Goal: Task Accomplishment & Management: Manage account settings

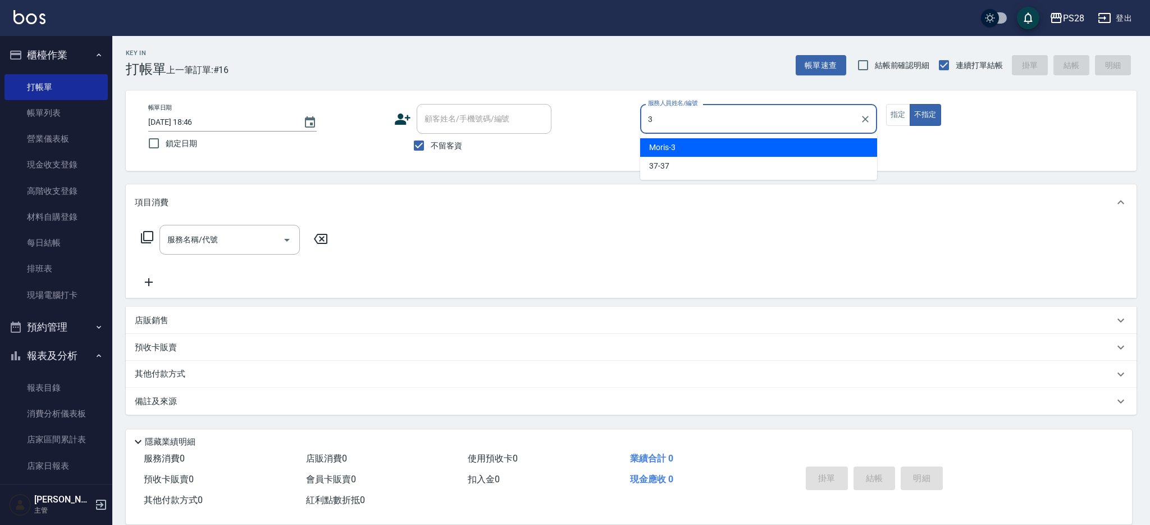
type input "Moris-3"
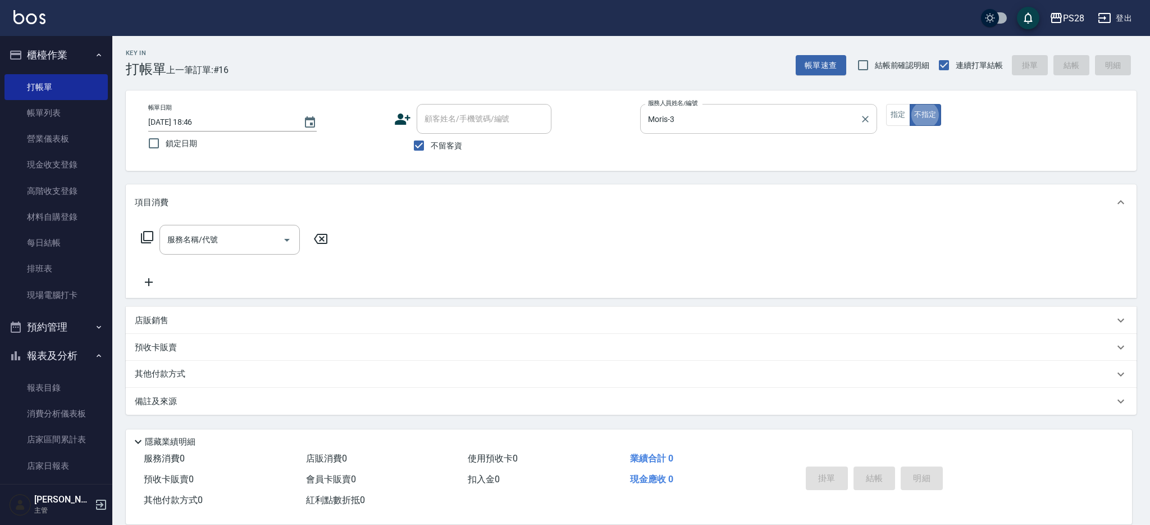
type button "false"
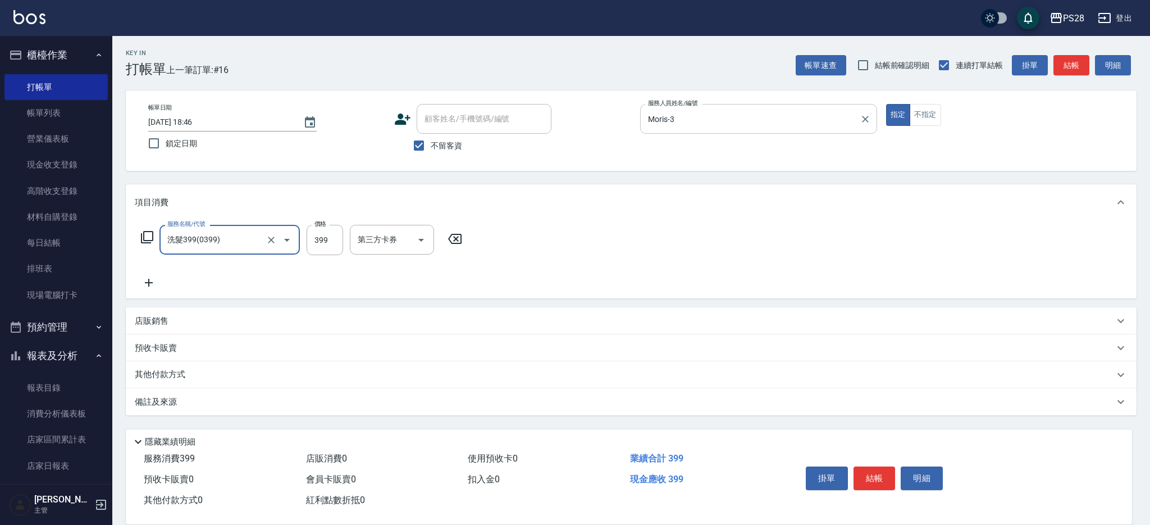
type input "洗髮399(0399)"
type input "400"
type input "Moris-3"
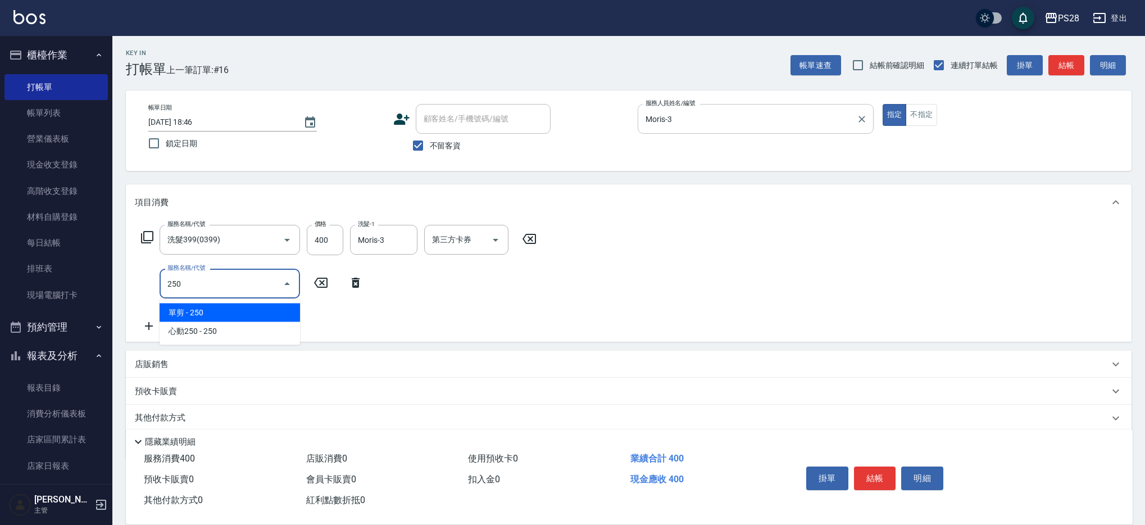
type input "單剪(250)"
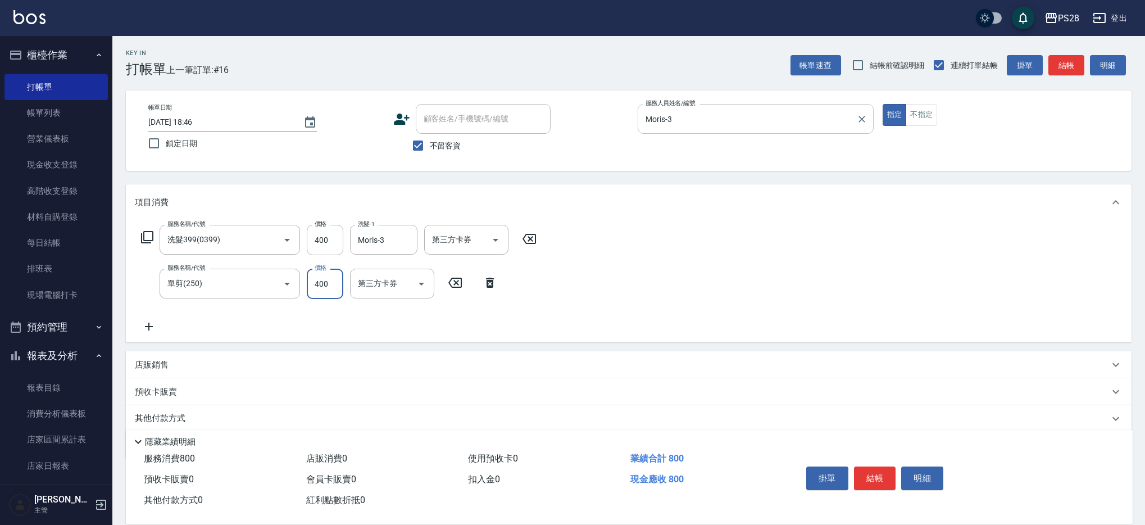
type input "400"
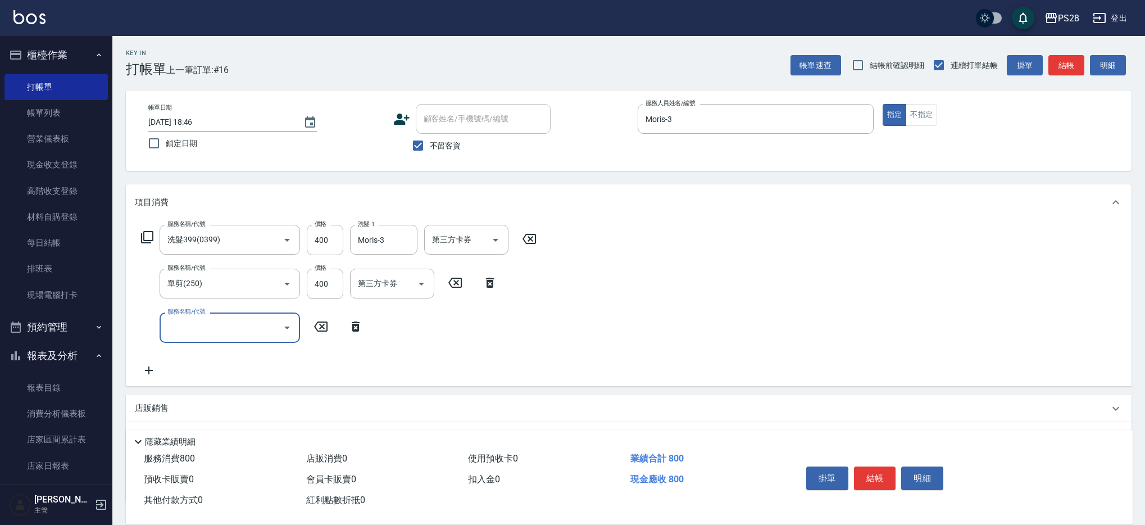
click at [883, 476] on button "結帳" at bounding box center [875, 478] width 42 height 24
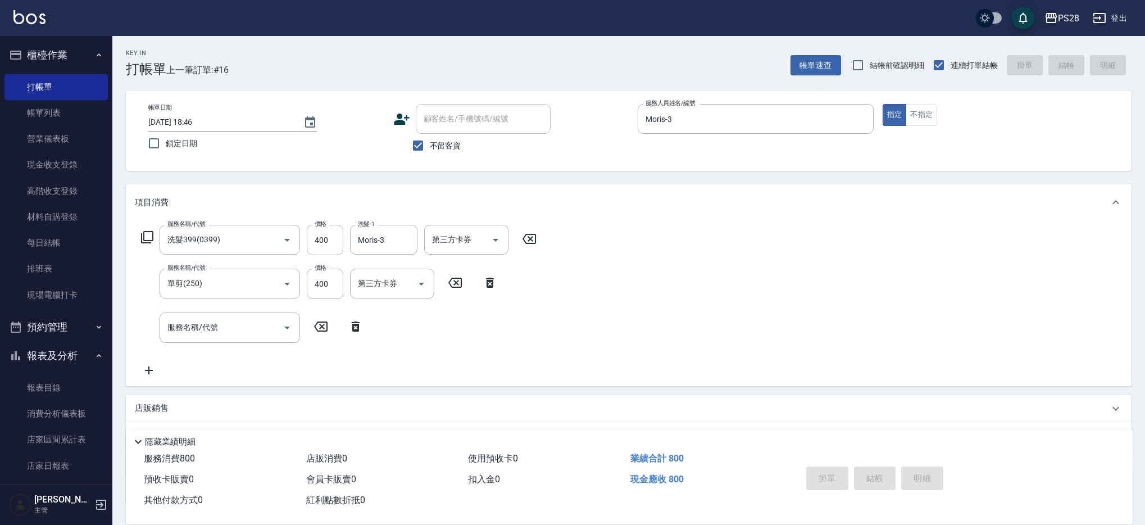
type input "2025/08/25 19:20"
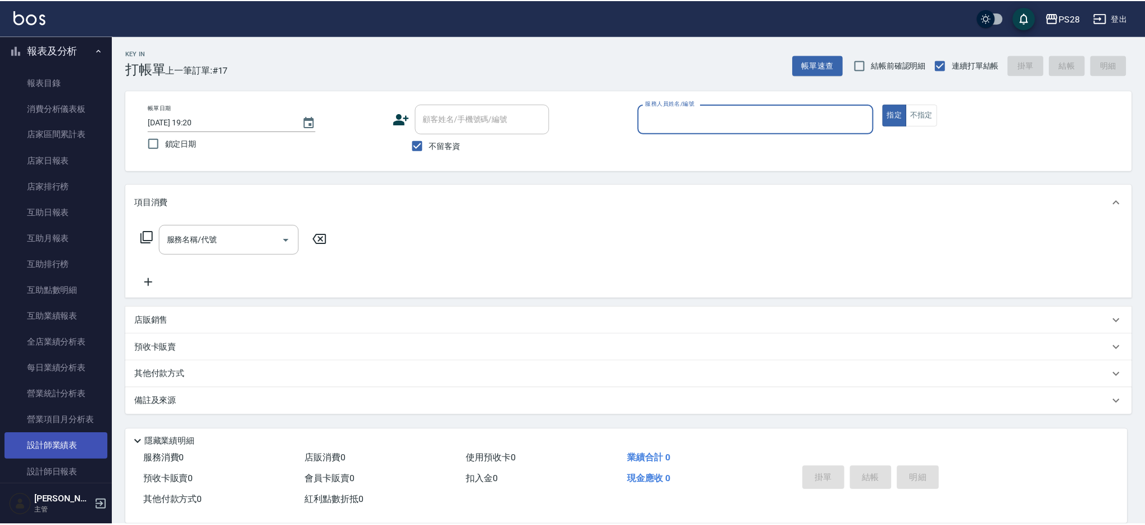
scroll to position [386, 0]
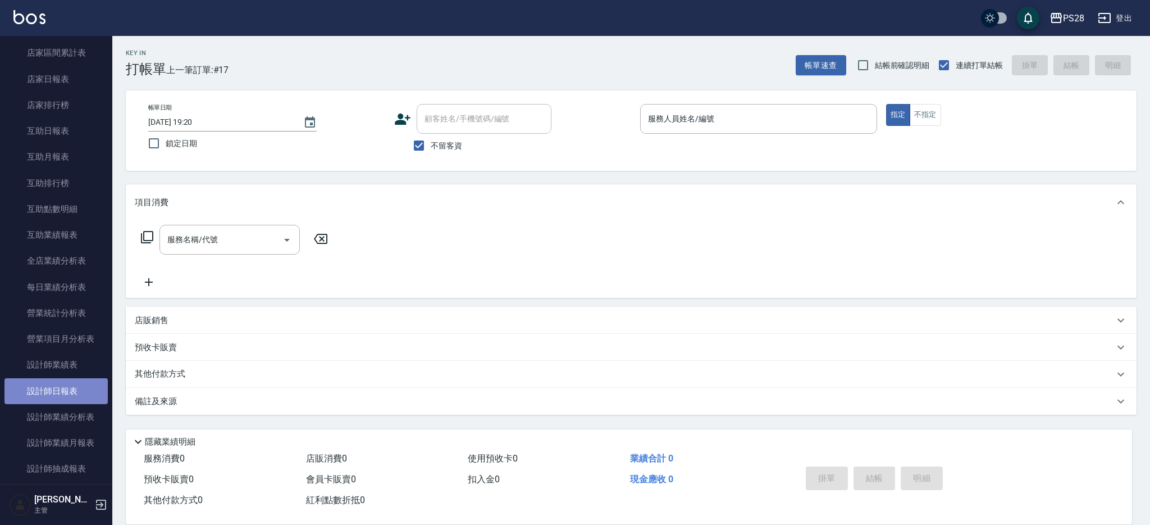
click at [88, 386] on link "設計師日報表" at bounding box center [55, 391] width 103 height 26
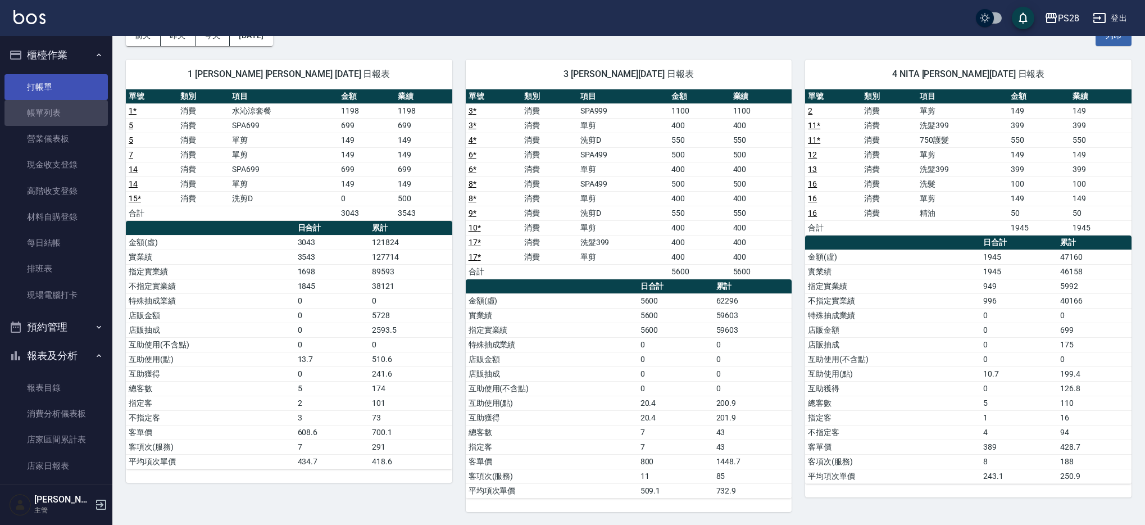
drag, startPoint x: 74, startPoint y: 102, endPoint x: 75, endPoint y: 84, distance: 18.0
click at [74, 102] on link "帳單列表" at bounding box center [55, 113] width 103 height 26
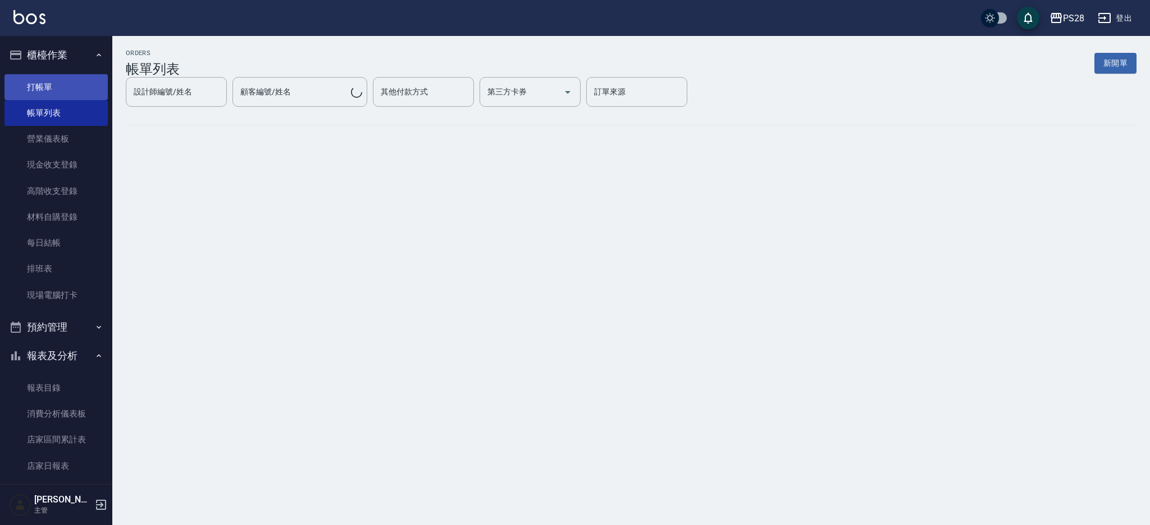
click at [75, 84] on link "打帳單" at bounding box center [55, 87] width 103 height 26
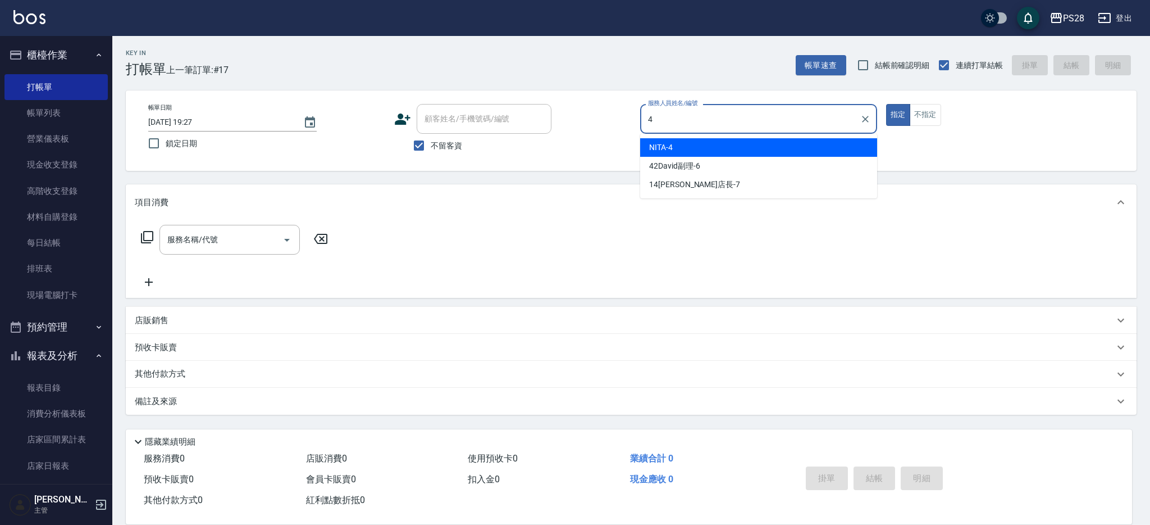
type input "NITA-4"
type button "true"
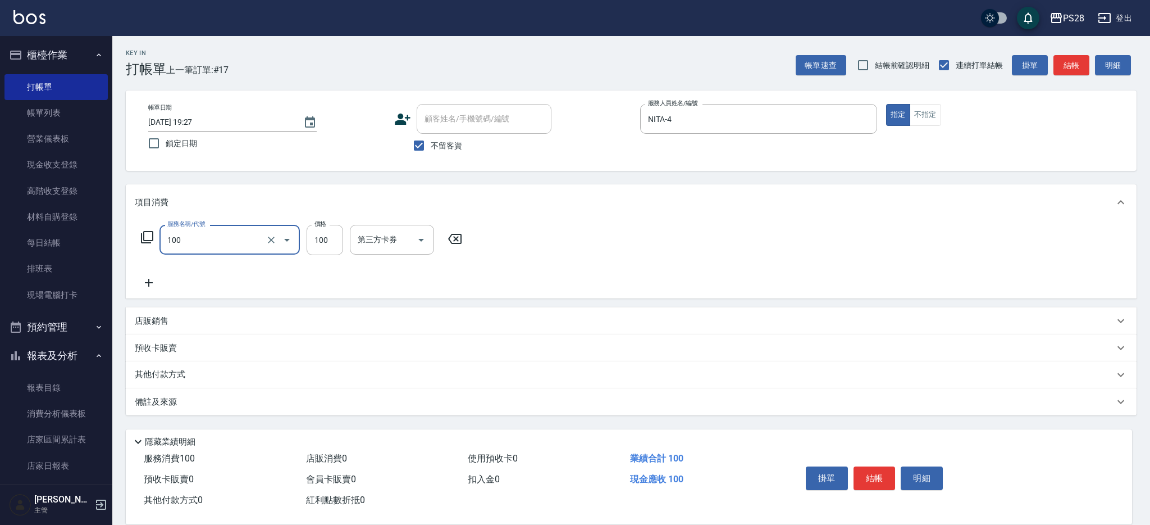
type input "洗髮(100)"
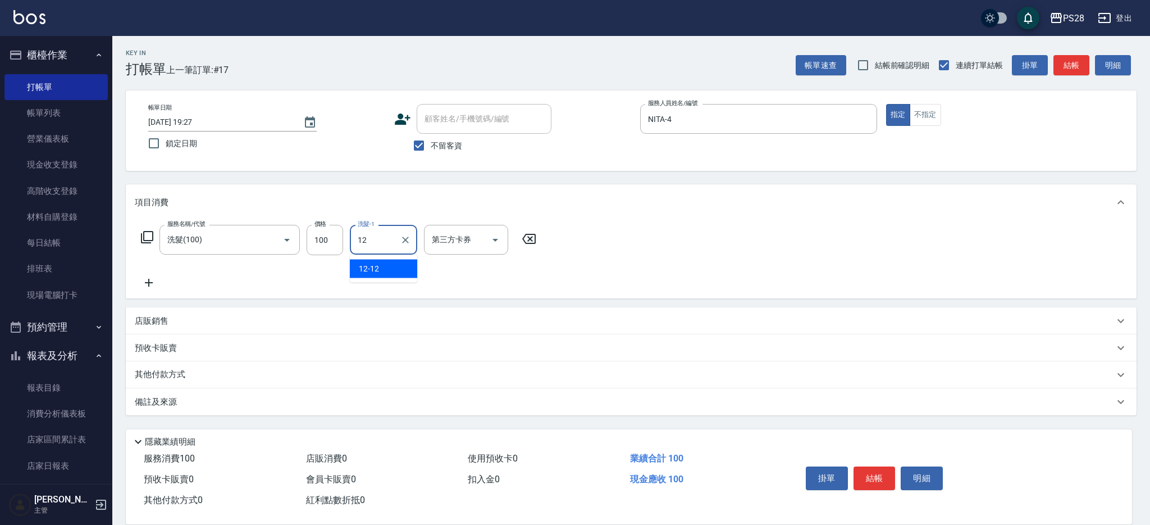
type input "12-12"
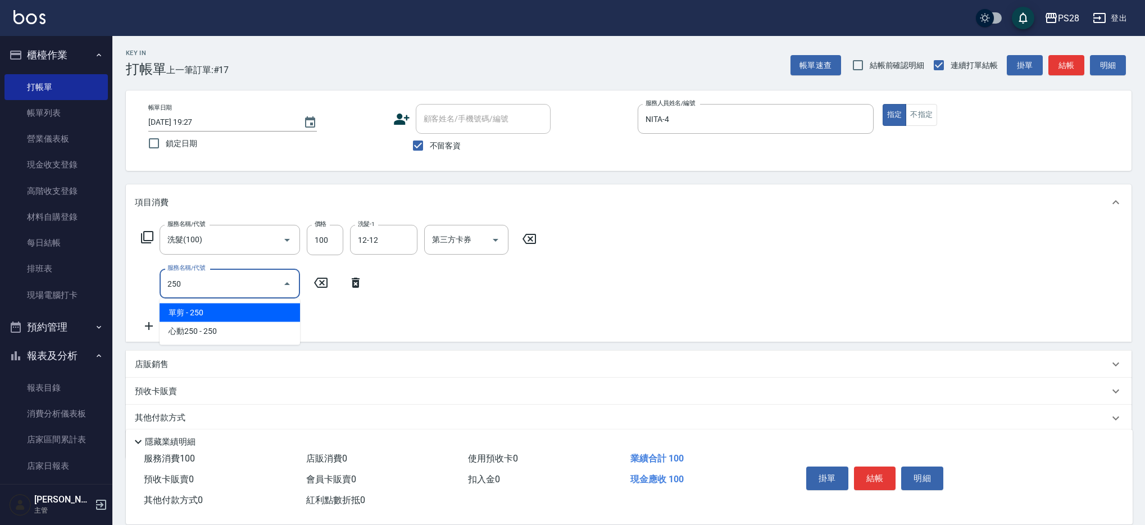
type input "單剪(250)"
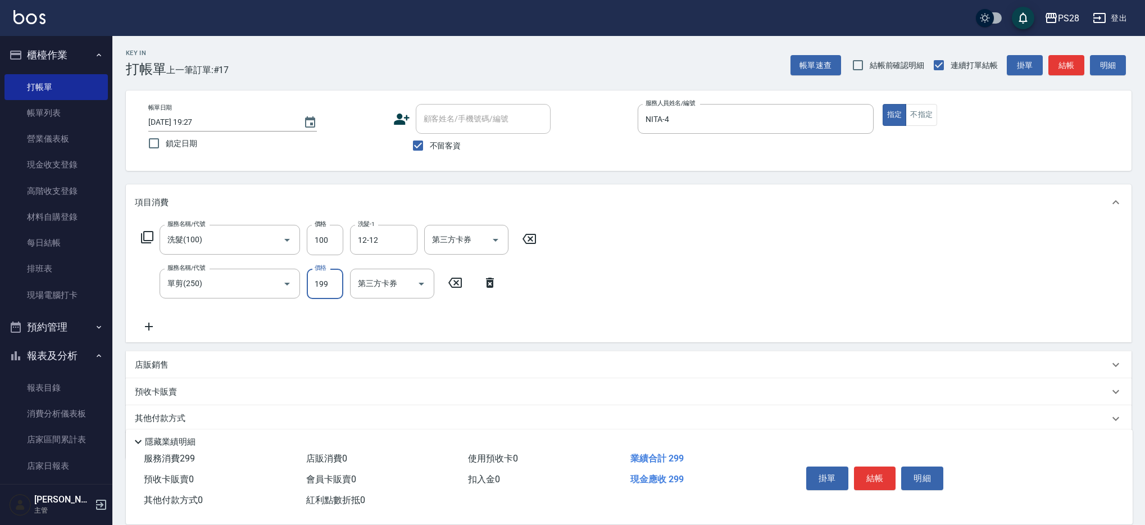
type input "199"
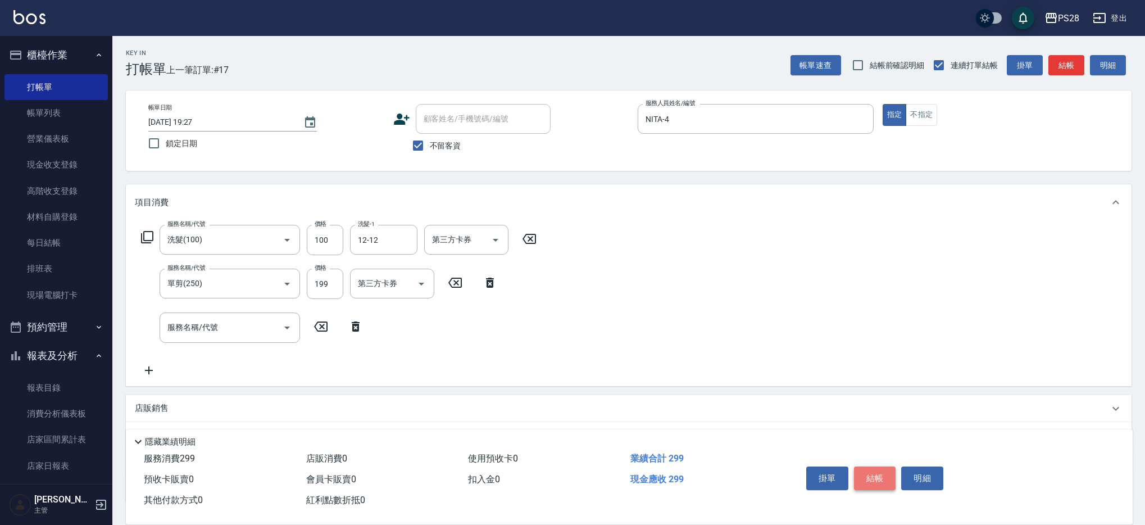
click at [879, 475] on button "結帳" at bounding box center [875, 478] width 42 height 24
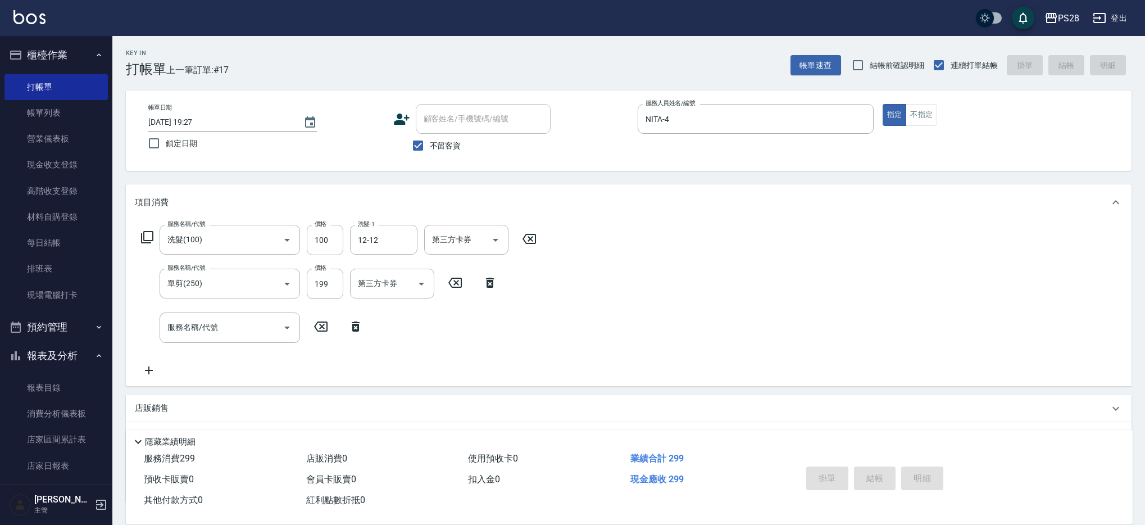
type input "2025/08/25 19:30"
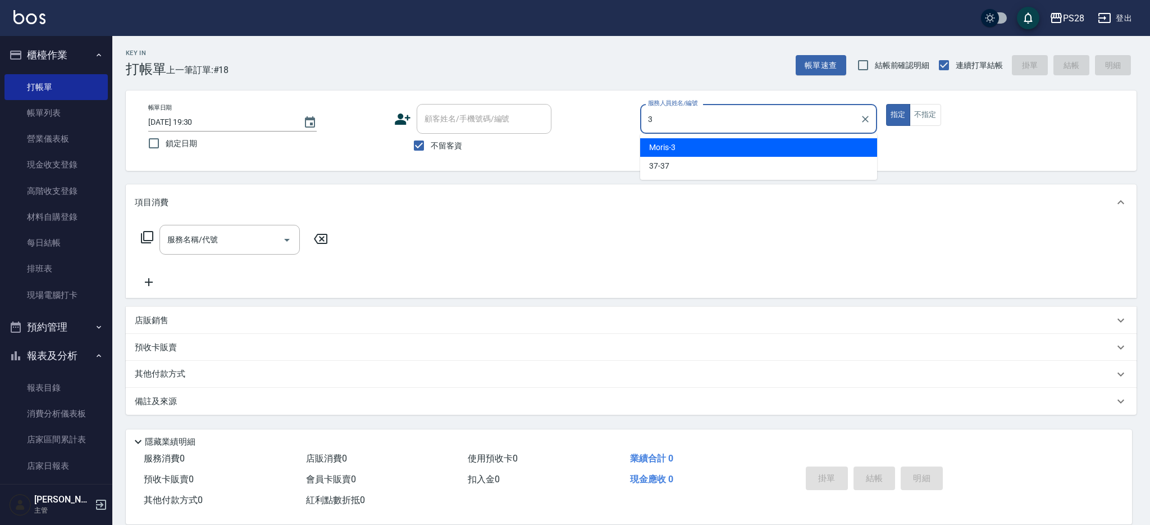
type input "Moris-3"
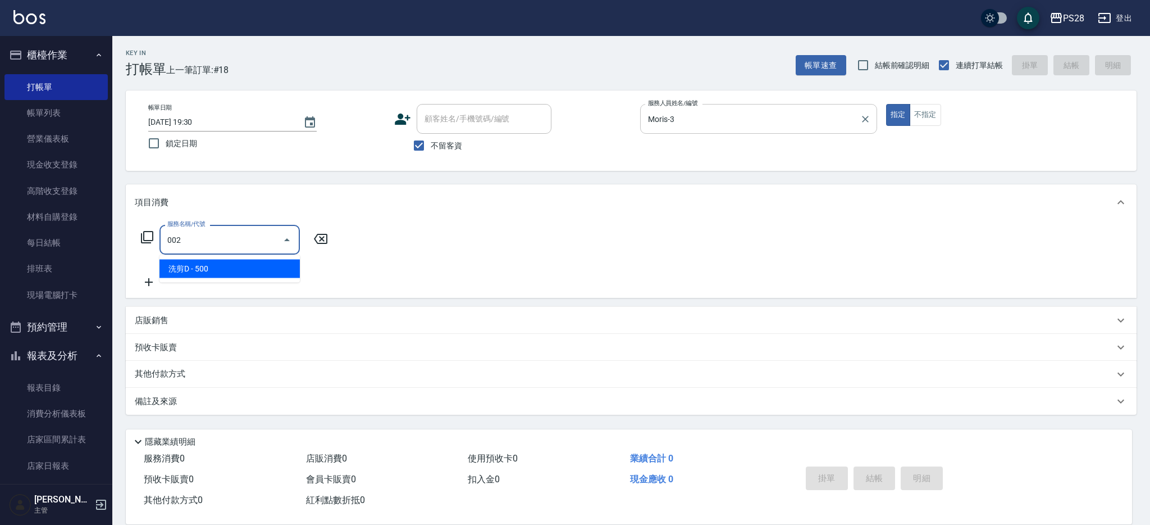
type input "洗剪D(002)"
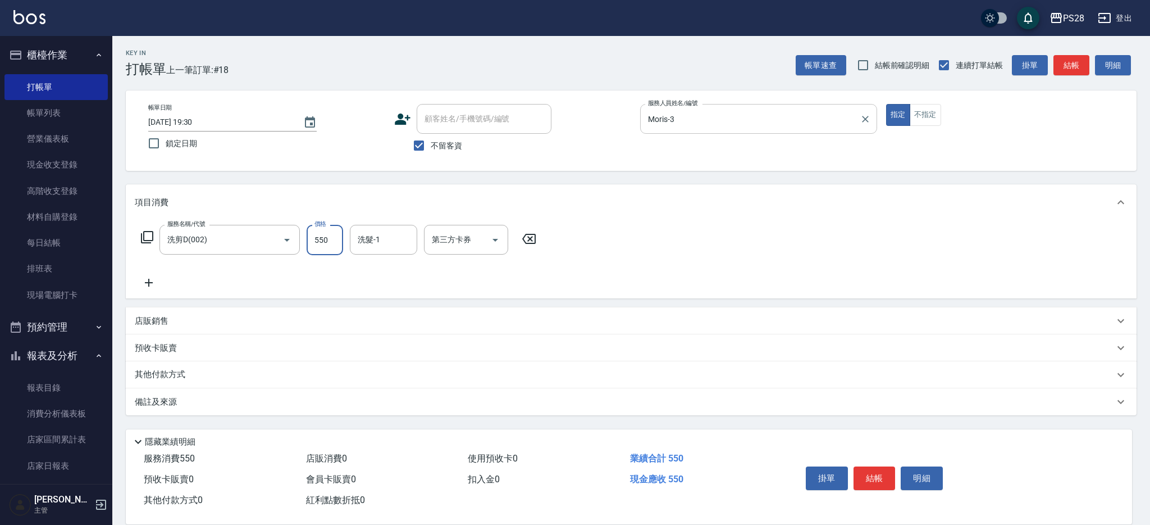
type input "550"
type input "Moris-3"
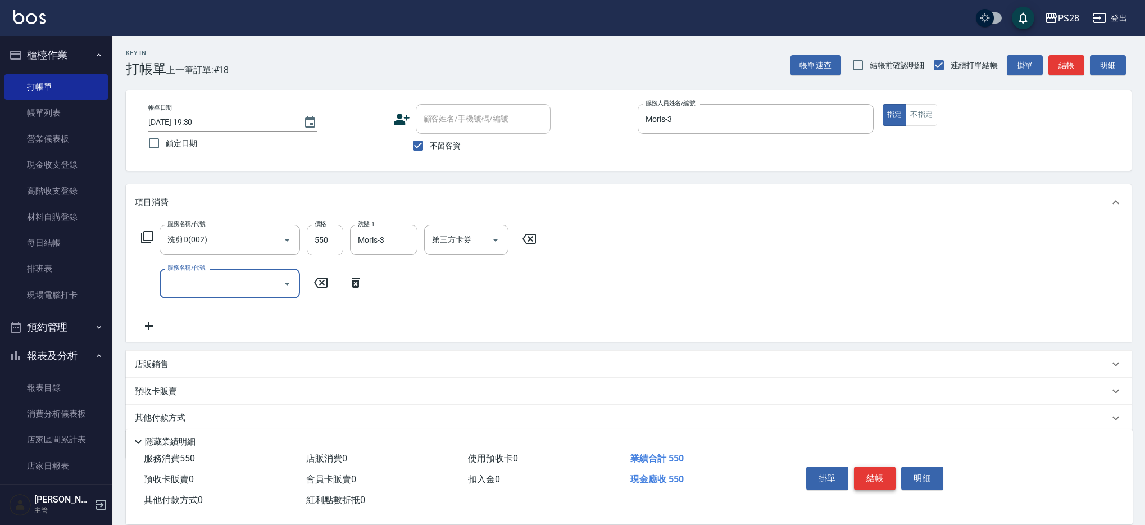
click at [862, 462] on div "掛單 結帳 明細" at bounding box center [874, 479] width 147 height 35
click at [864, 470] on button "結帳" at bounding box center [875, 478] width 42 height 24
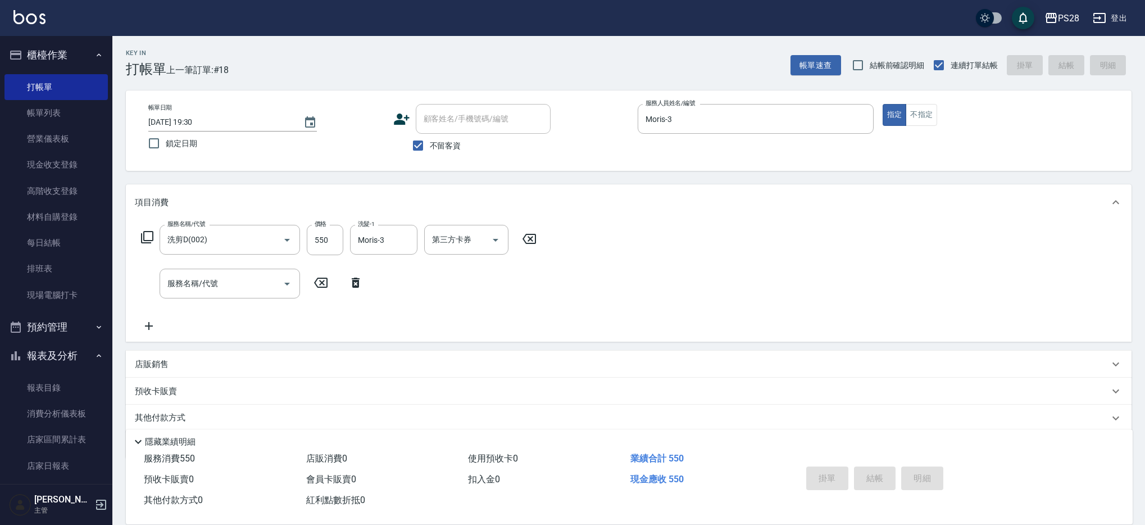
type input "[DATE] 19:36"
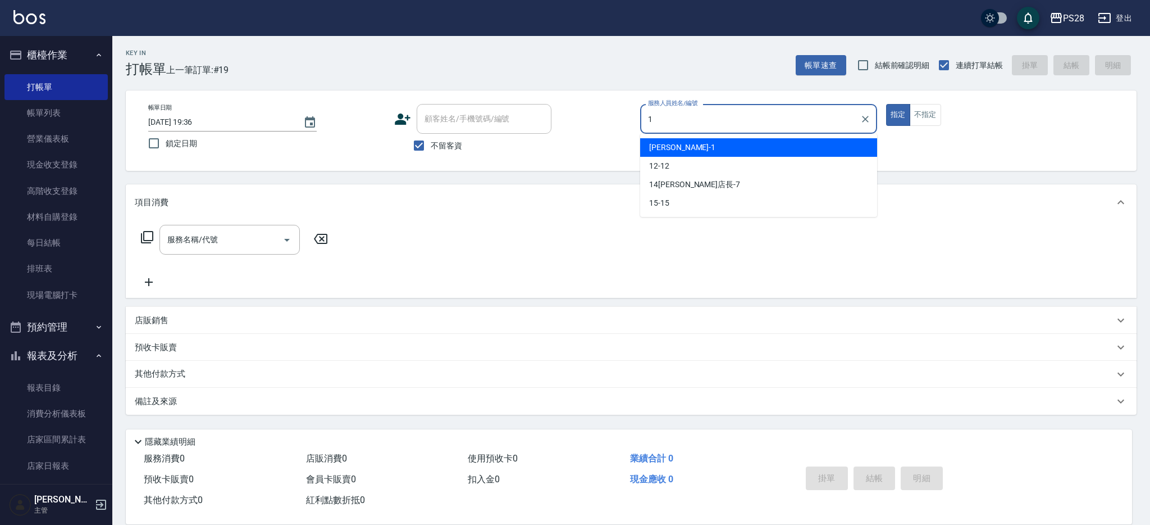
type input "[PERSON_NAME]-1"
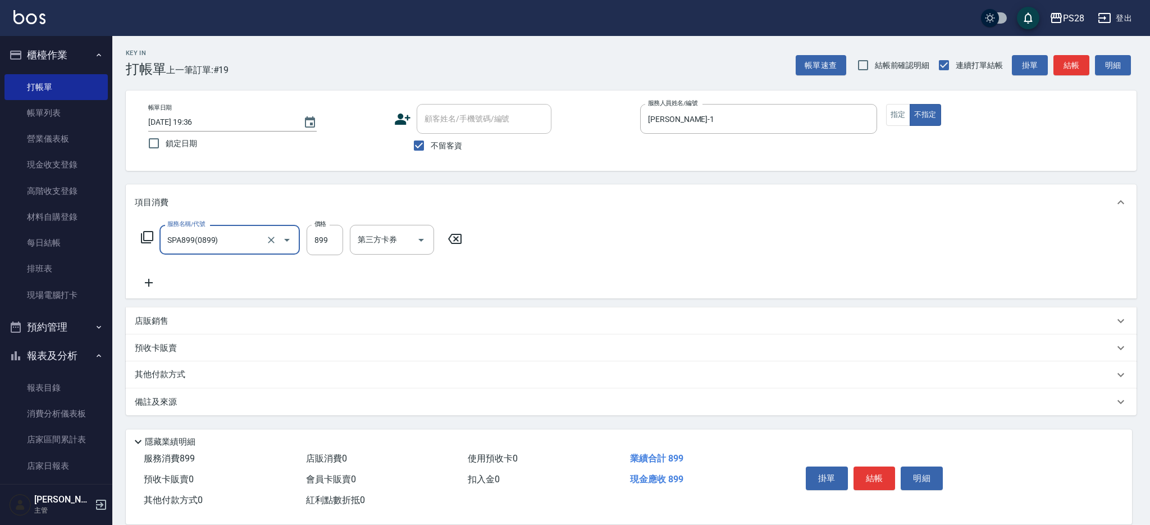
type input "SPA899(0899)"
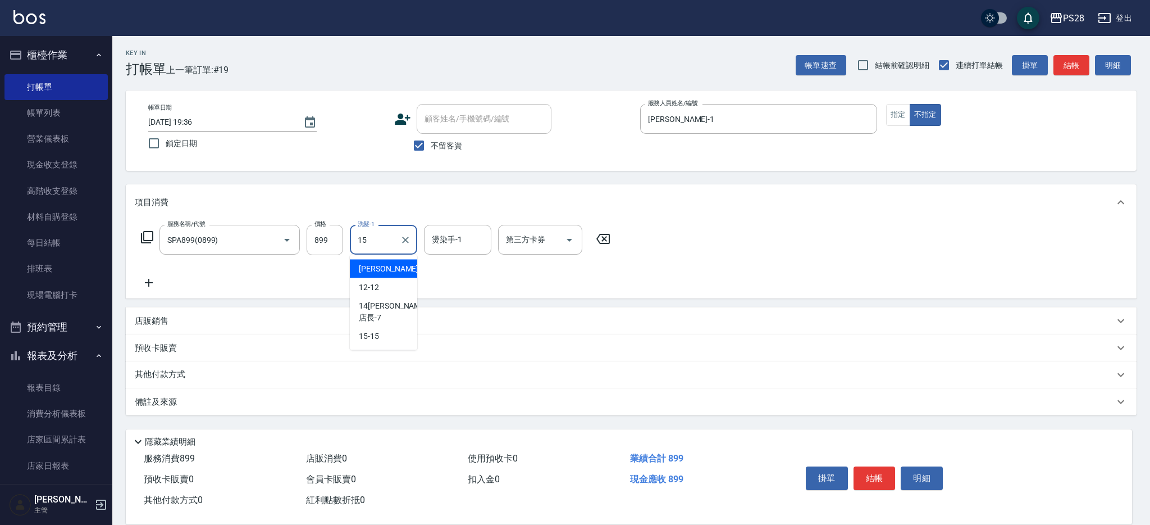
type input "15-15"
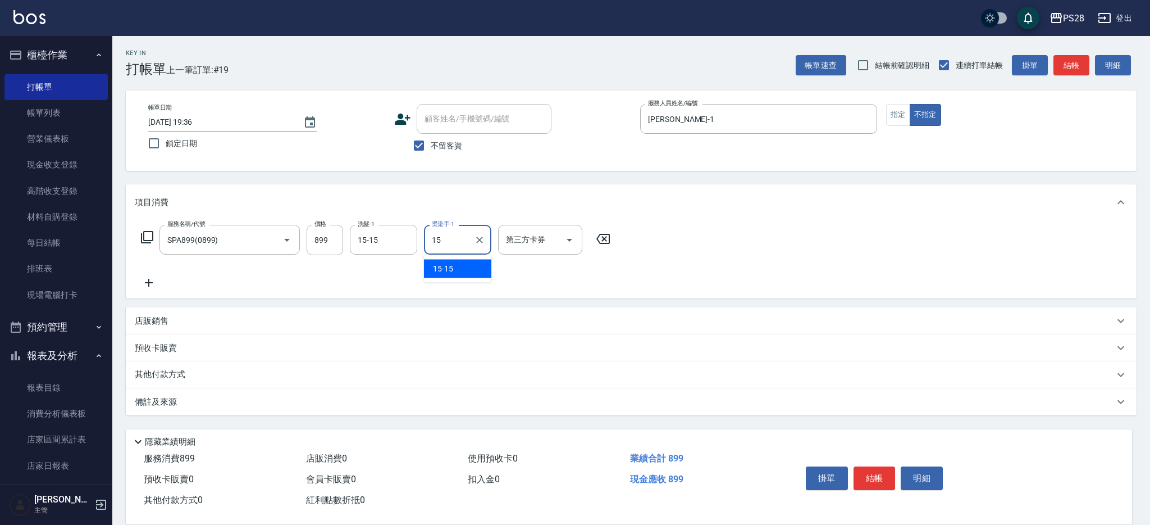
type input "15-15"
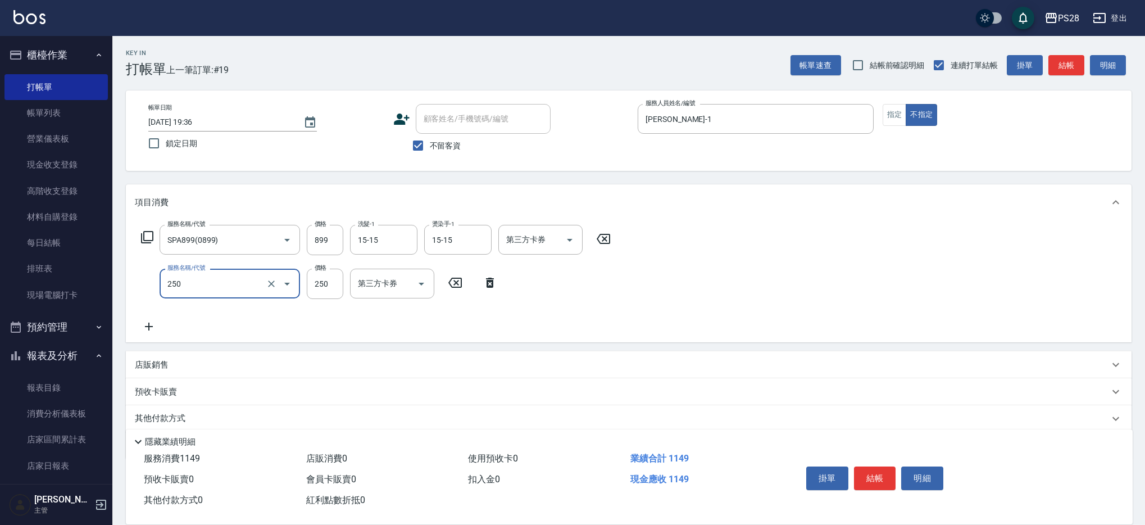
type input "單剪(250)"
type input "149"
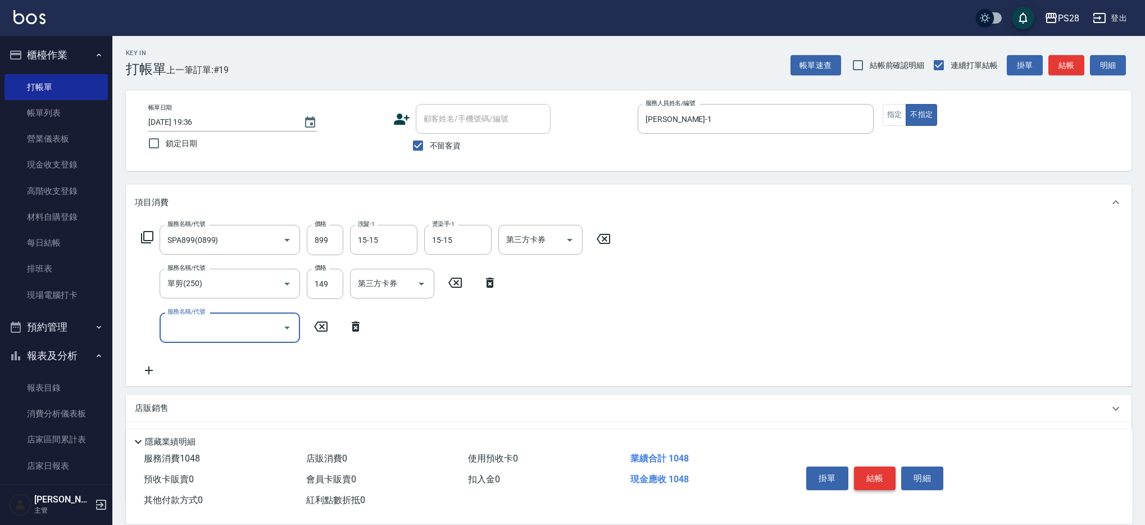
click at [877, 468] on button "結帳" at bounding box center [875, 478] width 42 height 24
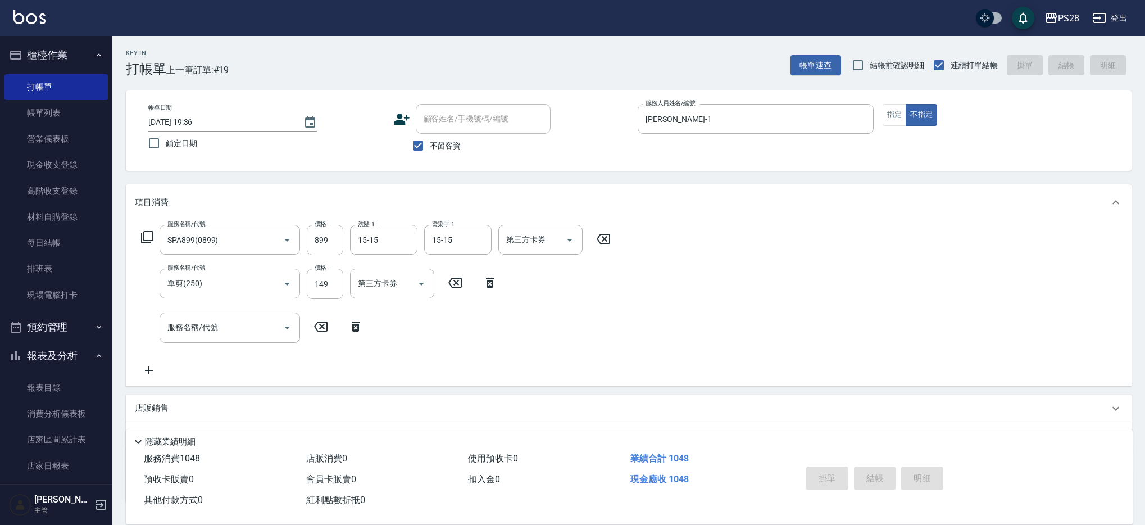
type input "2025/08/25 20:00"
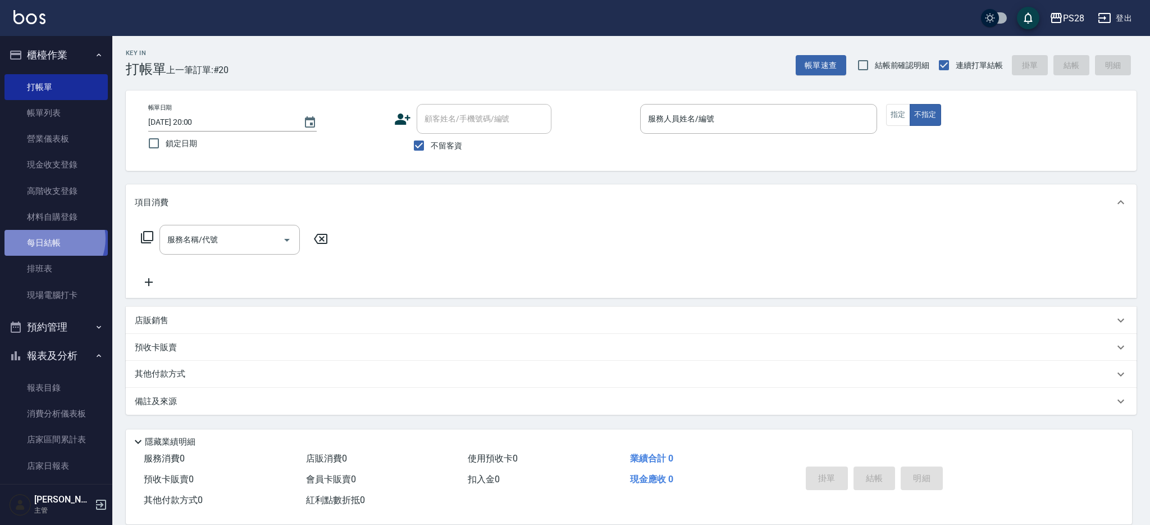
click at [52, 239] on link "每日結帳" at bounding box center [55, 243] width 103 height 26
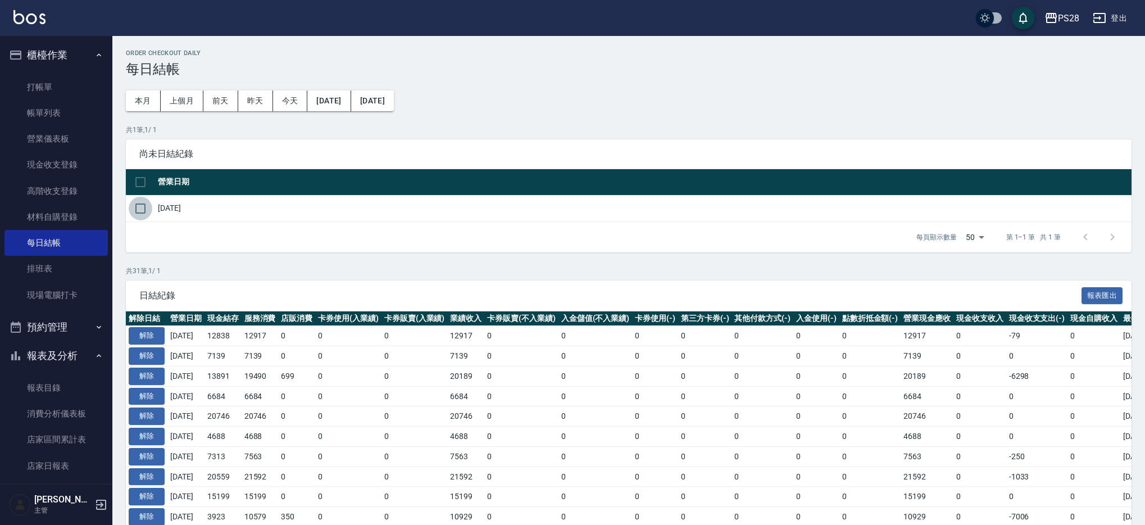
click at [139, 206] on input "checkbox" at bounding box center [141, 209] width 24 height 24
checkbox input "true"
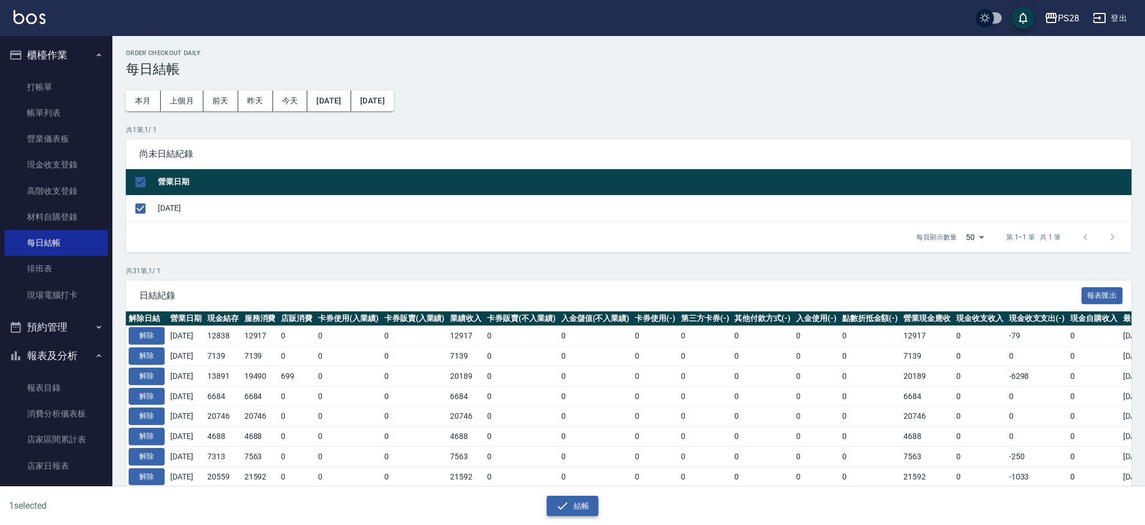
click at [580, 509] on button "結帳" at bounding box center [572, 505] width 52 height 21
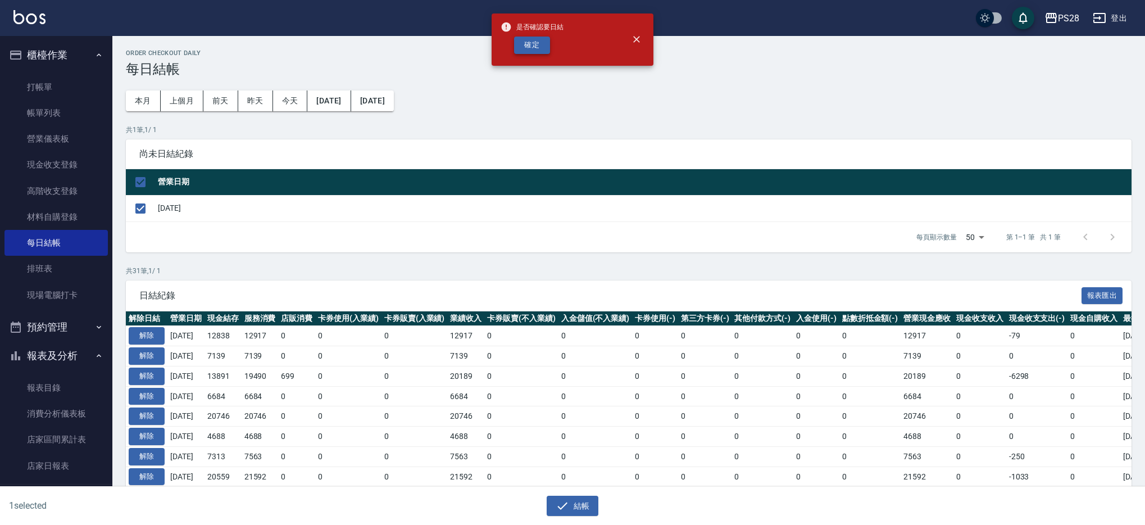
click at [537, 45] on button "確定" at bounding box center [532, 45] width 36 height 17
checkbox input "false"
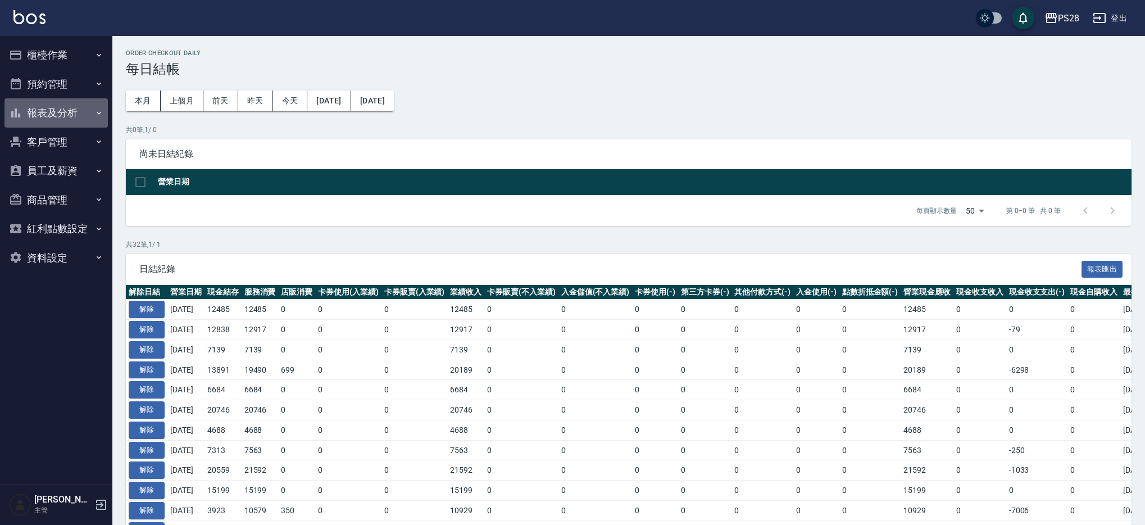
click at [29, 111] on button "報表及分析" at bounding box center [55, 112] width 103 height 29
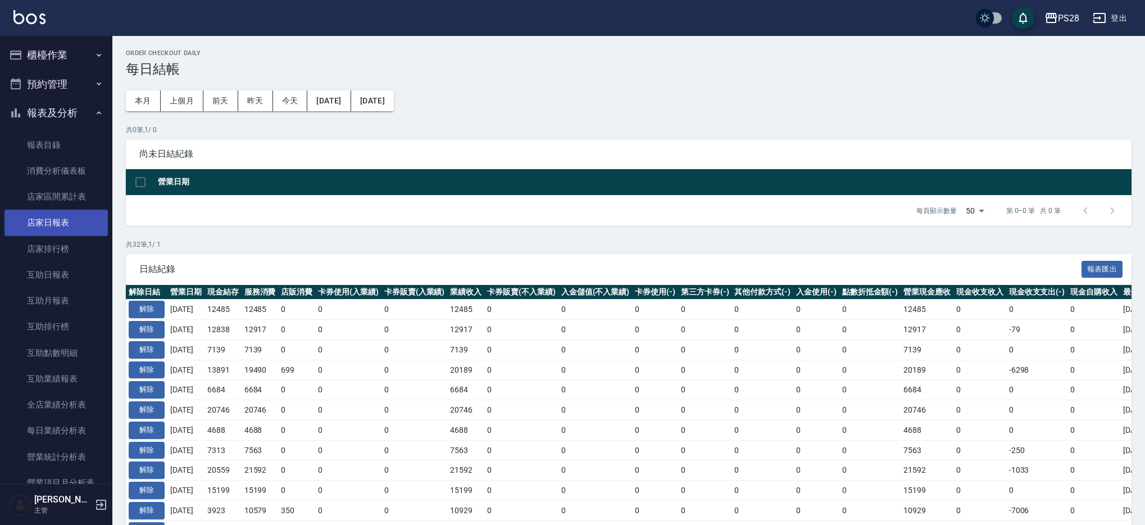
click at [43, 227] on link "店家日報表" at bounding box center [55, 222] width 103 height 26
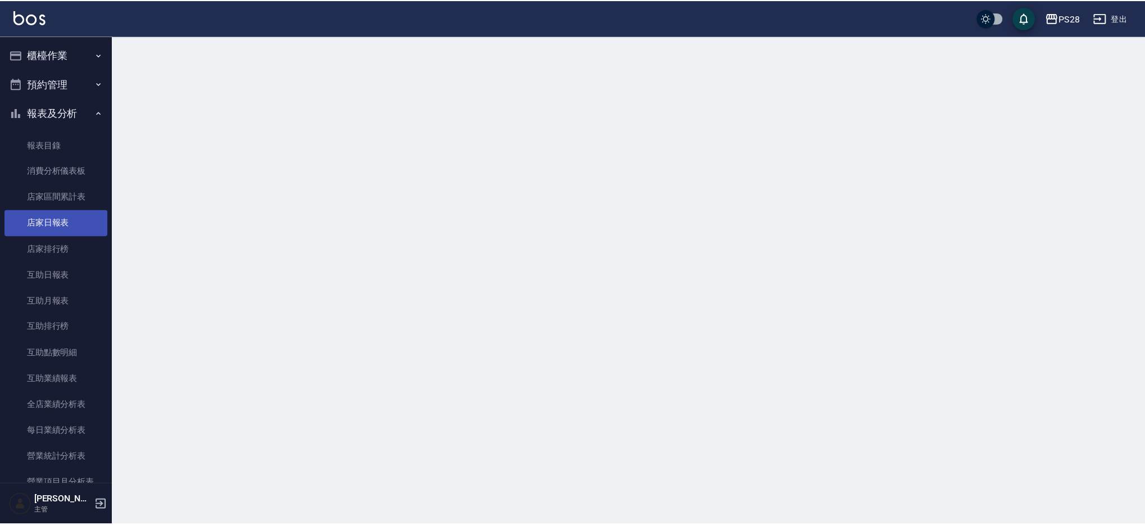
scroll to position [1, 0]
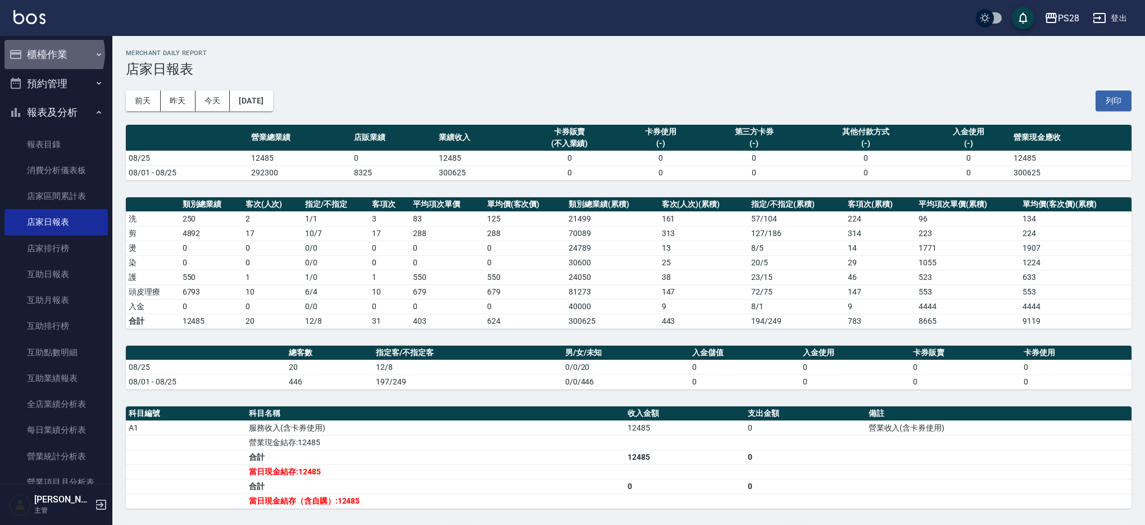
click at [47, 53] on button "櫃檯作業" at bounding box center [55, 54] width 103 height 29
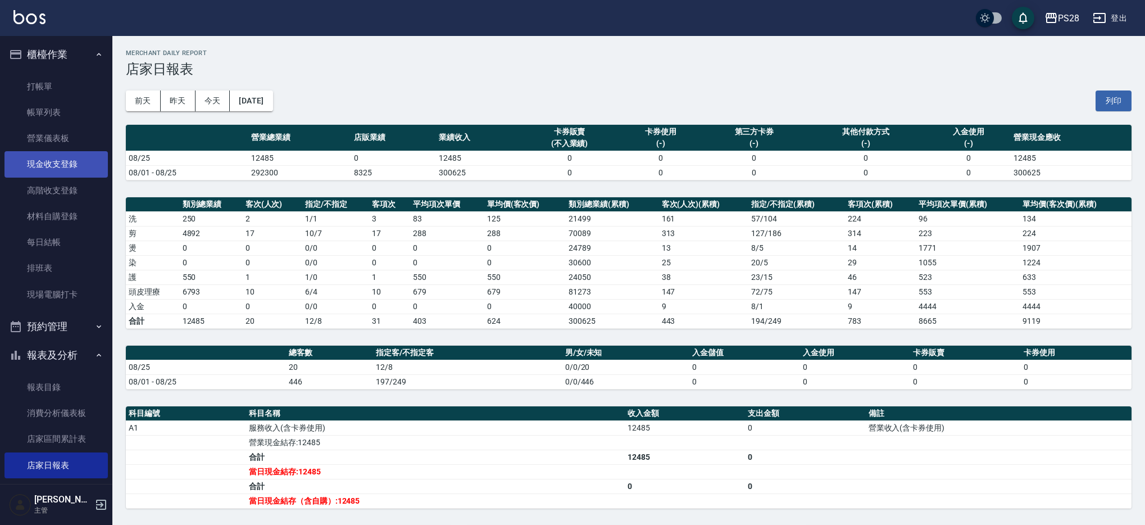
click at [69, 166] on link "現金收支登錄" at bounding box center [55, 164] width 103 height 26
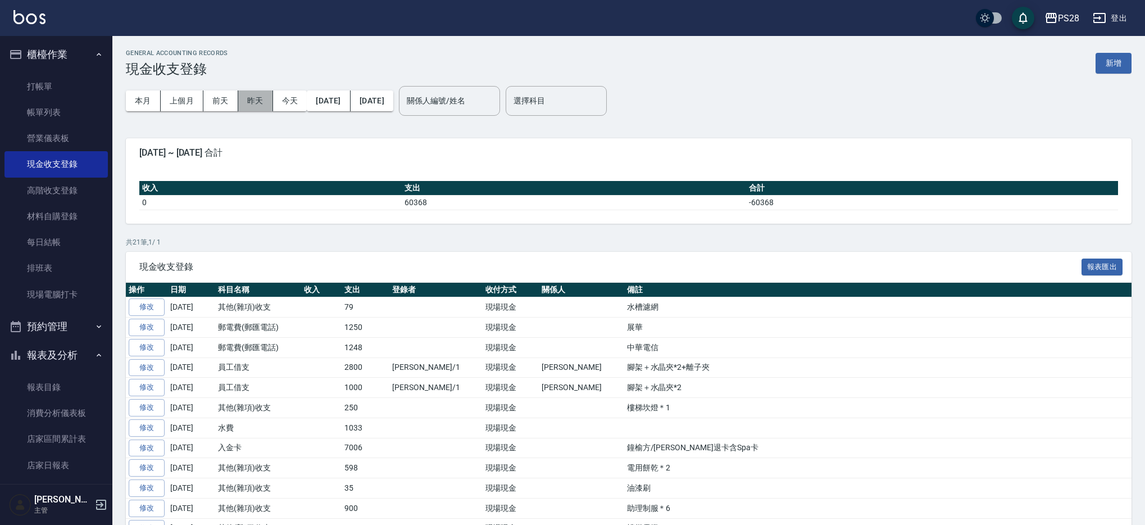
click at [258, 106] on button "昨天" at bounding box center [255, 100] width 35 height 21
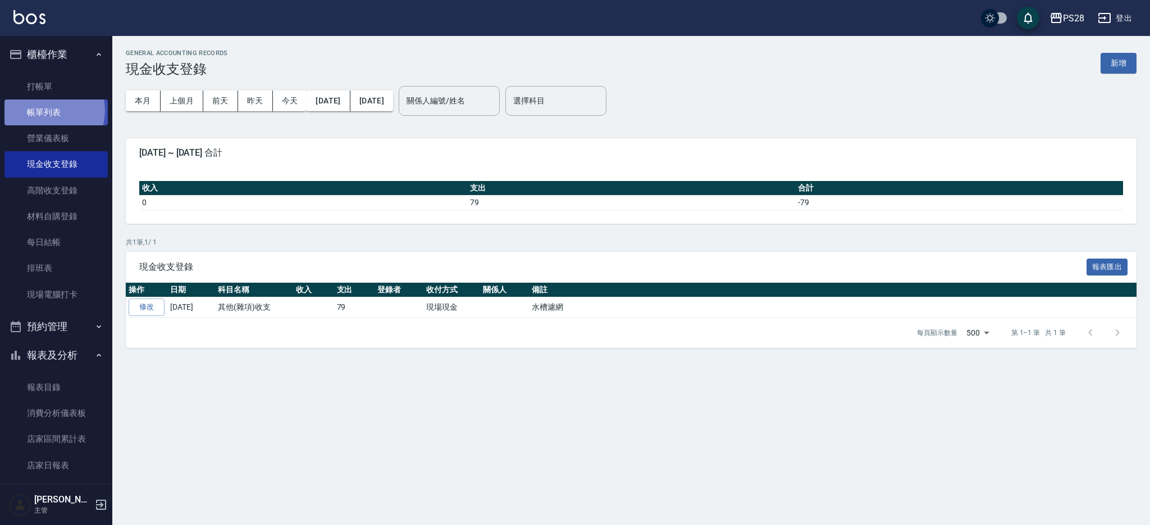
click at [46, 110] on link "帳單列表" at bounding box center [55, 112] width 103 height 26
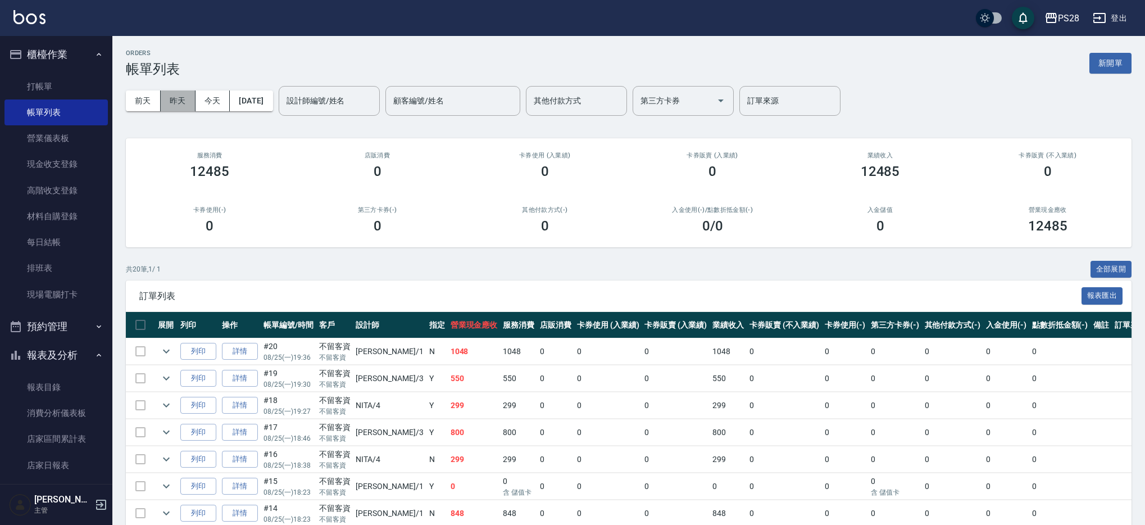
click at [173, 103] on button "昨天" at bounding box center [178, 100] width 35 height 21
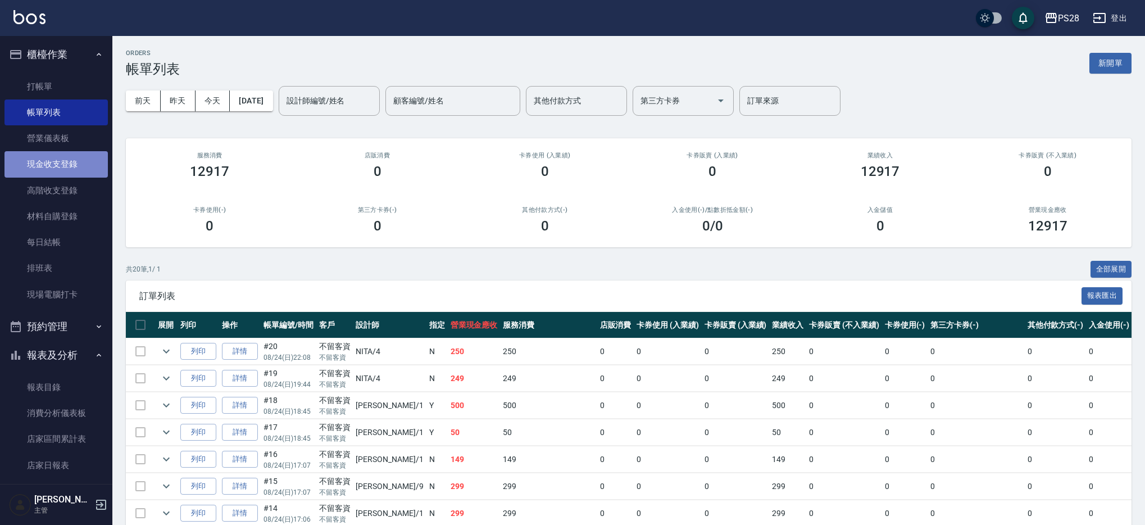
click at [69, 166] on link "現金收支登錄" at bounding box center [55, 164] width 103 height 26
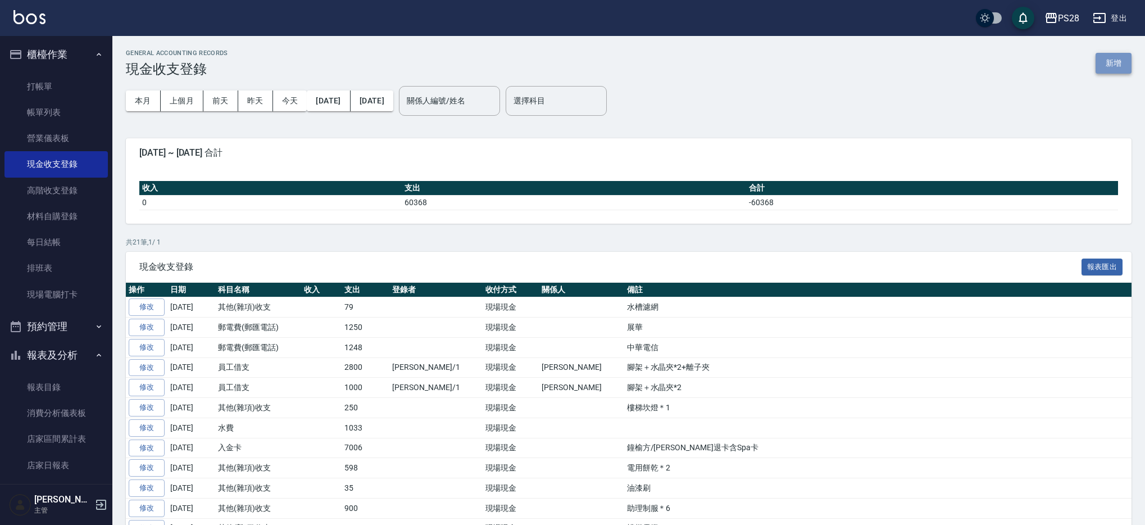
click at [1112, 60] on button "新增" at bounding box center [1113, 63] width 36 height 21
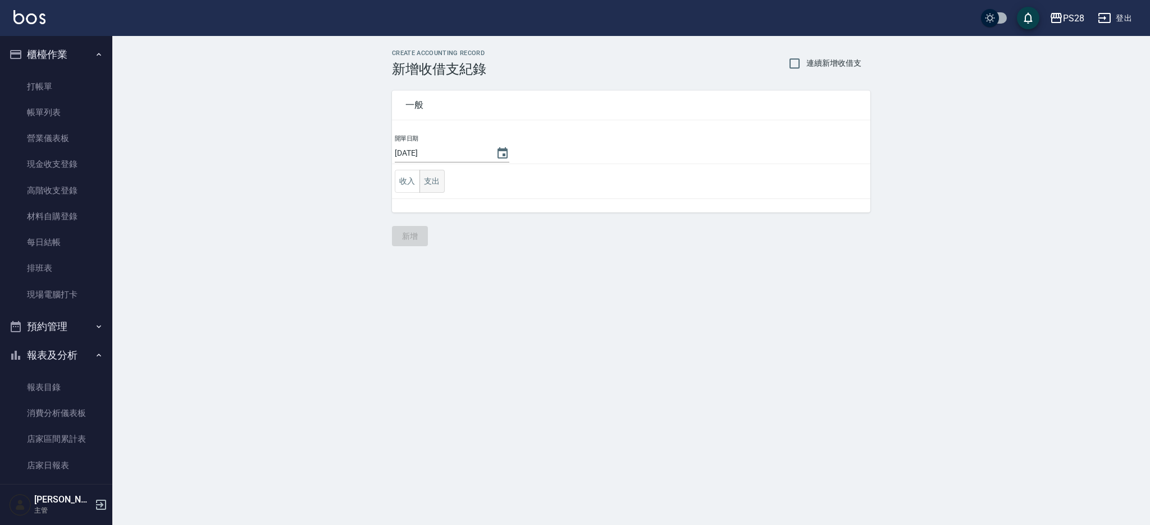
click at [439, 180] on button "支出" at bounding box center [432, 181] width 25 height 23
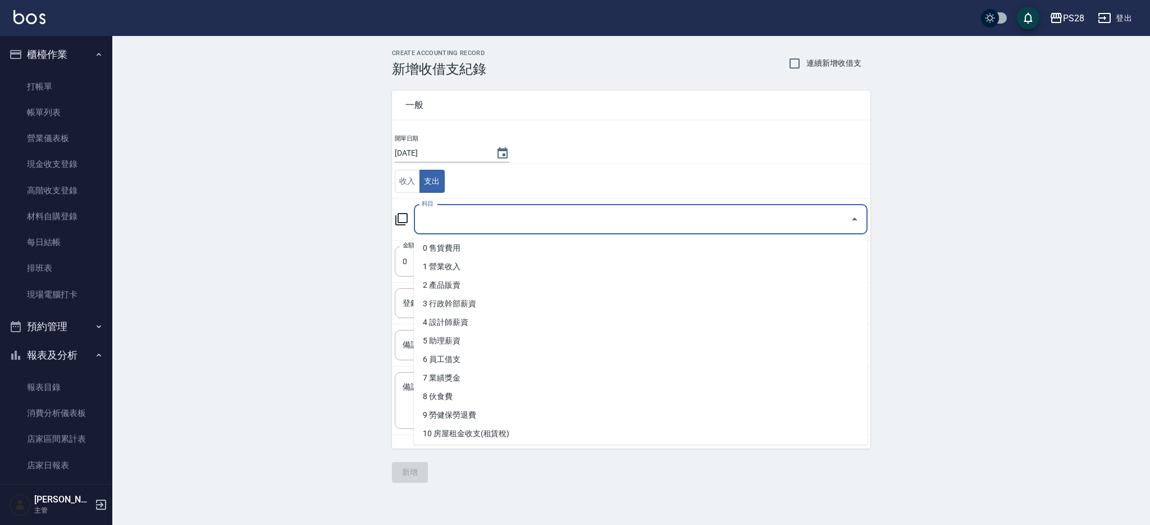
click at [509, 225] on input "科目" at bounding box center [632, 219] width 427 height 20
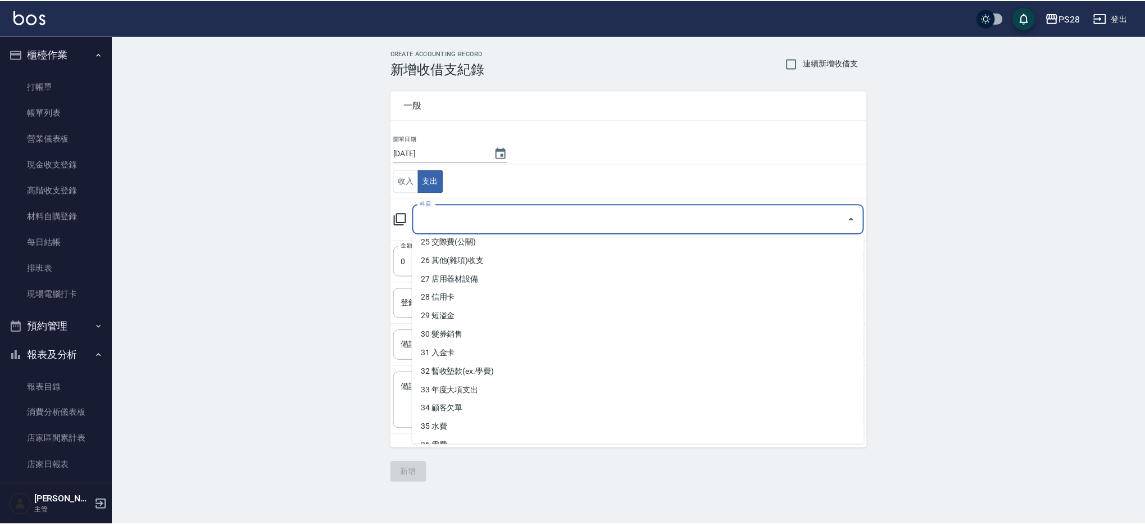
scroll to position [503, 0]
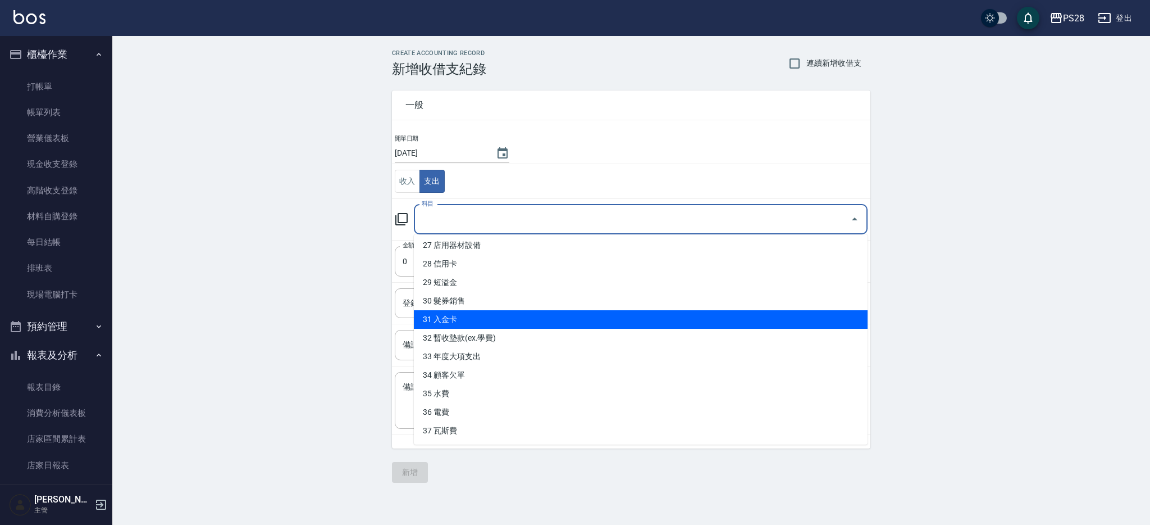
click at [480, 313] on li "31 入金卡" at bounding box center [641, 319] width 454 height 19
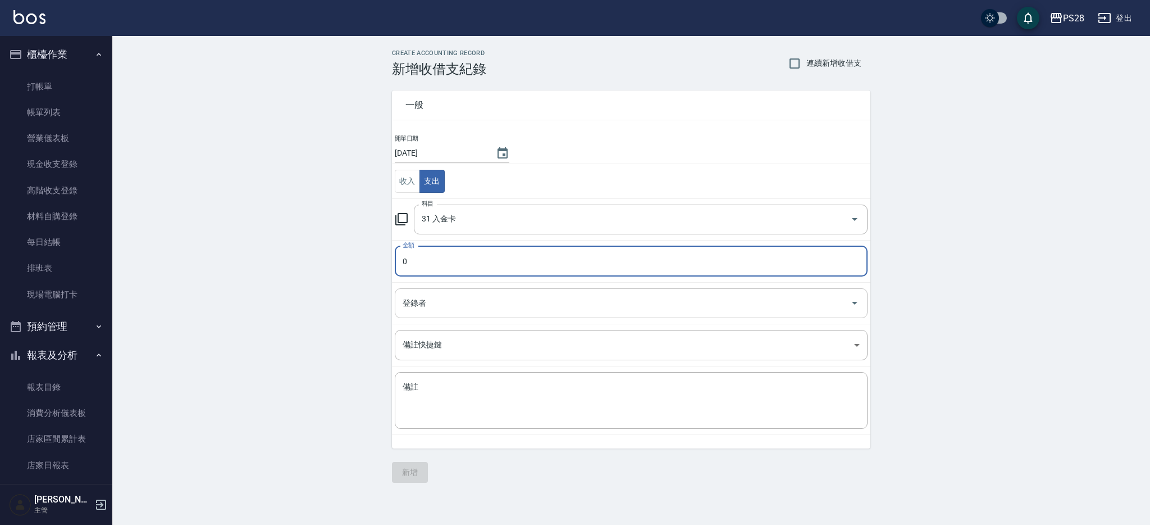
type input "31 入金卡"
type input "8760"
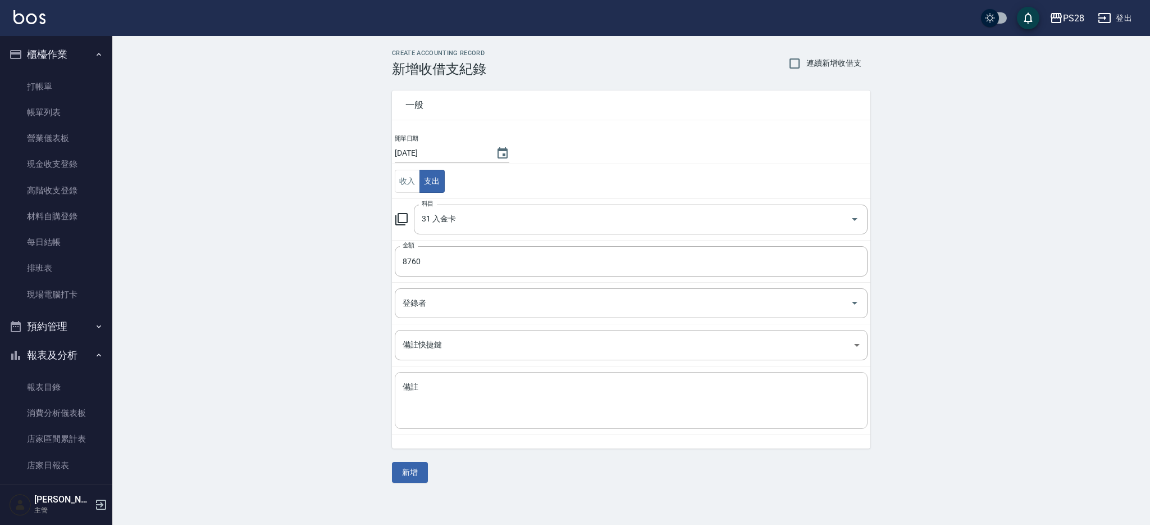
click at [523, 408] on textarea "備註" at bounding box center [631, 400] width 457 height 38
type textarea "周曉淇退款"
click at [408, 468] on button "新增" at bounding box center [410, 472] width 36 height 21
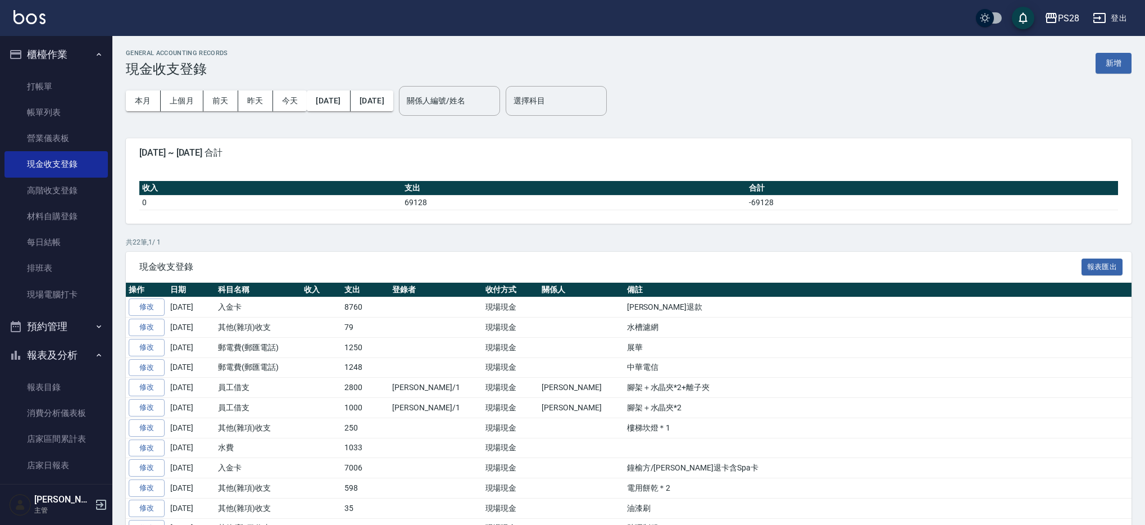
click at [156, 307] on link "修改" at bounding box center [147, 306] width 36 height 17
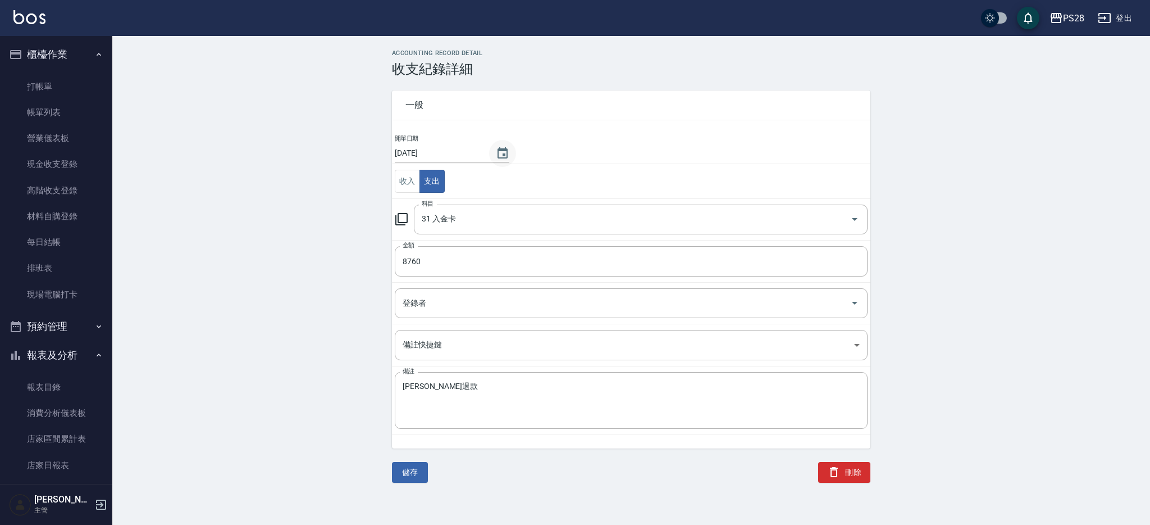
click at [499, 156] on icon "Choose date, selected date is 2025-08-25" at bounding box center [503, 152] width 10 height 11
click at [552, 292] on button "24" at bounding box center [552, 290] width 20 height 20
type input "[DATE]"
click at [426, 467] on button "儲存" at bounding box center [410, 472] width 36 height 21
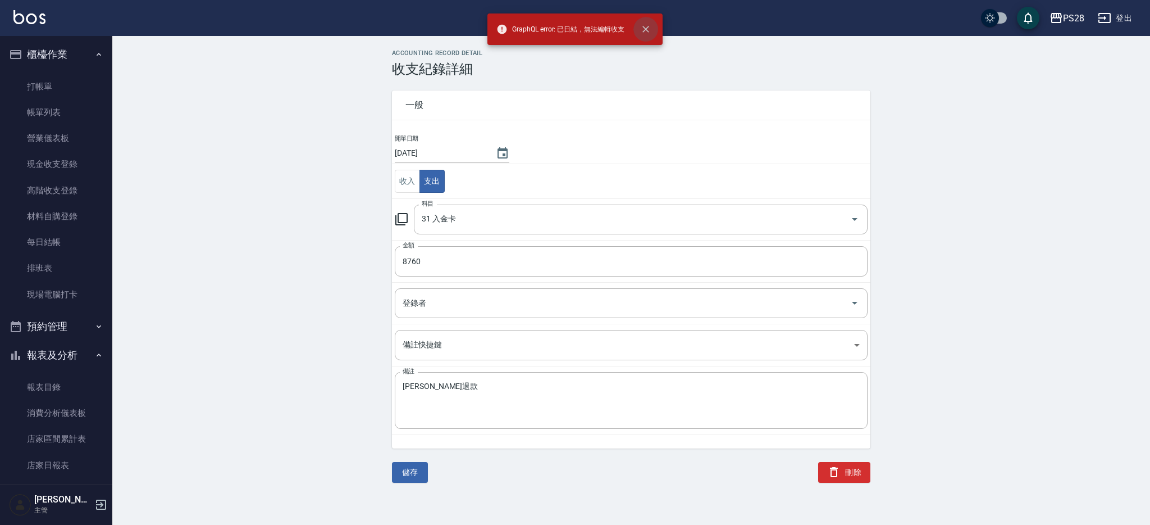
click at [650, 28] on icon "close" at bounding box center [645, 29] width 11 height 11
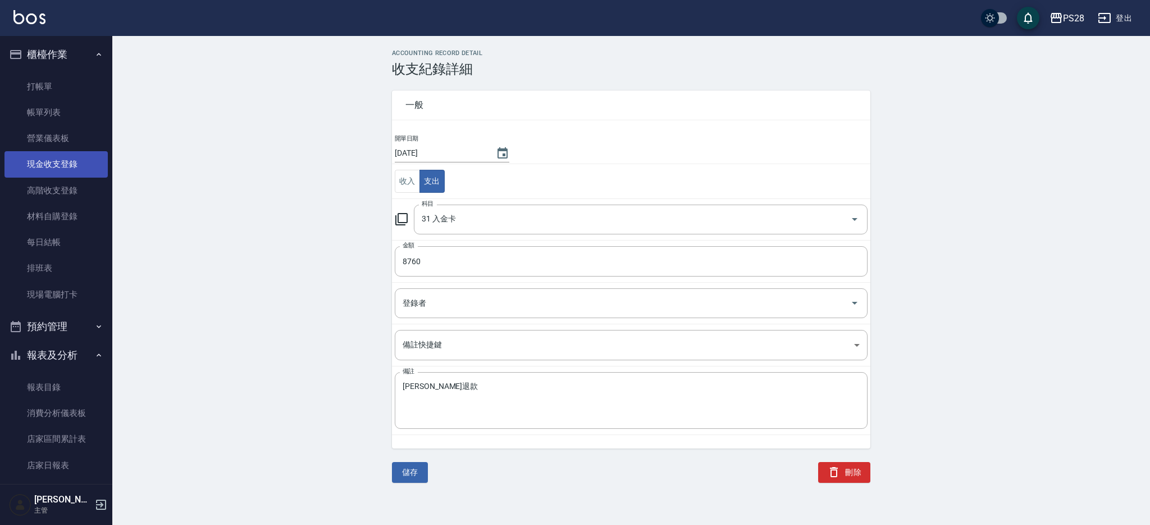
click at [58, 164] on link "現金收支登錄" at bounding box center [55, 164] width 103 height 26
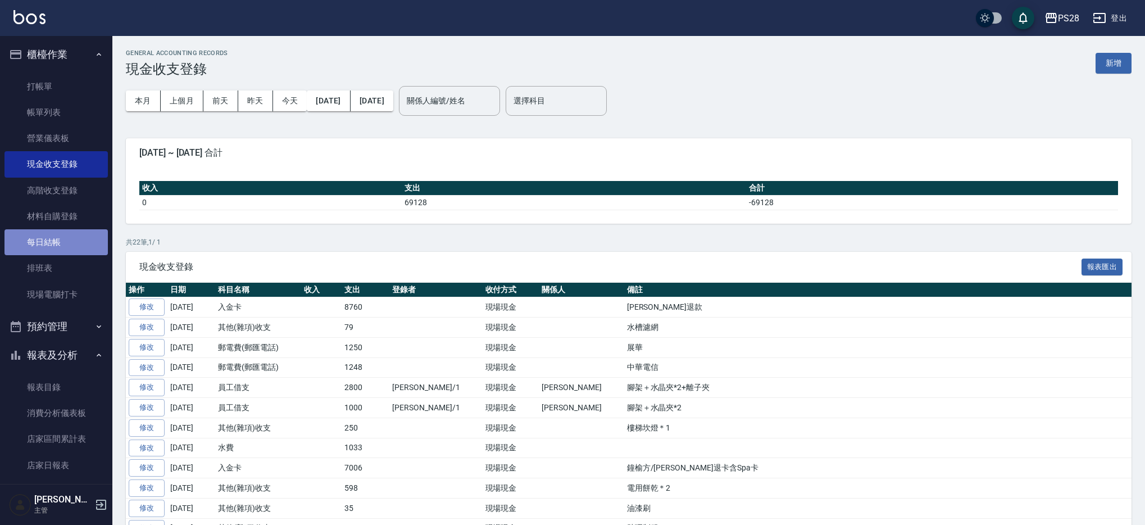
click at [73, 242] on link "每日結帳" at bounding box center [55, 242] width 103 height 26
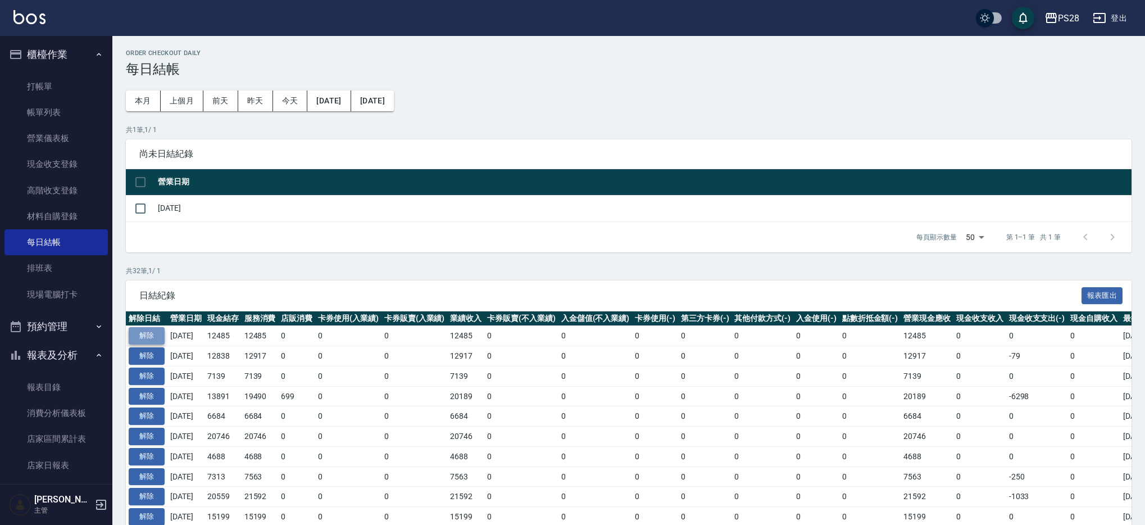
click at [151, 330] on button "解除" at bounding box center [147, 335] width 36 height 17
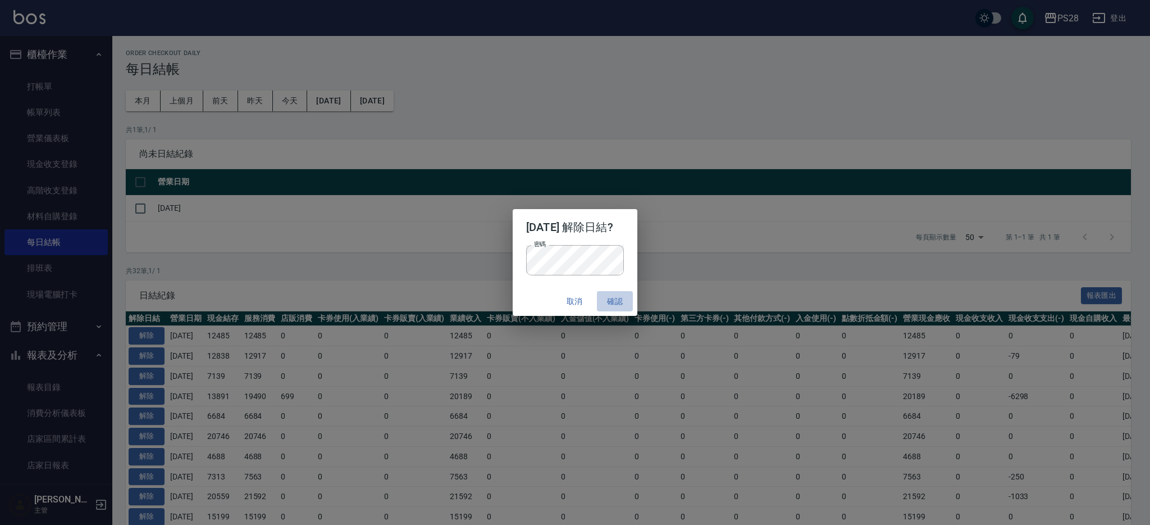
click at [625, 301] on button "確認" at bounding box center [615, 301] width 36 height 21
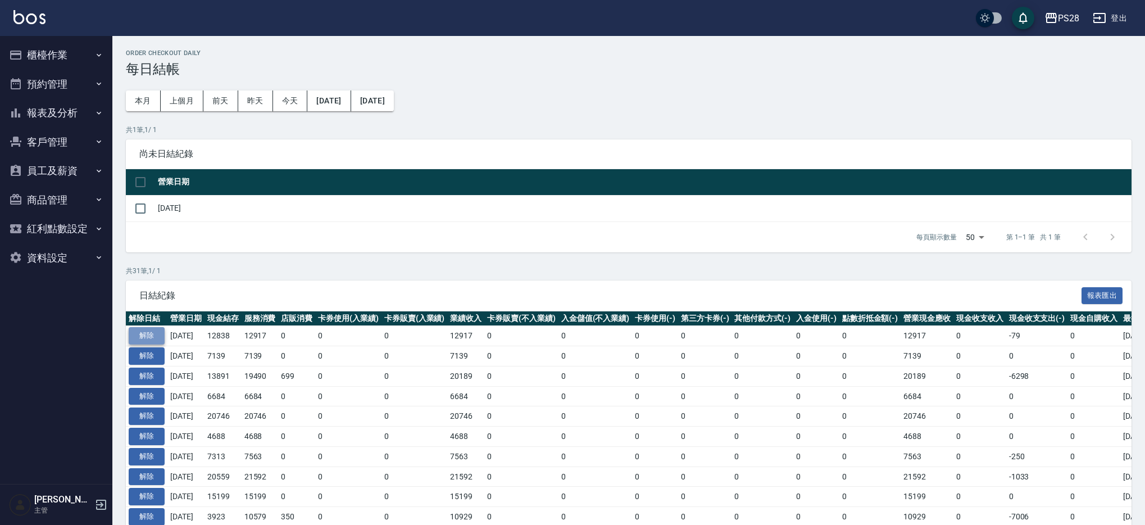
click at [149, 339] on button "解除" at bounding box center [147, 335] width 36 height 17
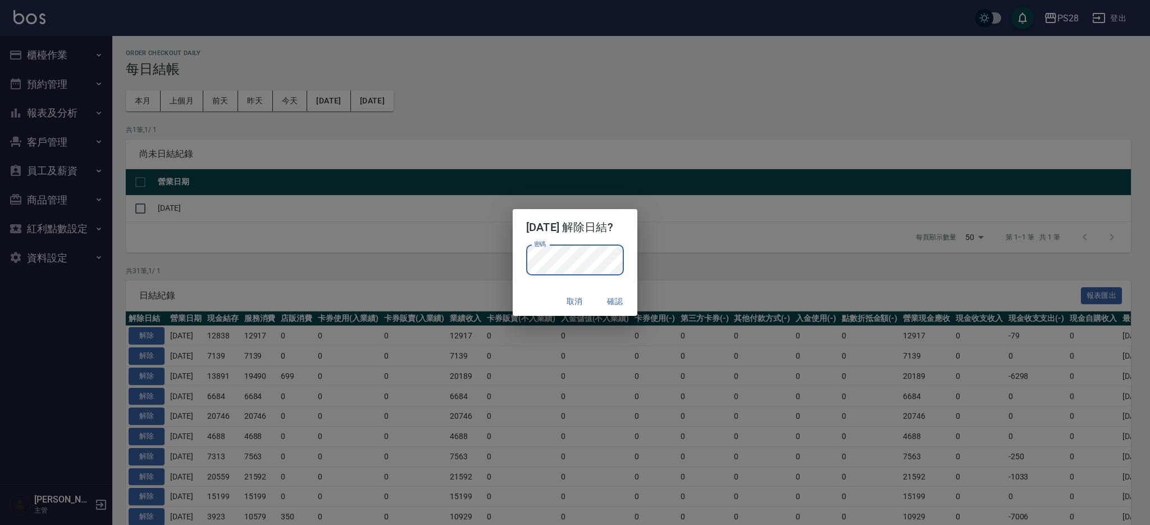
click at [618, 308] on button "確認" at bounding box center [615, 301] width 36 height 21
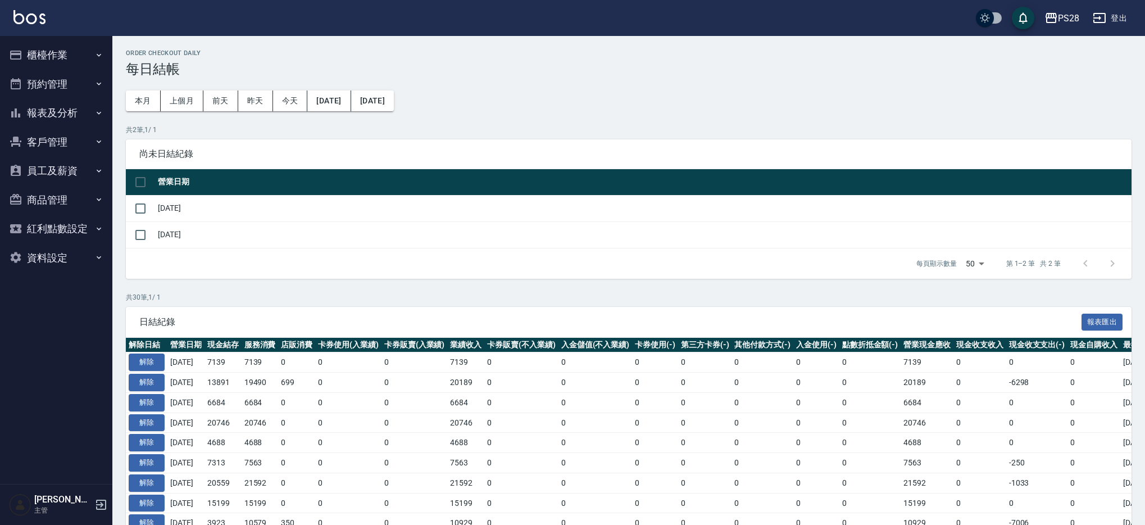
click at [67, 62] on button "櫃檯作業" at bounding box center [55, 54] width 103 height 29
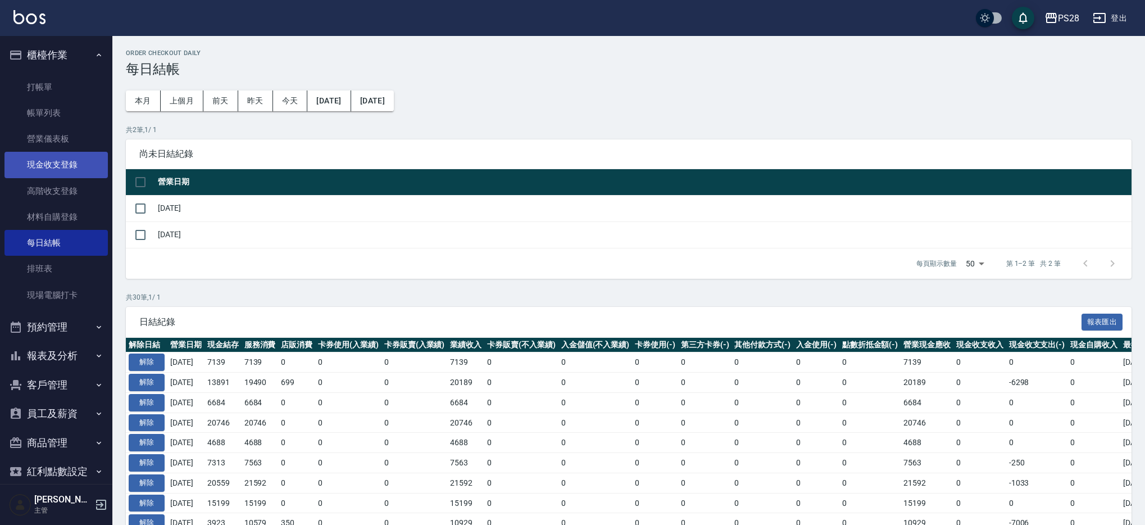
click at [83, 161] on link "現金收支登錄" at bounding box center [55, 165] width 103 height 26
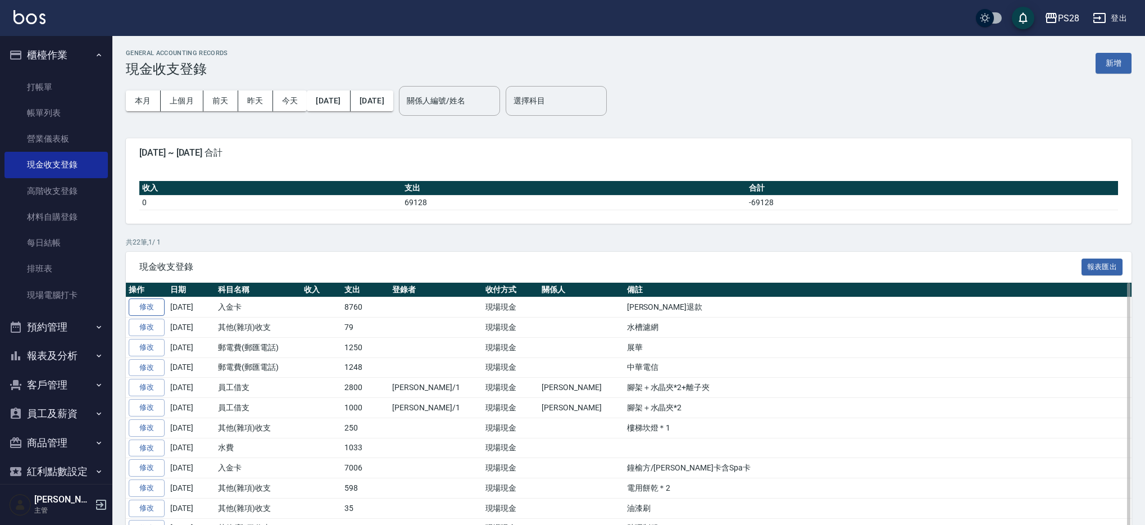
click at [154, 300] on link "修改" at bounding box center [147, 306] width 36 height 17
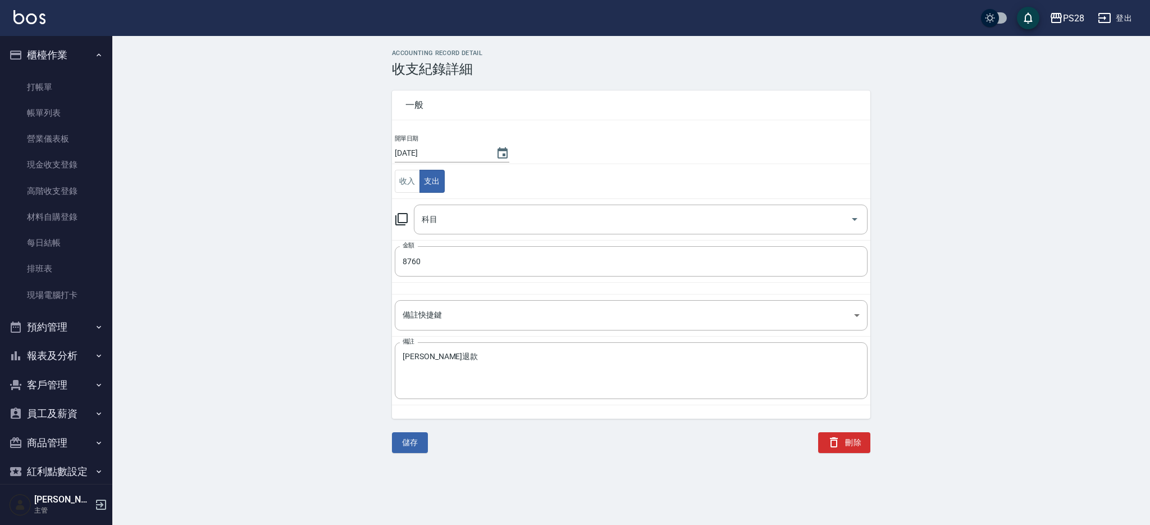
type input "31 入金卡"
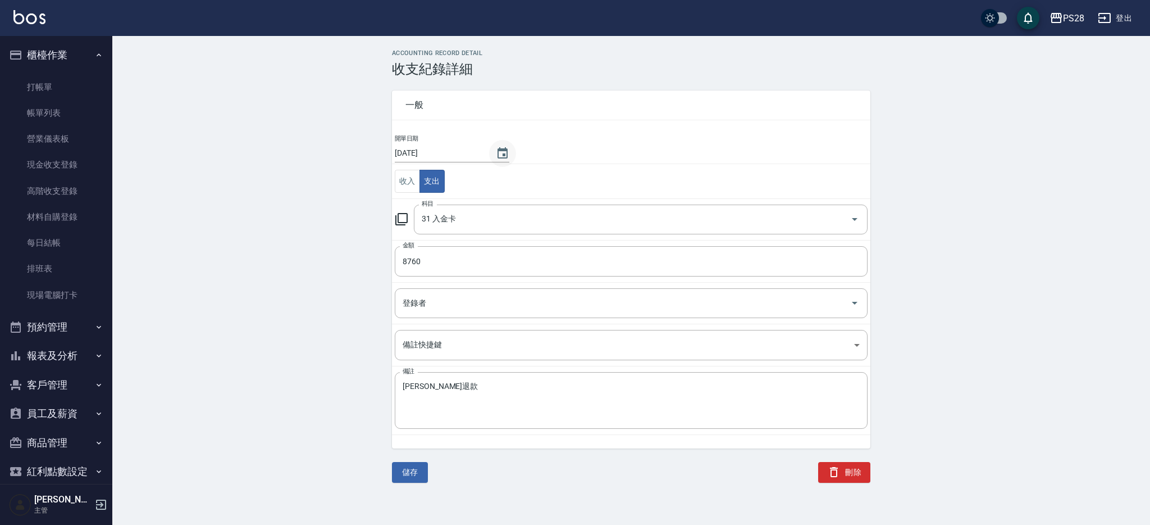
click at [498, 151] on icon "Choose date, selected date is 2025-08-25" at bounding box center [502, 153] width 13 height 13
click at [551, 287] on button "24" at bounding box center [552, 290] width 20 height 20
type input "[DATE]"
click at [420, 471] on button "儲存" at bounding box center [410, 472] width 36 height 21
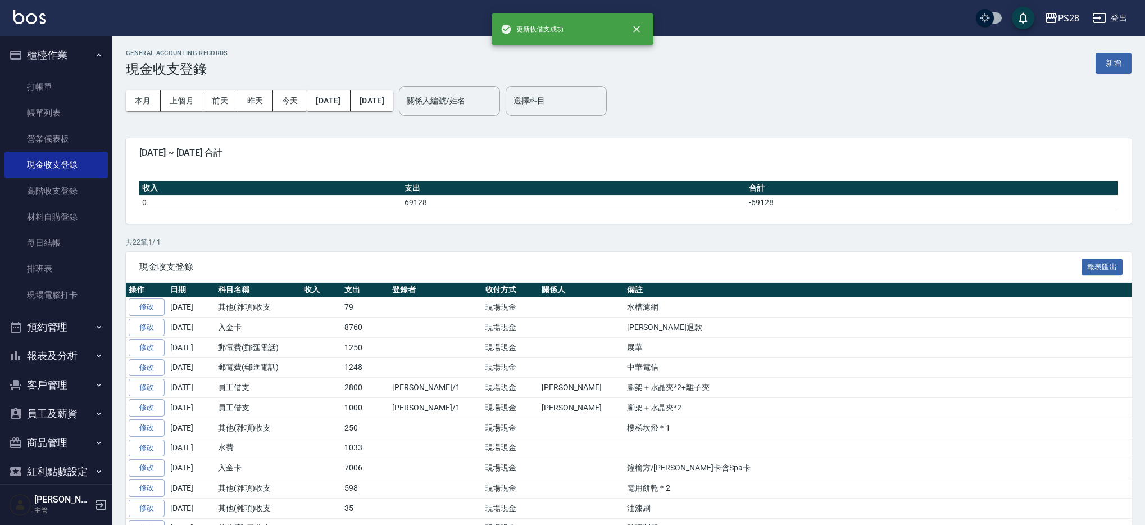
click at [1115, 63] on button "新增" at bounding box center [1113, 63] width 36 height 21
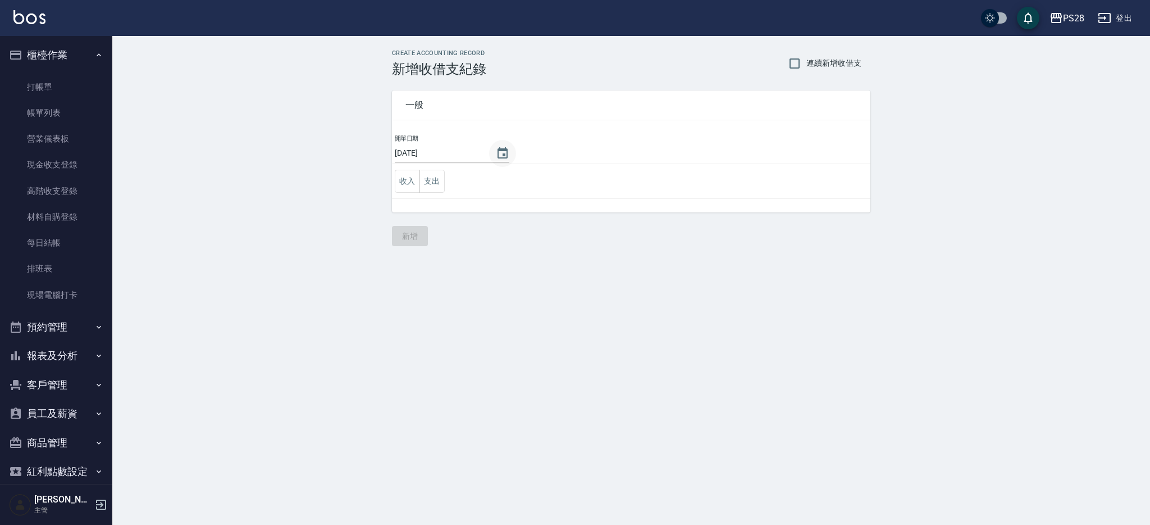
click at [501, 151] on icon "Choose date, selected date is 2025-08-25" at bounding box center [502, 153] width 13 height 13
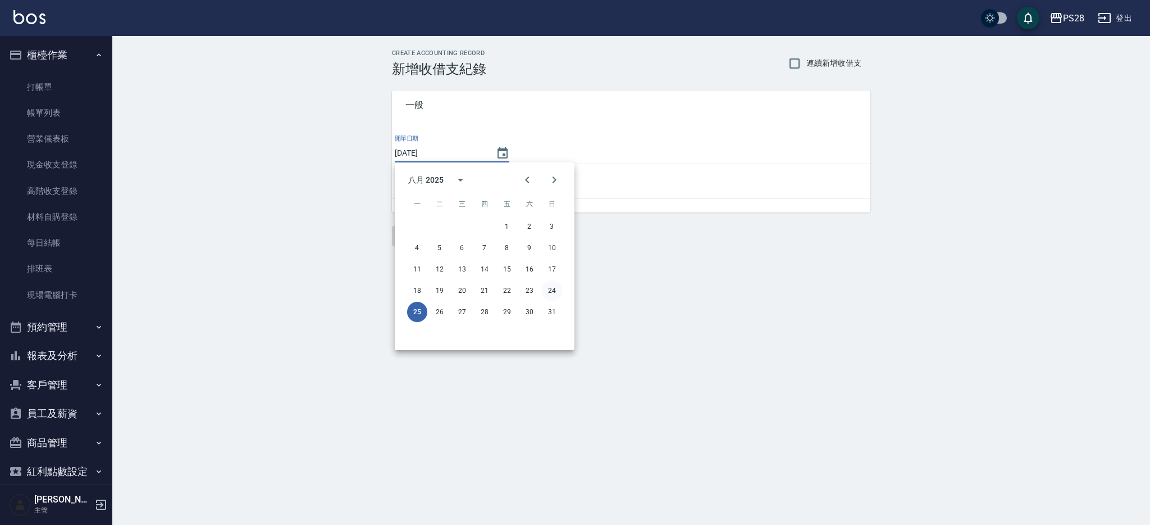
click at [555, 293] on button "24" at bounding box center [552, 290] width 20 height 20
type input "[DATE]"
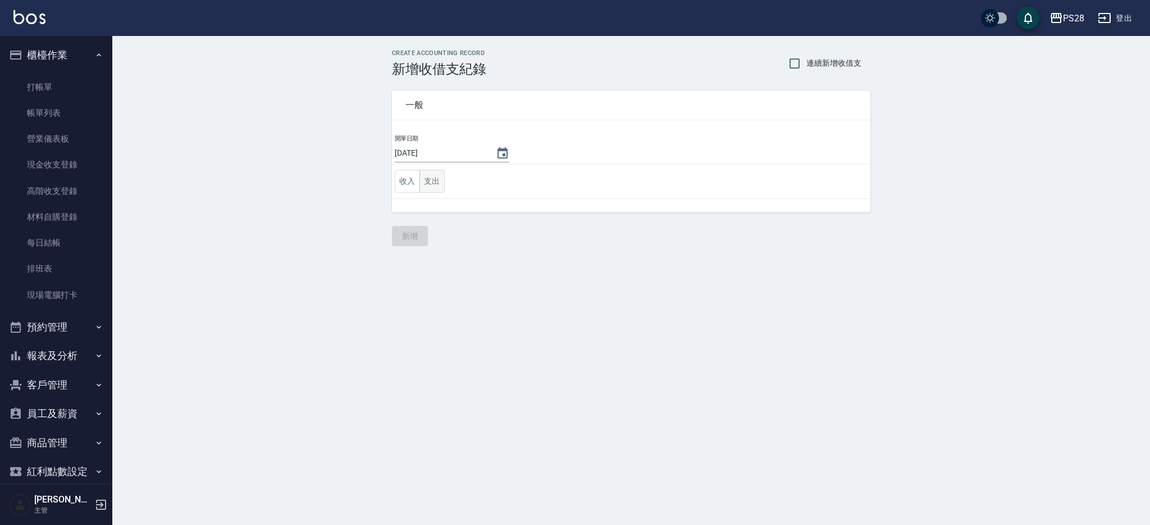
click at [434, 185] on button "支出" at bounding box center [432, 181] width 25 height 23
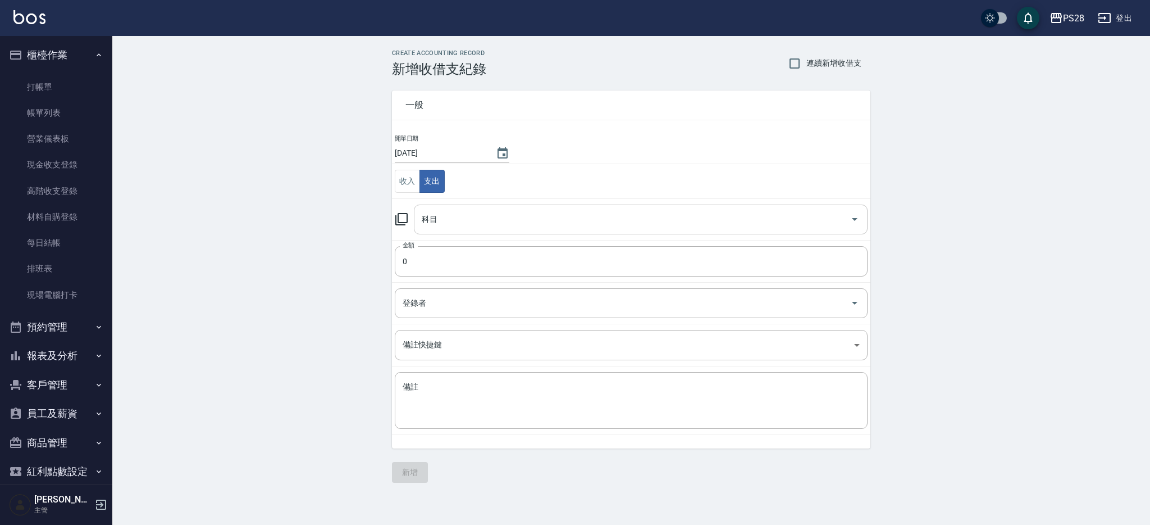
click at [461, 221] on input "科目" at bounding box center [632, 219] width 427 height 20
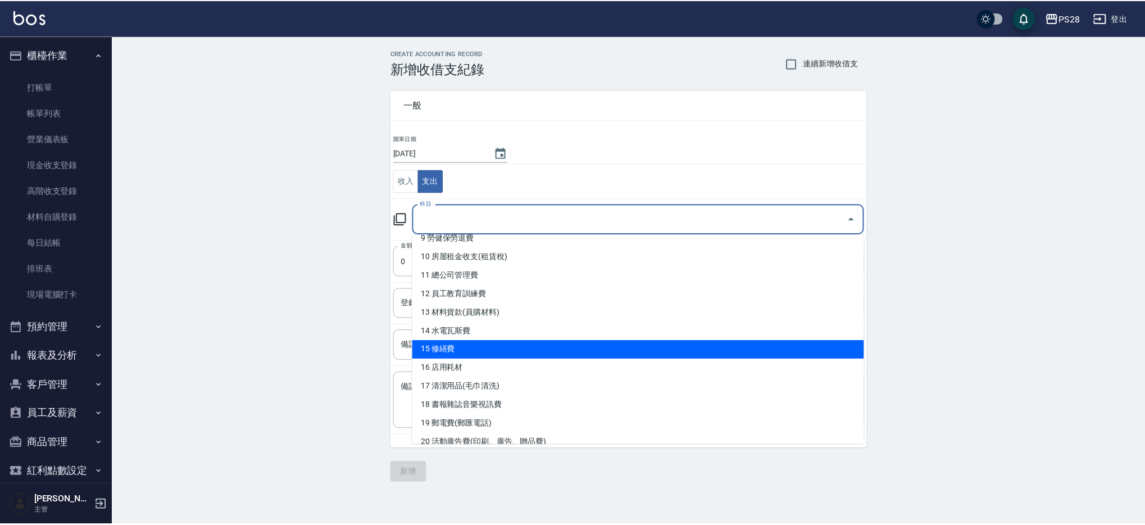
scroll to position [503, 0]
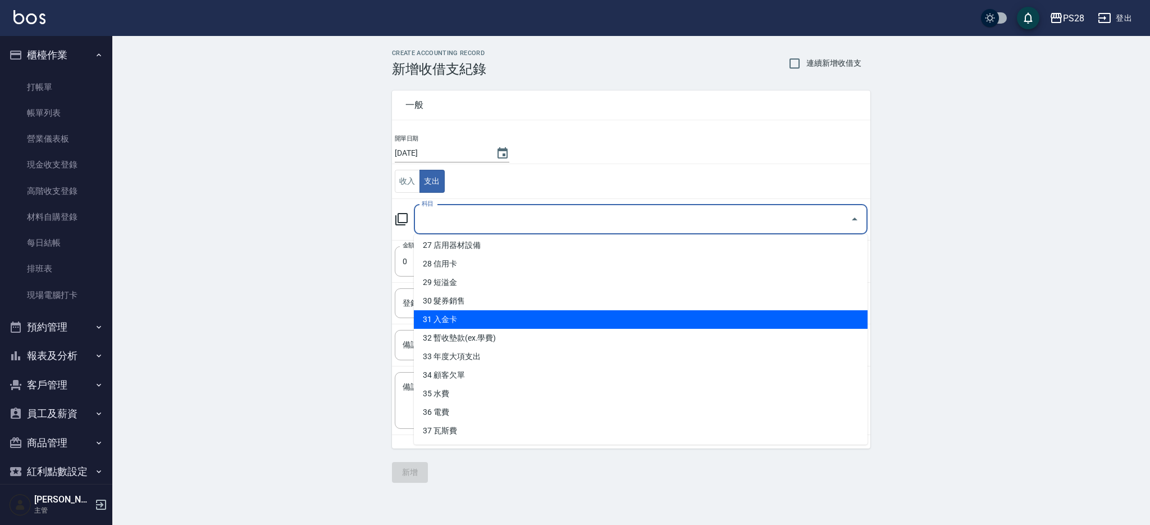
click at [511, 315] on li "31 入金卡" at bounding box center [641, 319] width 454 height 19
type input "31 入金卡"
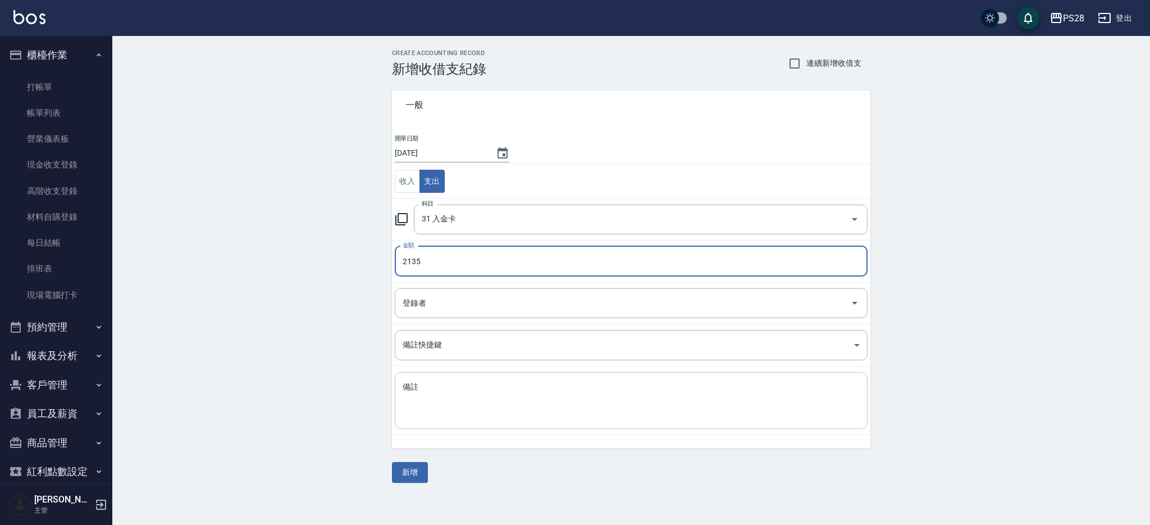
type input "2135"
click at [525, 391] on textarea "備註" at bounding box center [631, 400] width 457 height 38
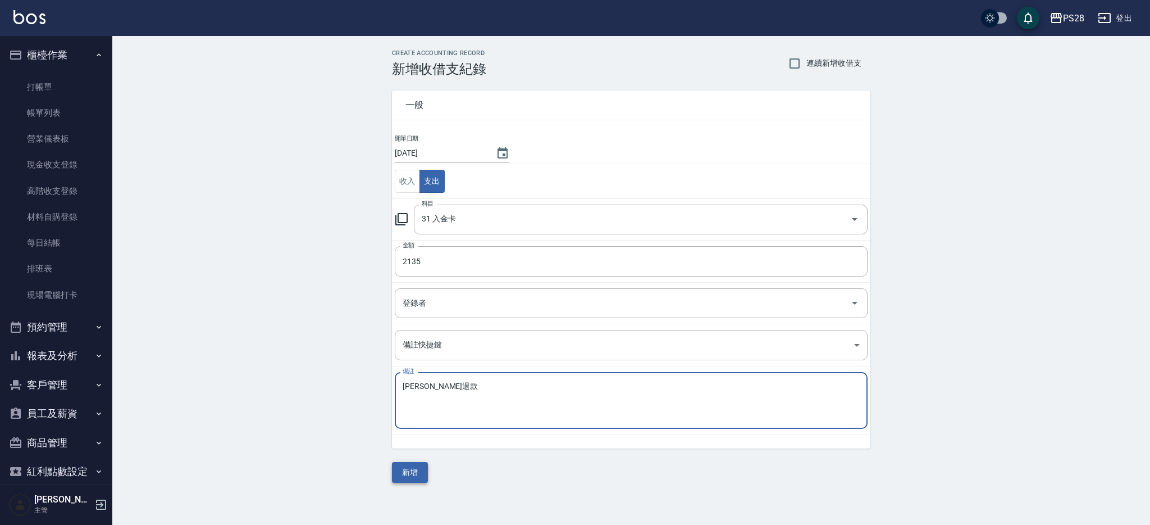
type textarea "林惠燕退款"
click at [418, 464] on button "新增" at bounding box center [410, 472] width 36 height 21
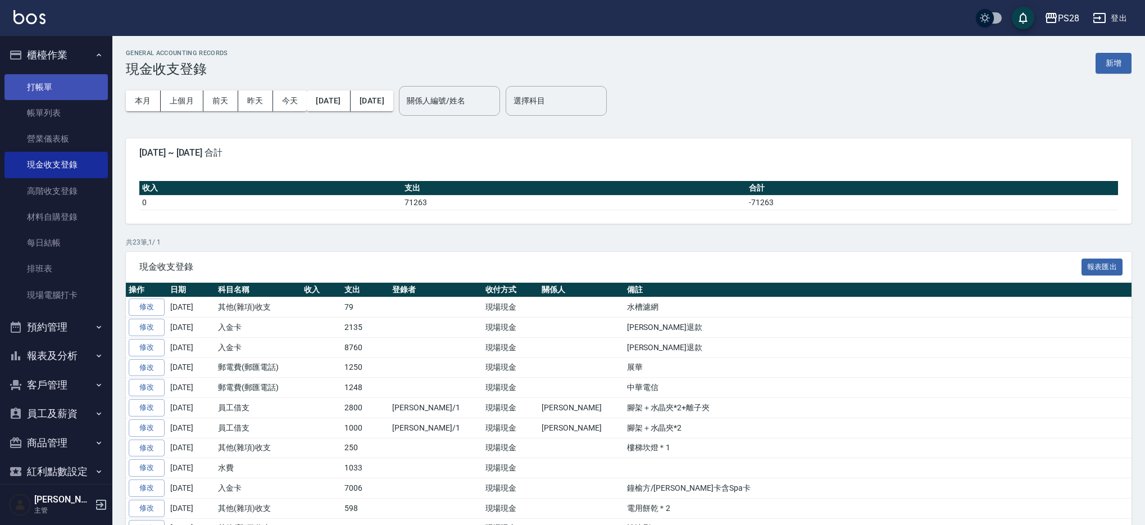
click at [40, 81] on link "打帳單" at bounding box center [55, 87] width 103 height 26
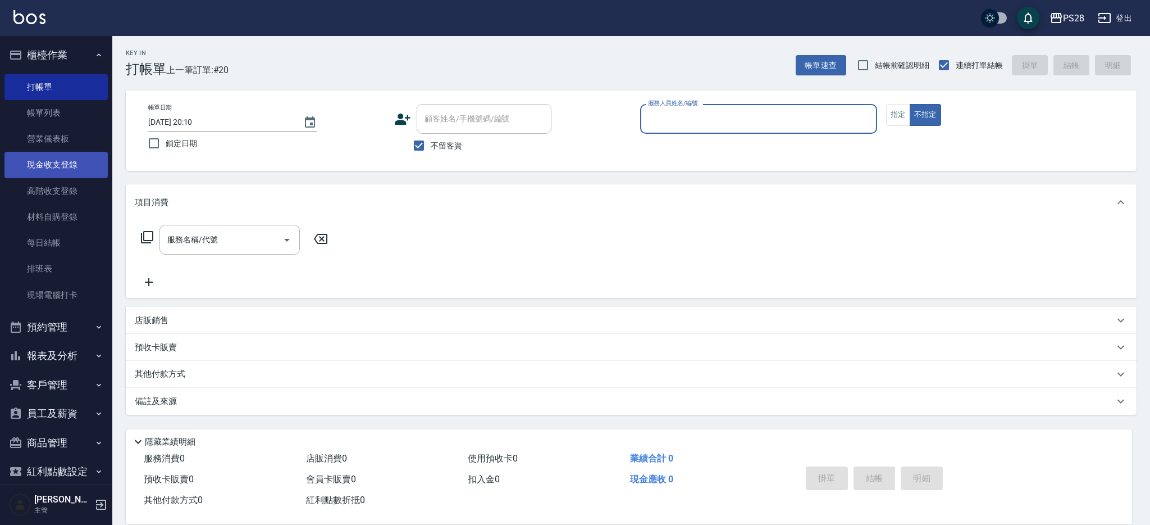
click at [67, 159] on link "現金收支登錄" at bounding box center [55, 165] width 103 height 26
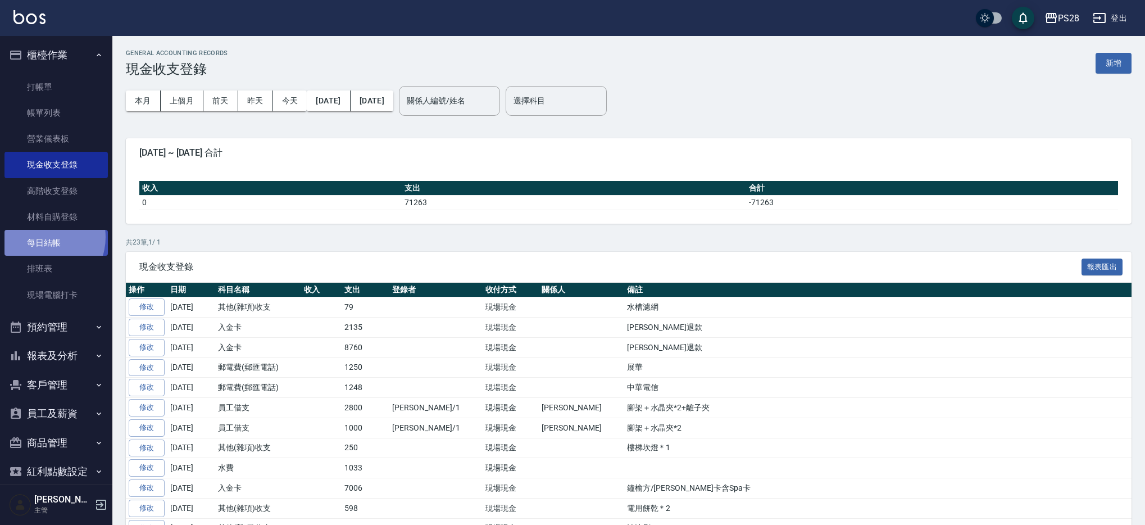
click at [43, 237] on link "每日結帳" at bounding box center [55, 243] width 103 height 26
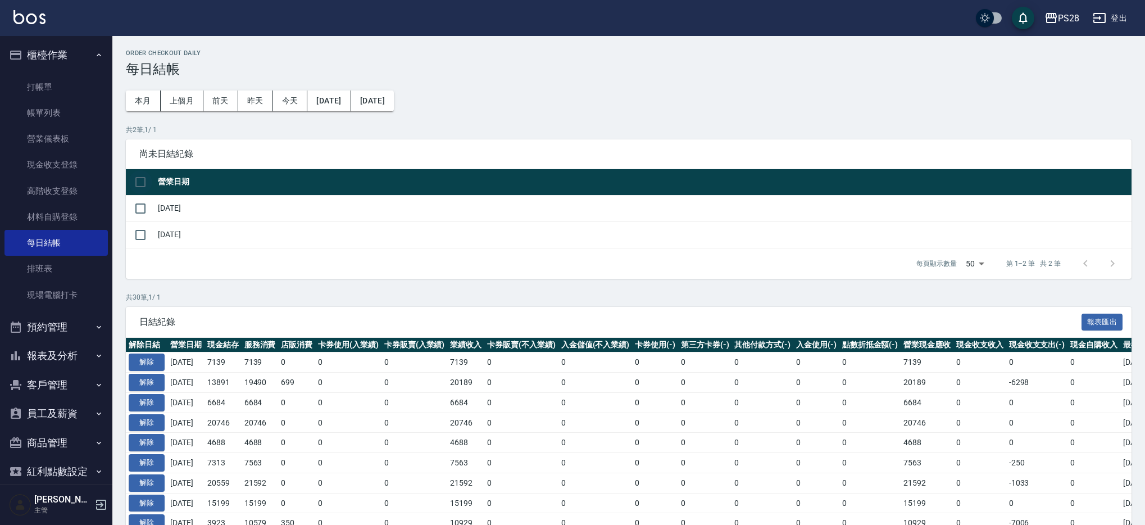
click at [145, 183] on input "checkbox" at bounding box center [141, 182] width 24 height 24
checkbox input "true"
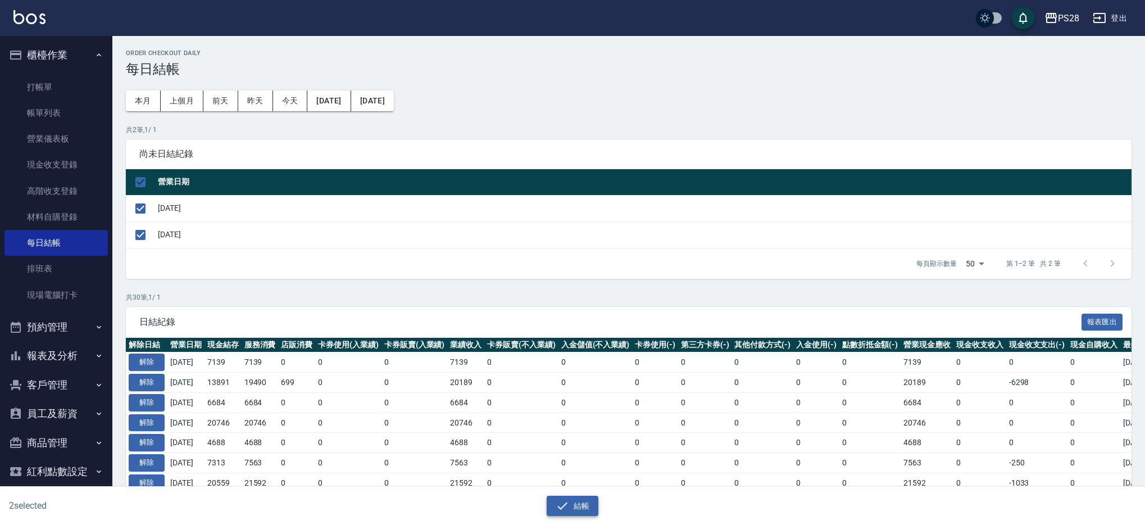
click at [575, 506] on button "結帳" at bounding box center [572, 505] width 52 height 21
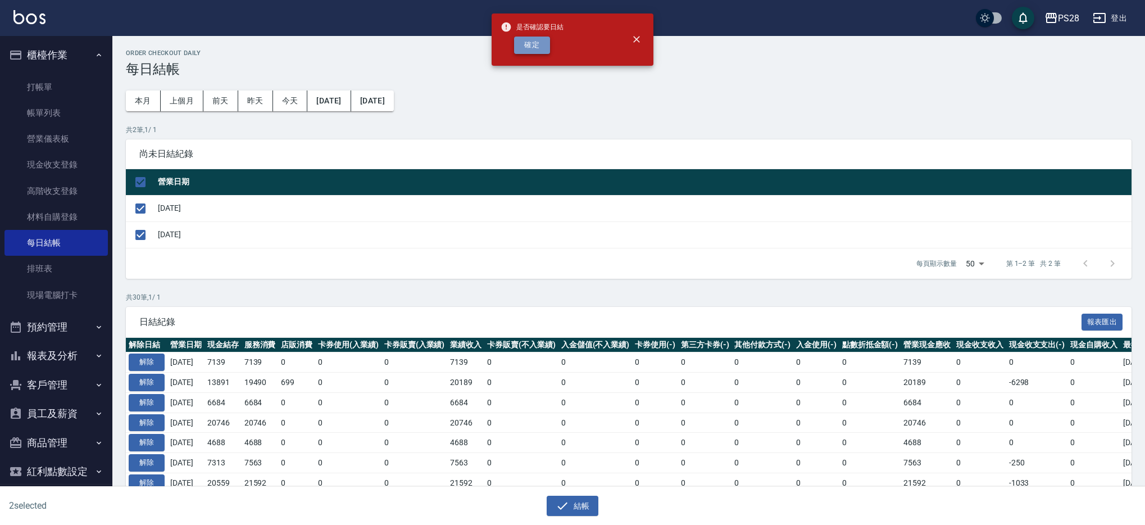
click at [533, 40] on button "確定" at bounding box center [532, 45] width 36 height 17
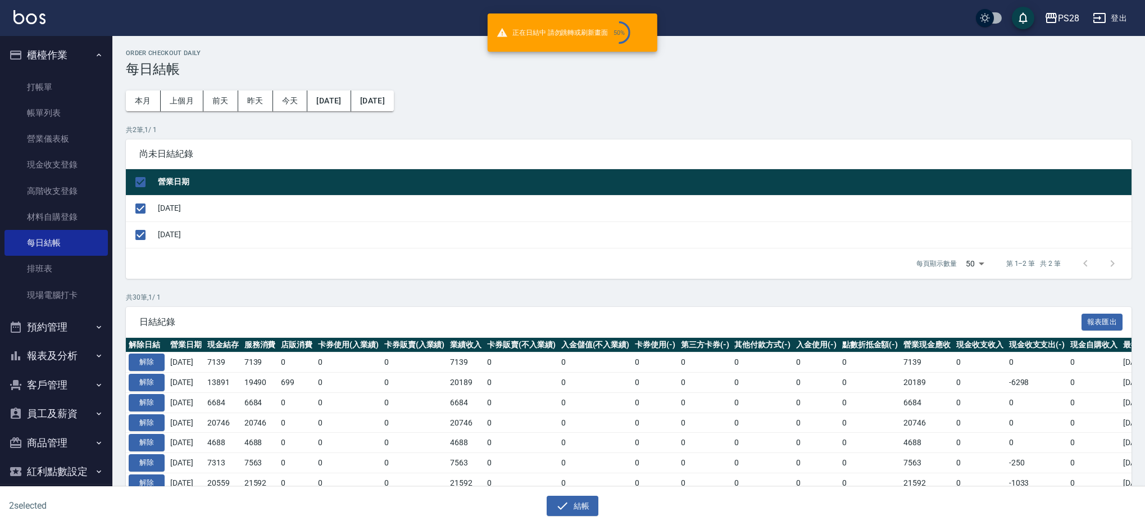
checkbox input "false"
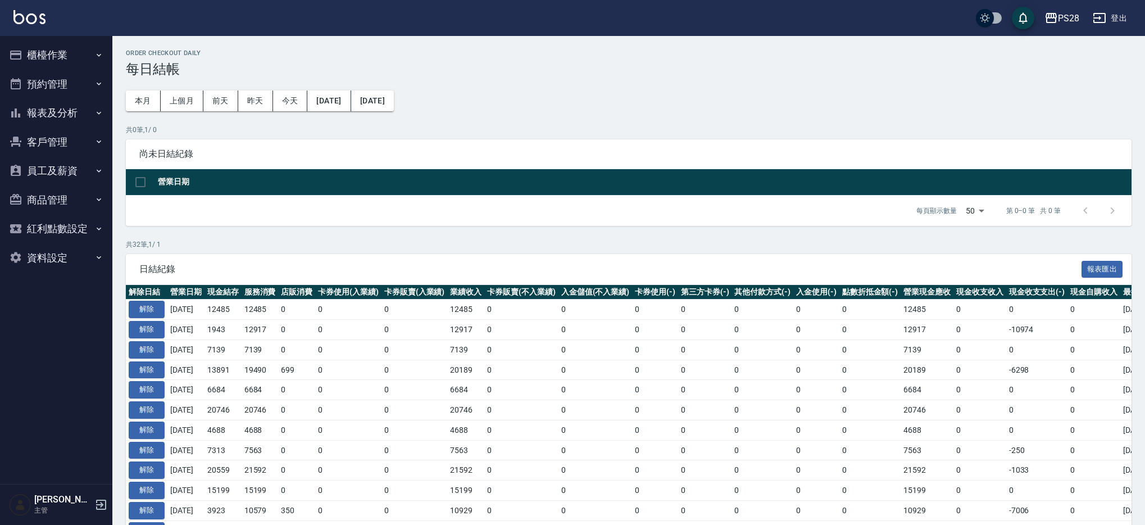
click at [81, 58] on button "櫃檯作業" at bounding box center [55, 54] width 103 height 29
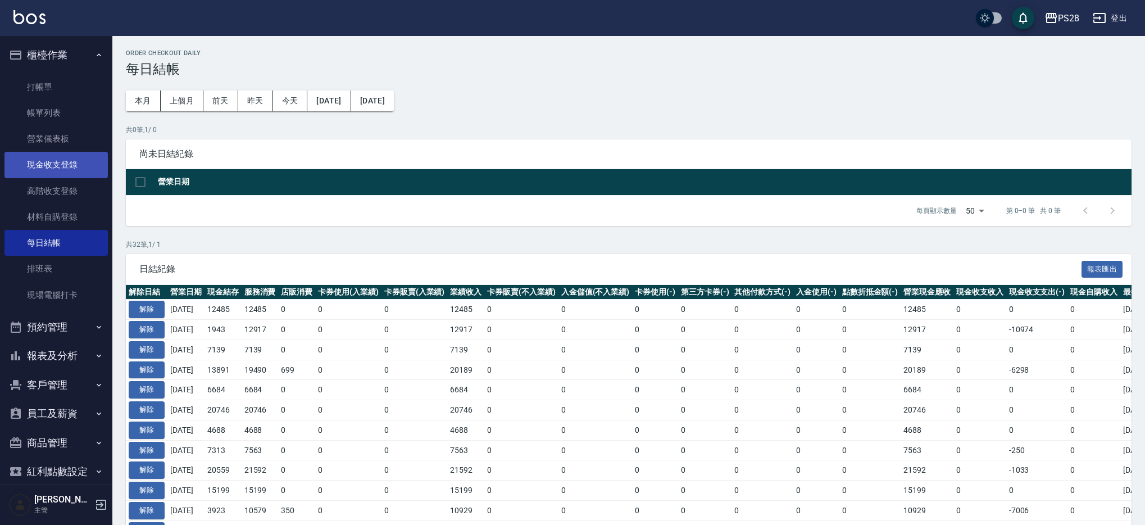
click at [69, 174] on link "現金收支登錄" at bounding box center [55, 165] width 103 height 26
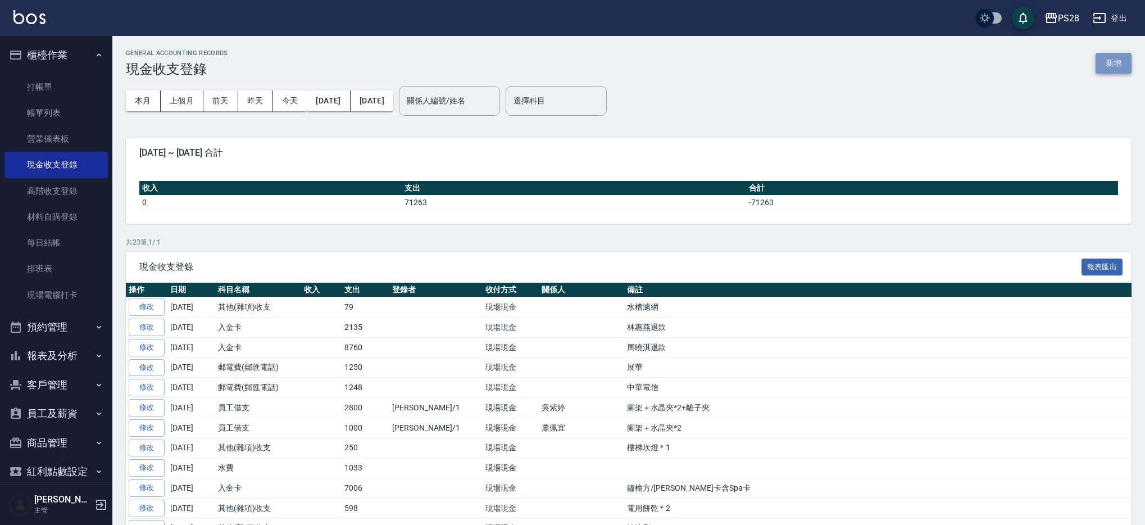
click at [1103, 67] on button "新增" at bounding box center [1113, 63] width 36 height 21
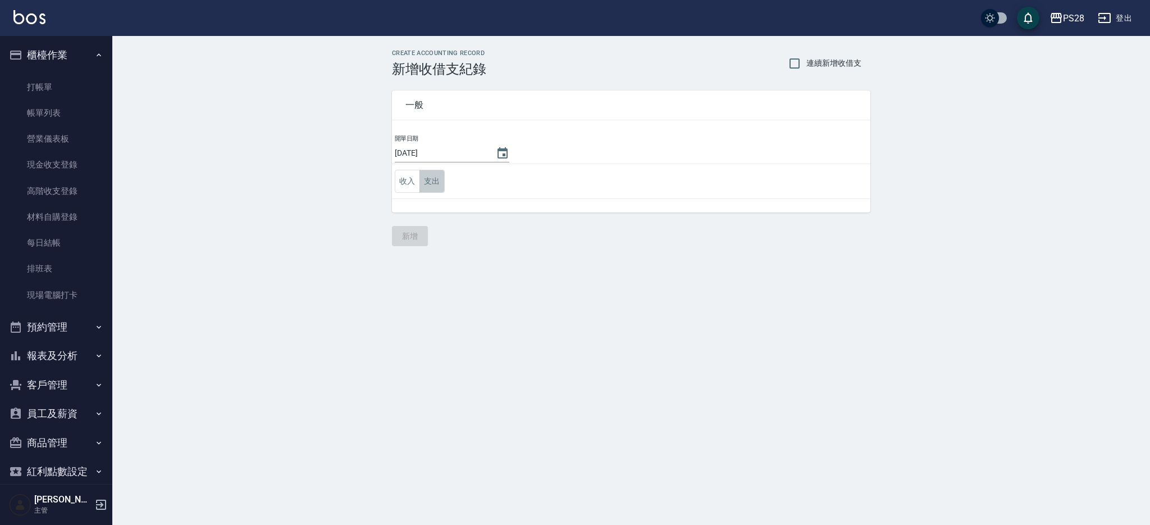
click at [433, 189] on button "支出" at bounding box center [432, 181] width 25 height 23
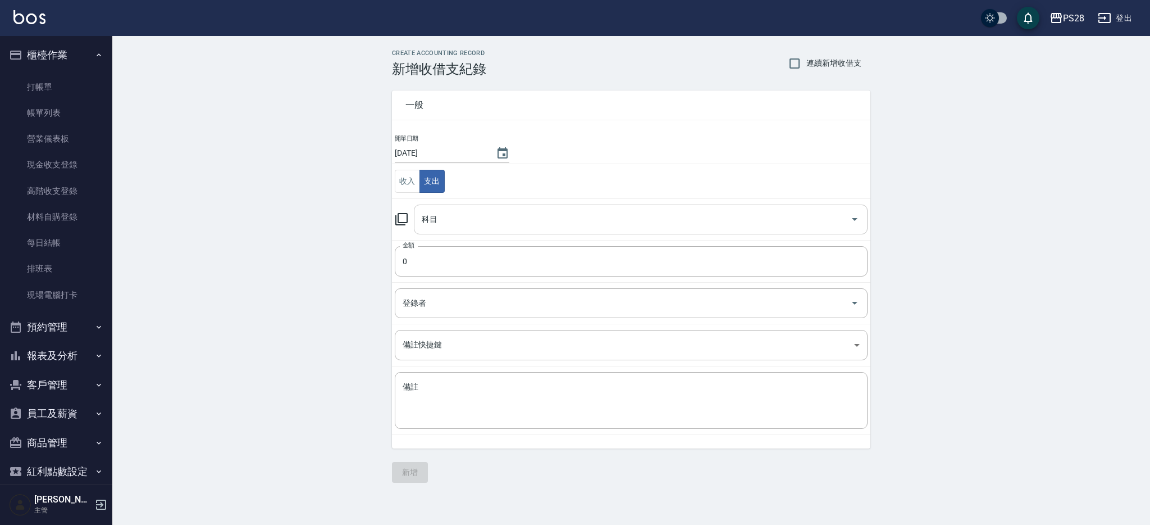
click at [464, 228] on input "科目" at bounding box center [632, 219] width 427 height 20
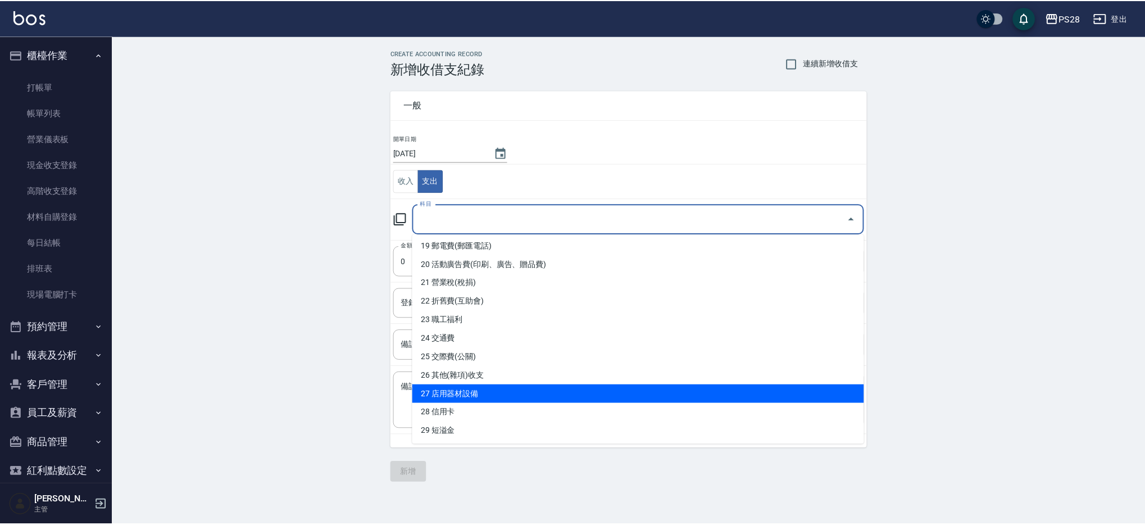
scroll to position [354, 0]
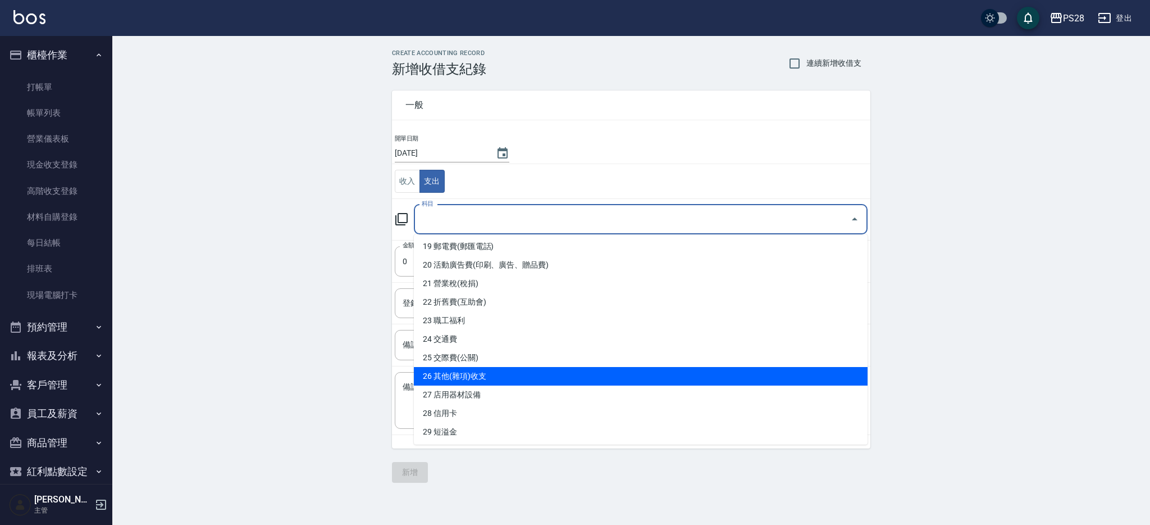
click at [554, 376] on li "26 其他(雜項)收支" at bounding box center [641, 376] width 454 height 19
type input "26 其他(雜項)收支"
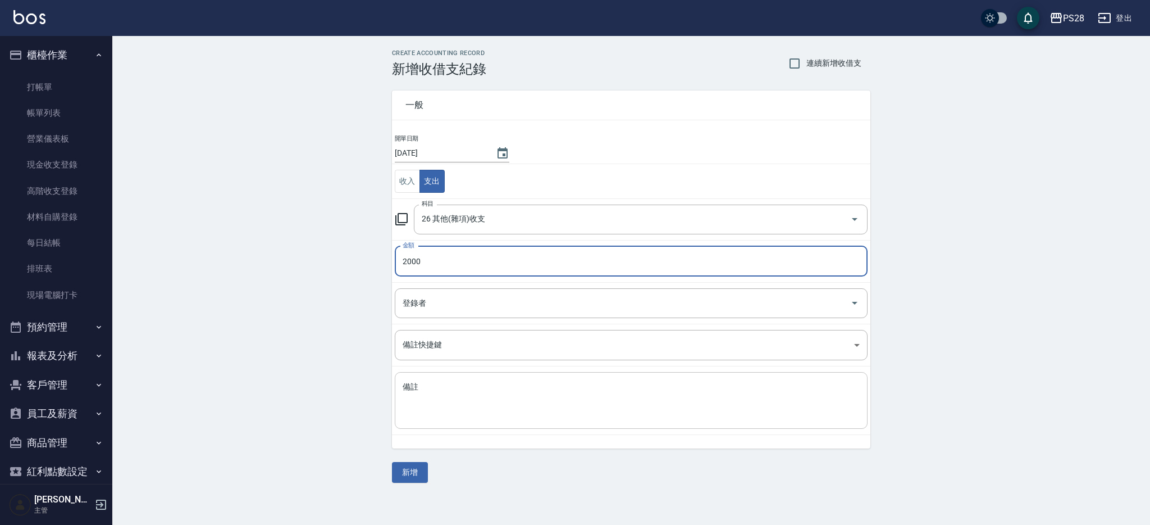
type input "2000"
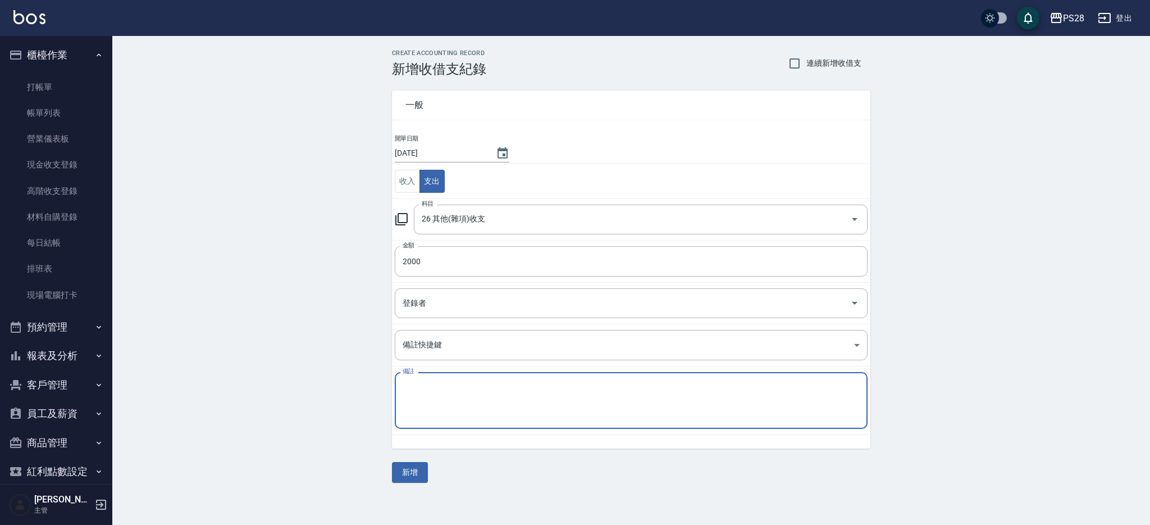
click at [563, 407] on textarea "備註" at bounding box center [631, 400] width 457 height 38
type textarea "普渡供品"
click at [421, 473] on button "新增" at bounding box center [410, 472] width 36 height 21
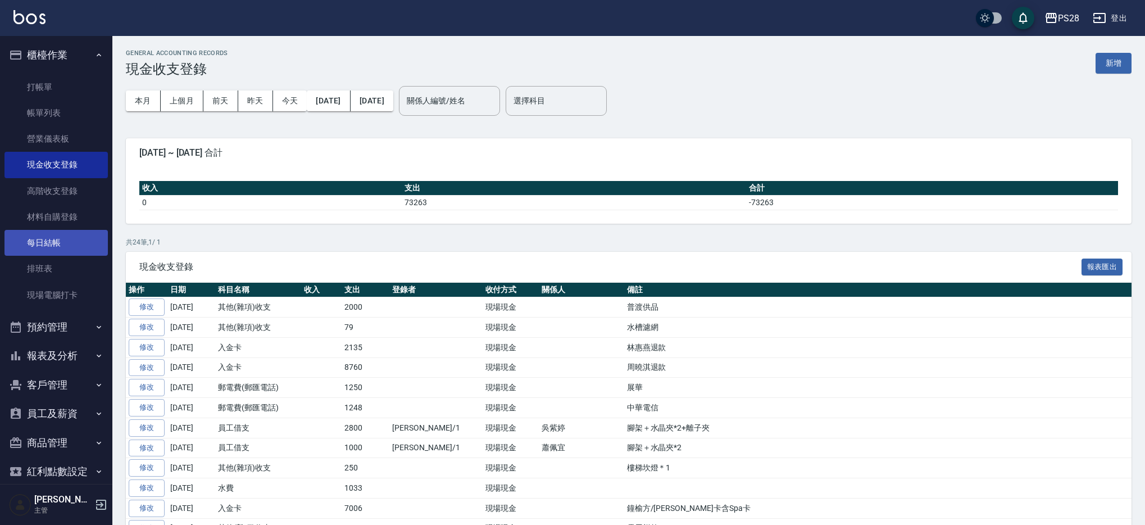
click at [54, 239] on link "每日結帳" at bounding box center [55, 243] width 103 height 26
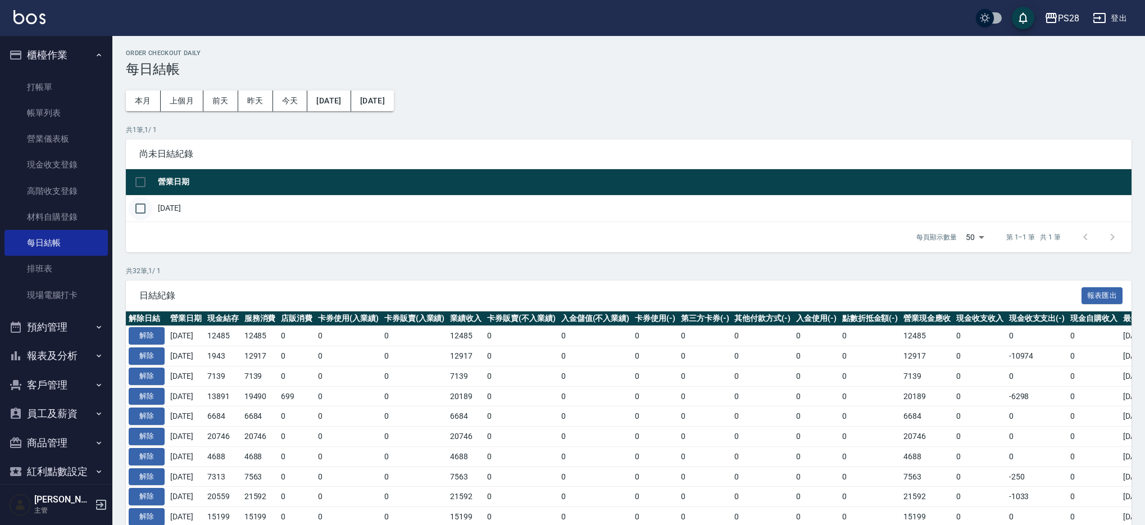
click at [147, 207] on input "checkbox" at bounding box center [141, 209] width 24 height 24
checkbox input "true"
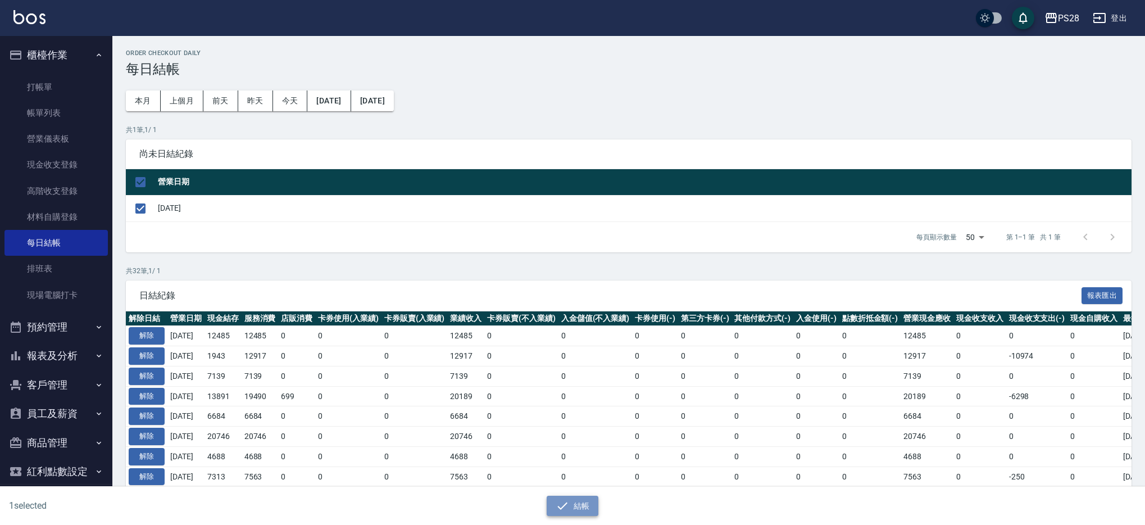
click at [581, 502] on button "結帳" at bounding box center [572, 505] width 52 height 21
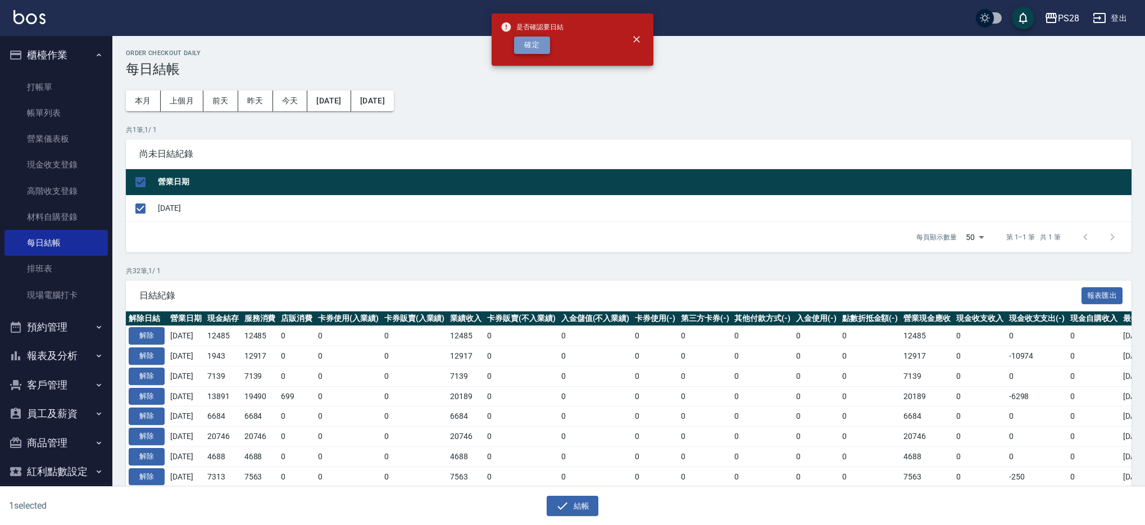
click at [540, 44] on button "確定" at bounding box center [532, 45] width 36 height 17
checkbox input "false"
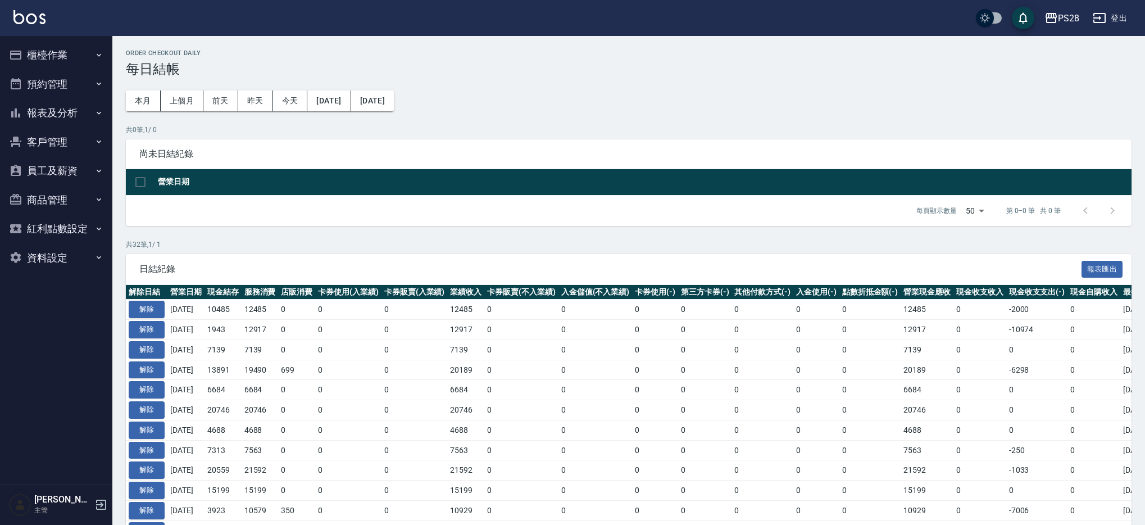
scroll to position [2, 0]
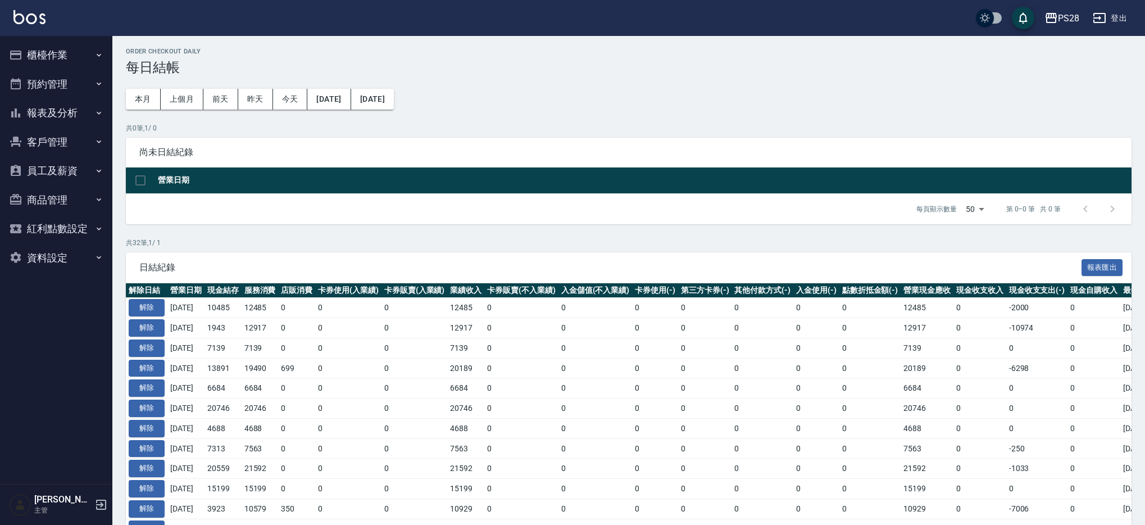
click at [40, 113] on button "報表及分析" at bounding box center [55, 112] width 103 height 29
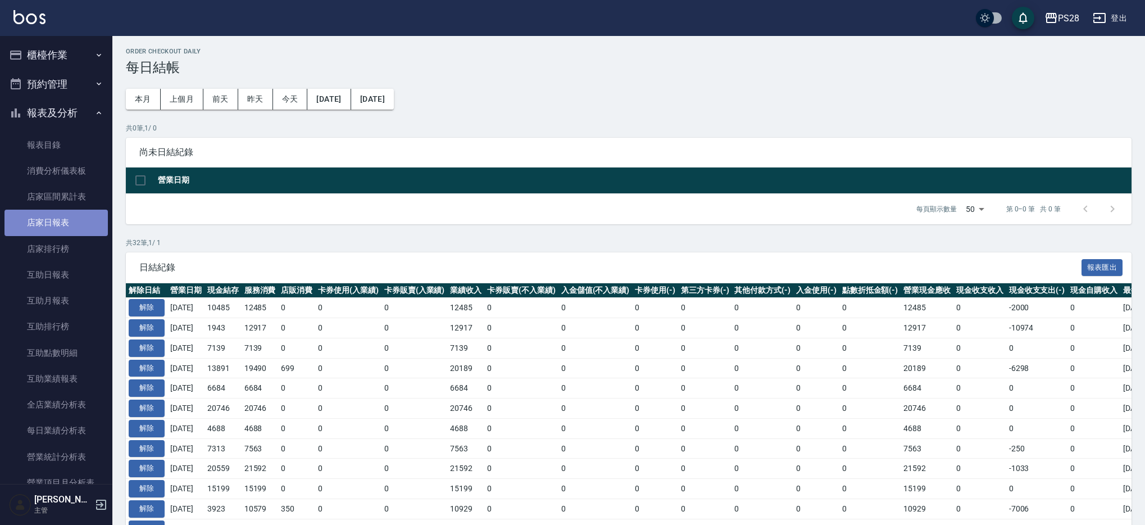
click at [67, 214] on link "店家日報表" at bounding box center [55, 222] width 103 height 26
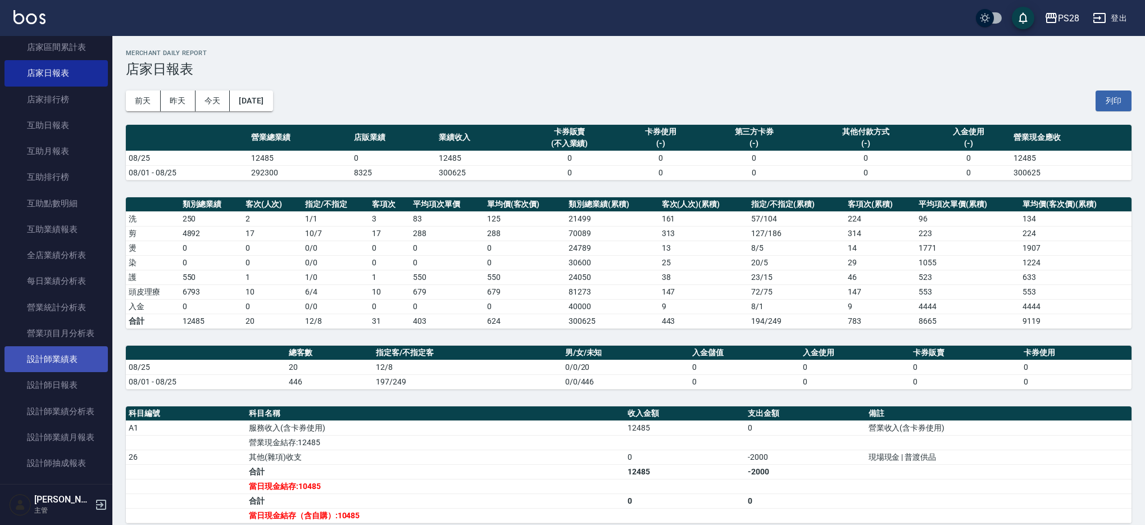
scroll to position [151, 0]
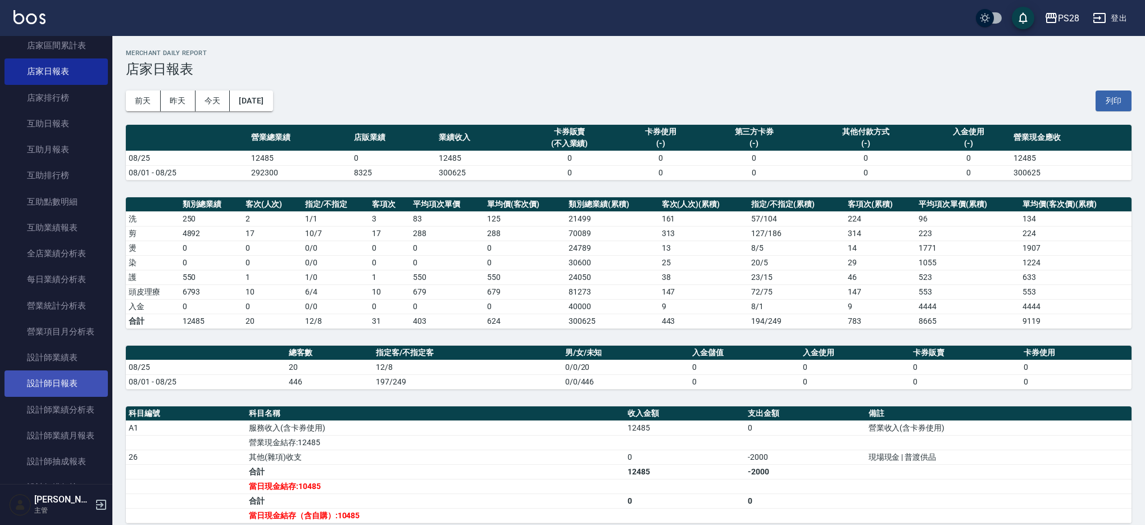
click at [69, 390] on link "設計師日報表" at bounding box center [55, 383] width 103 height 26
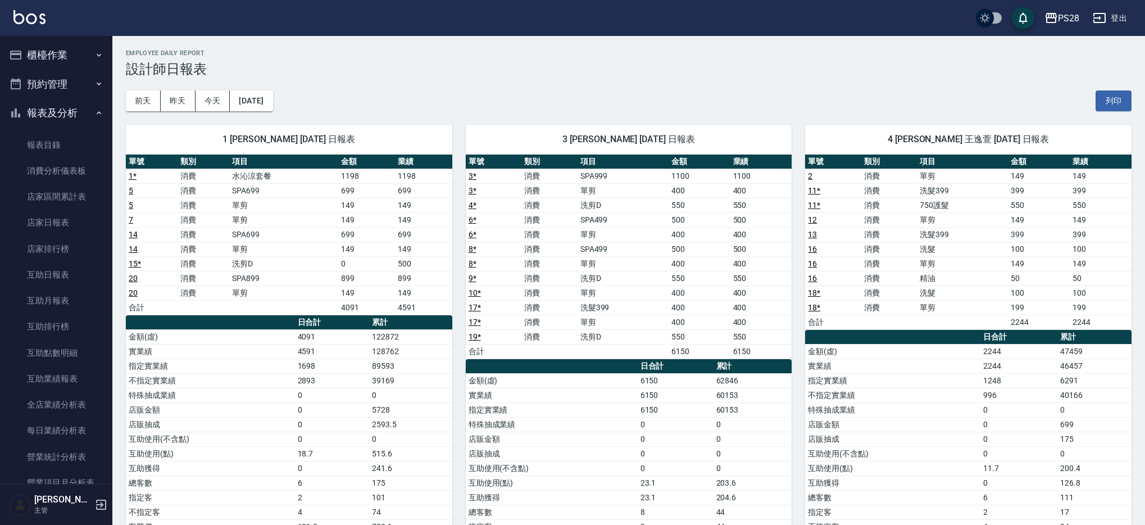
click at [67, 47] on button "櫃檯作業" at bounding box center [55, 54] width 103 height 29
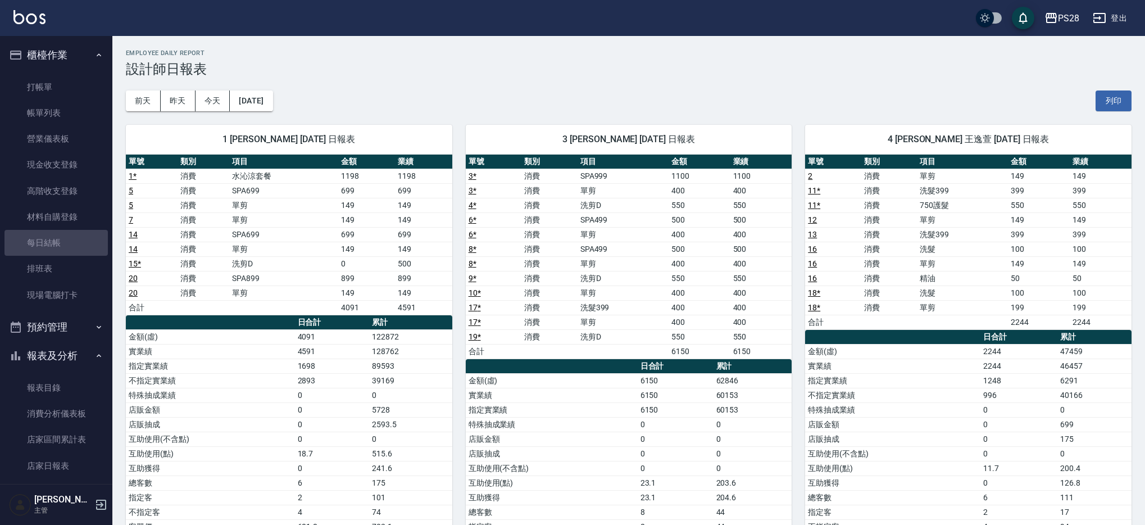
drag, startPoint x: 62, startPoint y: 237, endPoint x: 110, endPoint y: 229, distance: 48.4
click at [62, 237] on link "每日結帳" at bounding box center [55, 243] width 103 height 26
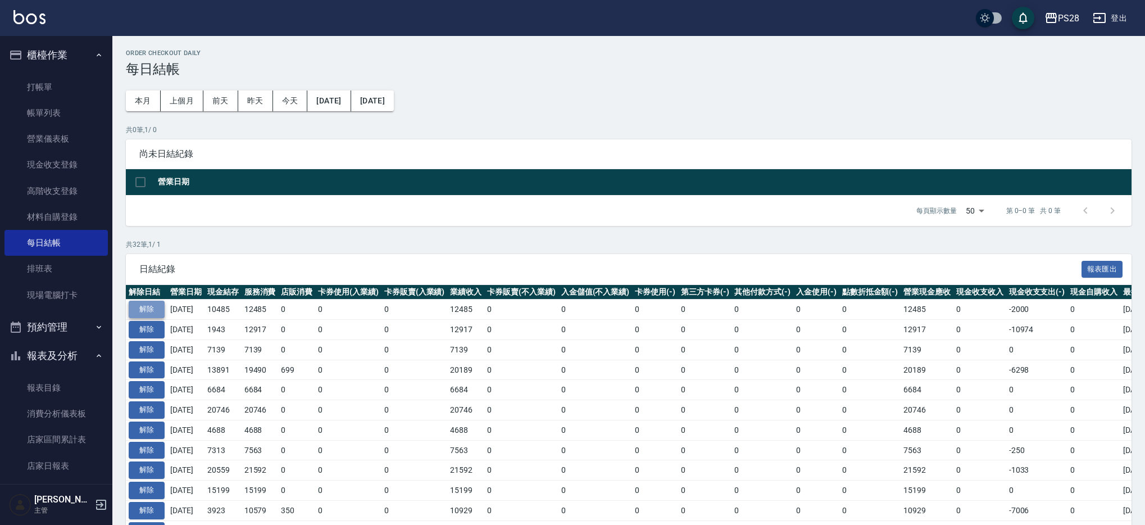
click at [145, 309] on button "解除" at bounding box center [147, 308] width 36 height 17
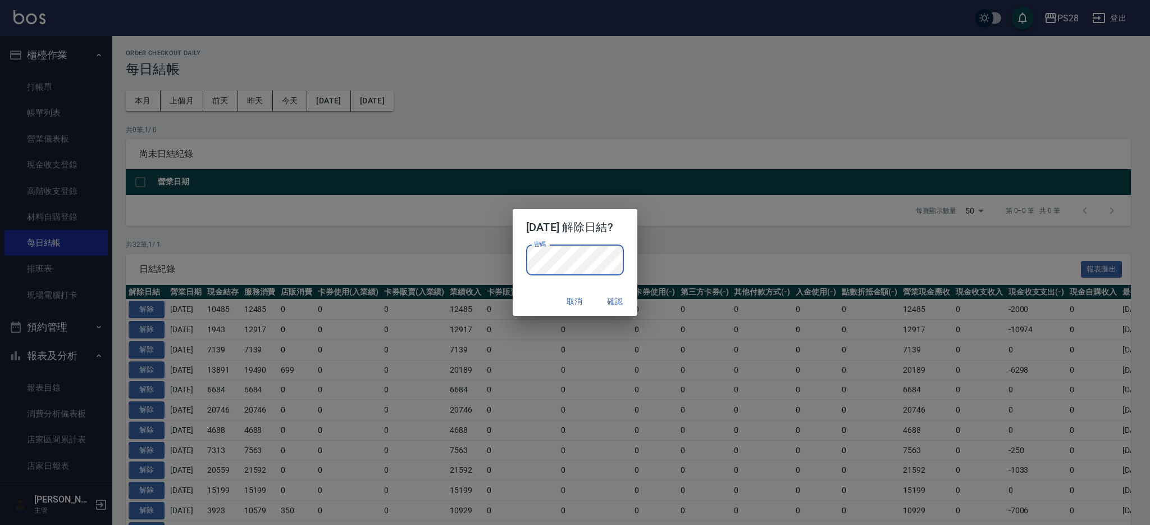
click at [620, 297] on button "確認" at bounding box center [615, 301] width 36 height 21
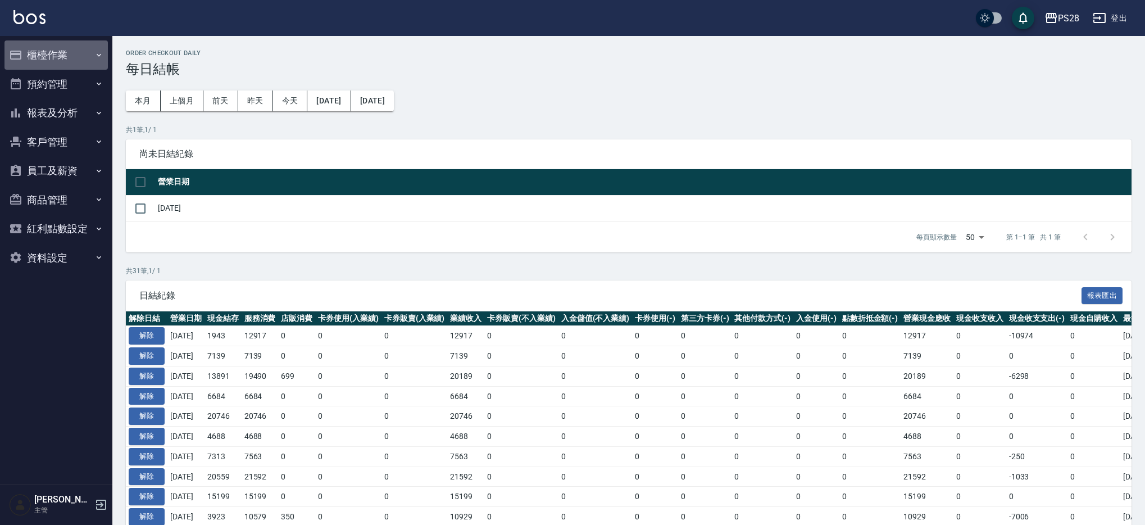
click at [52, 53] on button "櫃檯作業" at bounding box center [55, 54] width 103 height 29
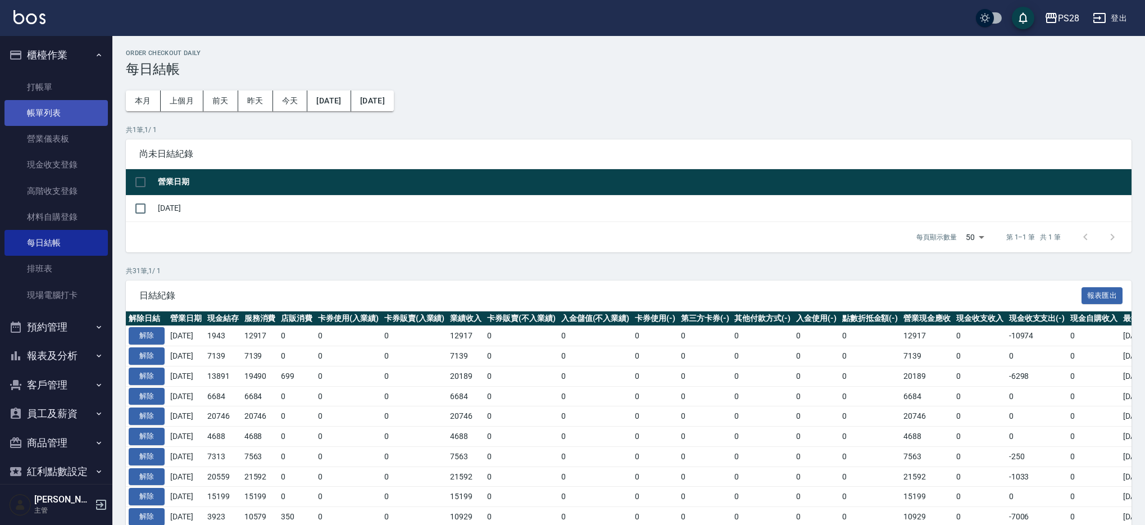
click at [71, 111] on link "帳單列表" at bounding box center [55, 113] width 103 height 26
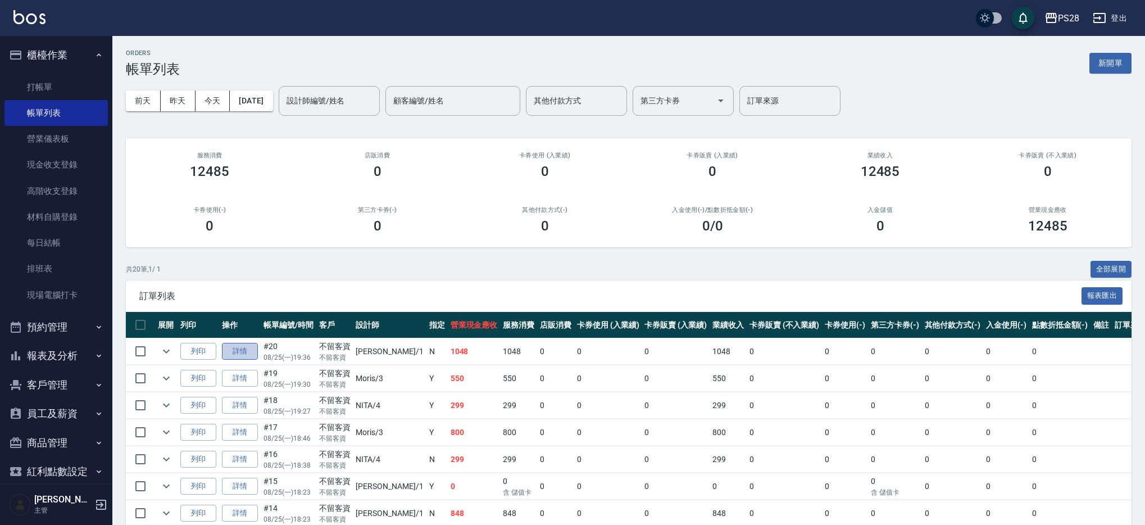
click at [244, 348] on link "詳情" at bounding box center [240, 351] width 36 height 17
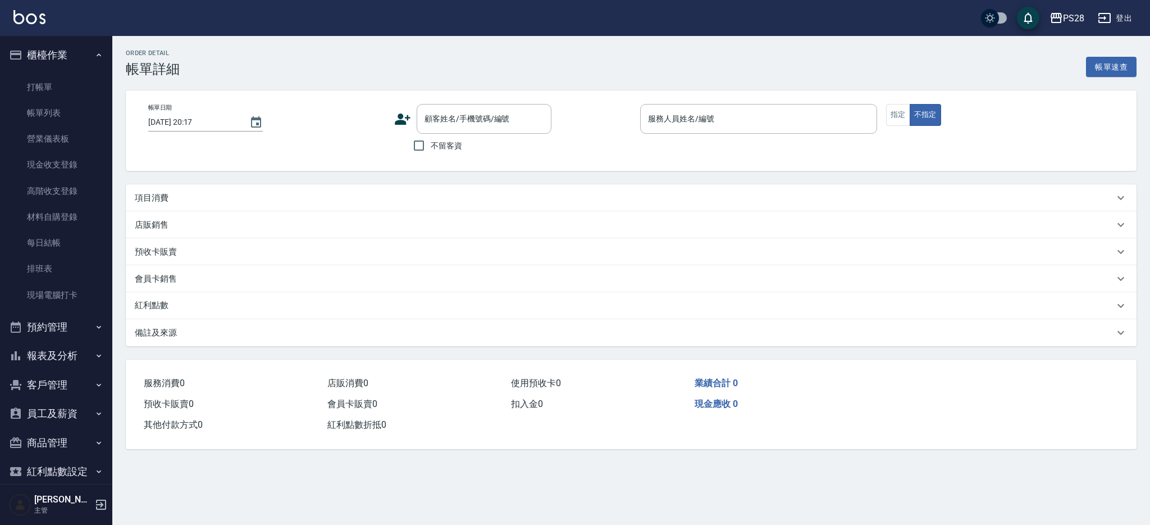
type input "[DATE] 19:36"
checkbox input "true"
type input "[PERSON_NAME]-1"
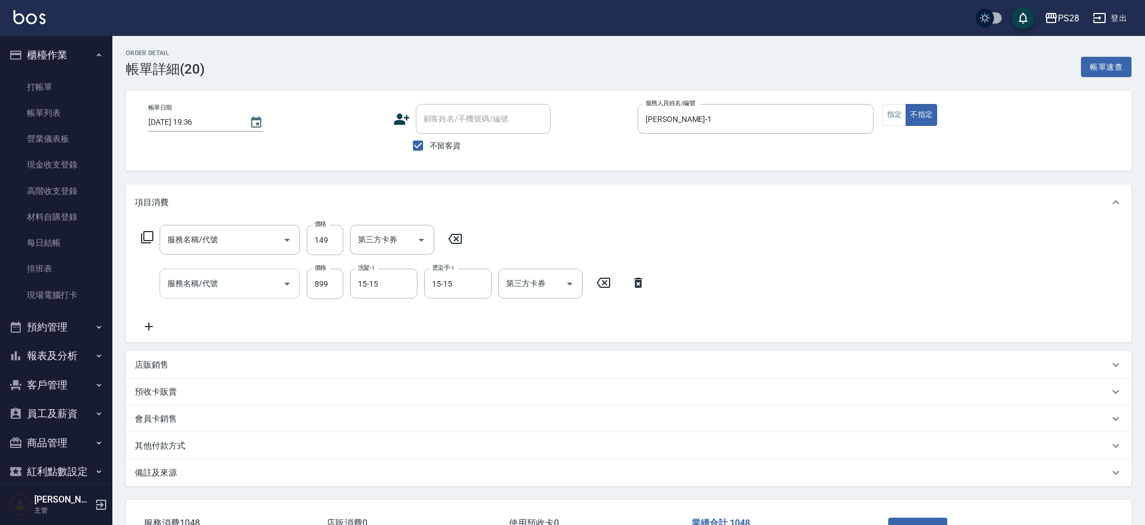
type input "單剪(250)"
type input "SPA899(0899)"
click at [39, 241] on link "每日結帳" at bounding box center [55, 243] width 103 height 26
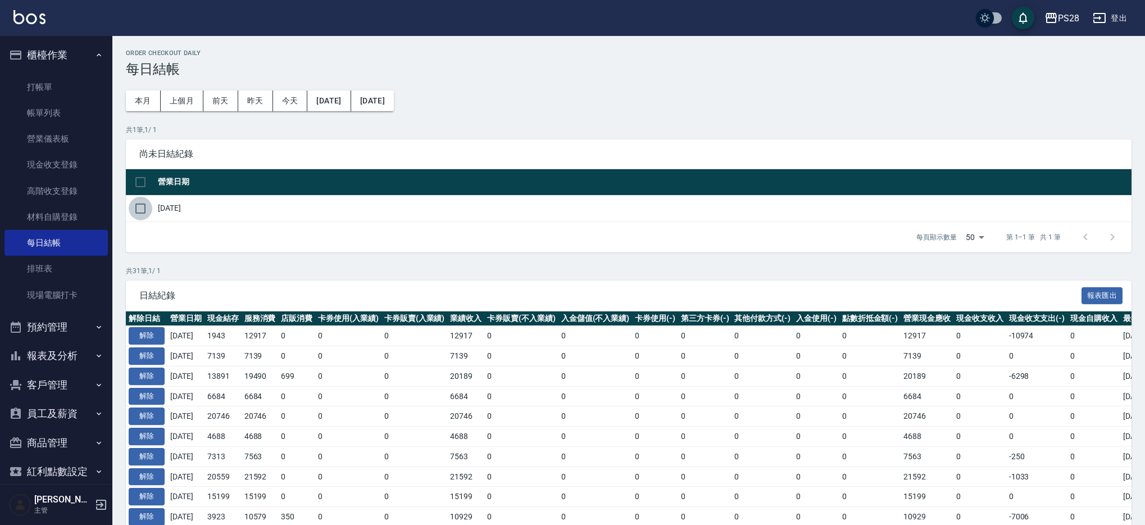
click at [145, 209] on input "checkbox" at bounding box center [141, 209] width 24 height 24
checkbox input "true"
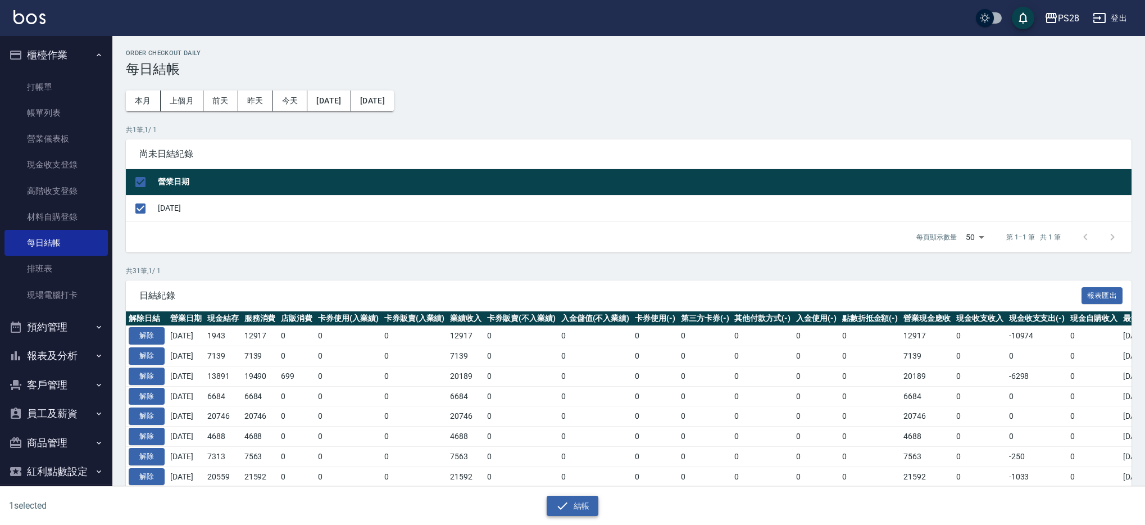
click at [579, 499] on button "結帳" at bounding box center [572, 505] width 52 height 21
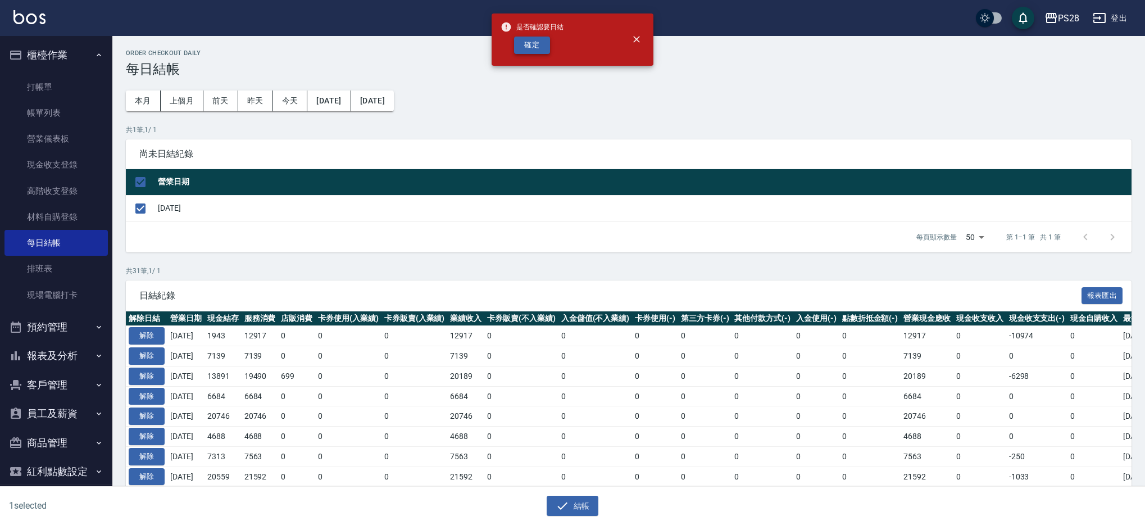
click at [526, 43] on button "確定" at bounding box center [532, 45] width 36 height 17
checkbox input "false"
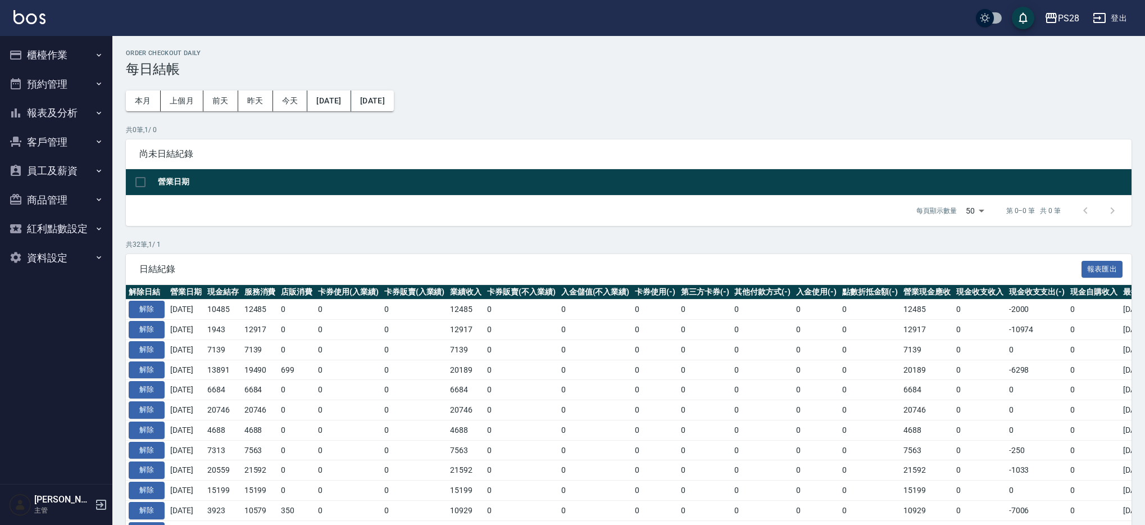
click at [55, 109] on button "報表及分析" at bounding box center [55, 112] width 103 height 29
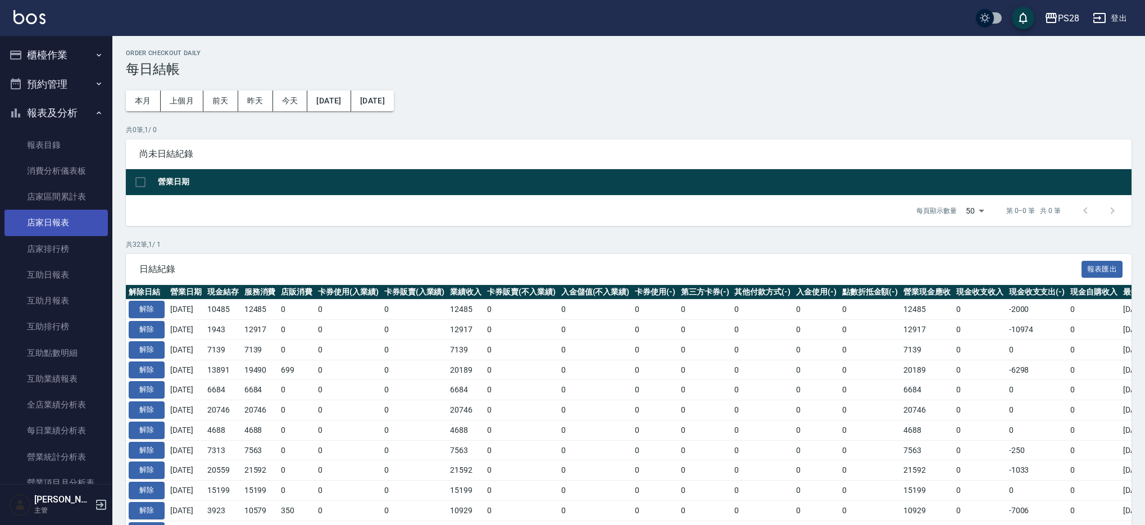
click at [74, 222] on link "店家日報表" at bounding box center [55, 222] width 103 height 26
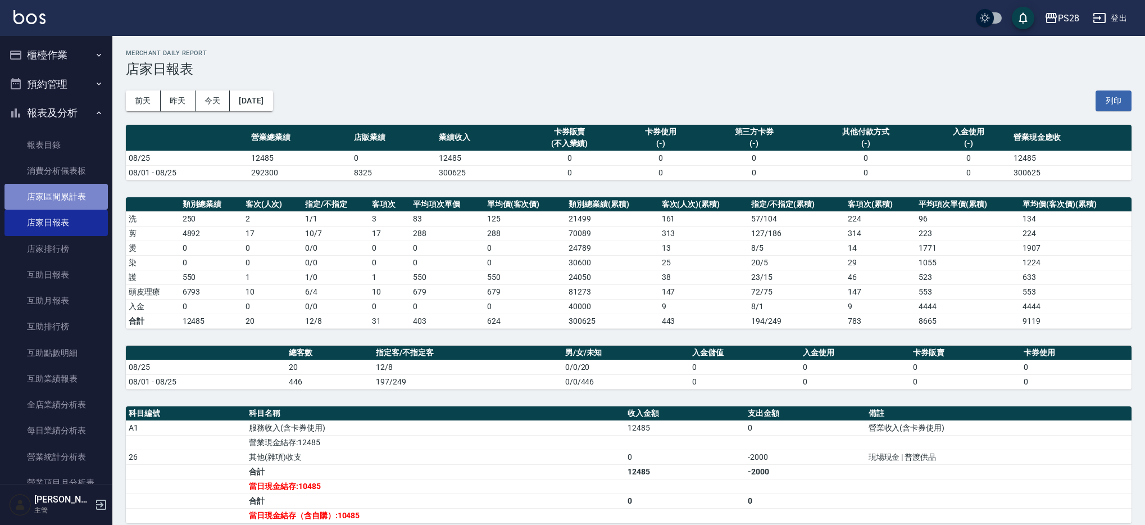
click at [72, 198] on link "店家區間累計表" at bounding box center [55, 197] width 103 height 26
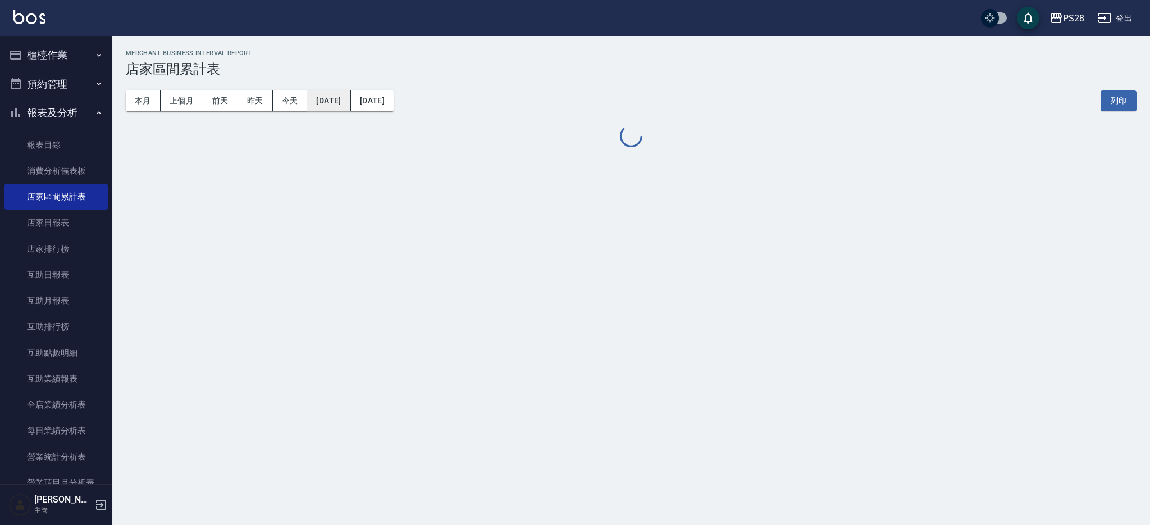
click at [336, 100] on button "[DATE]" at bounding box center [328, 100] width 43 height 21
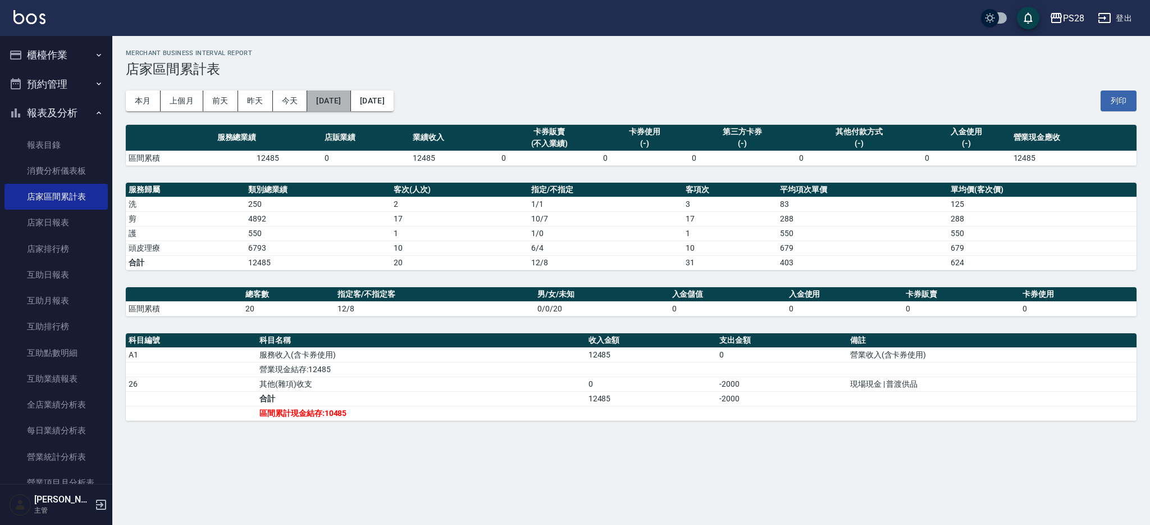
click at [349, 94] on button "2025/08/25" at bounding box center [328, 100] width 43 height 21
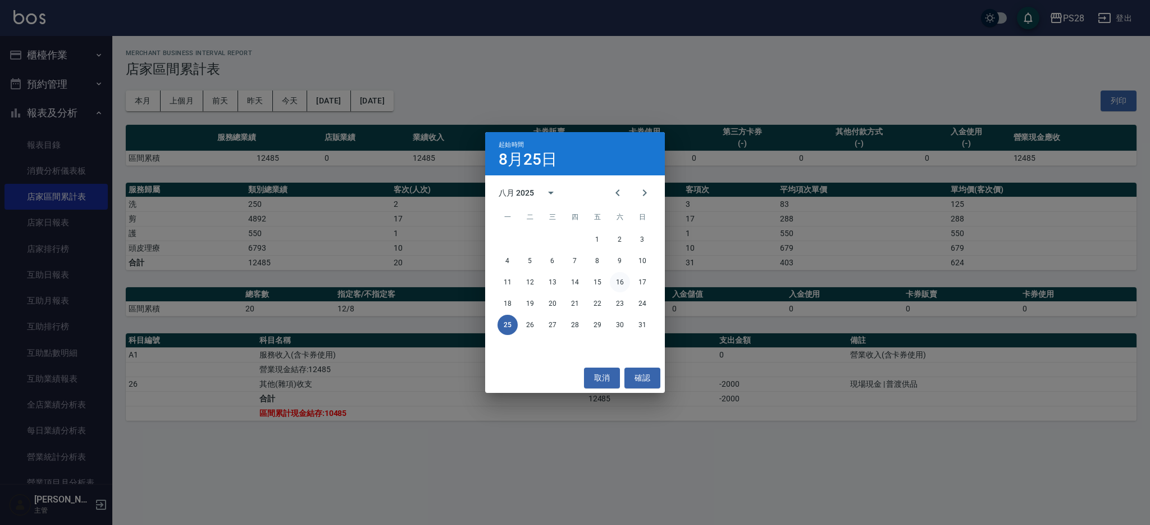
click at [628, 282] on button "16" at bounding box center [620, 282] width 20 height 20
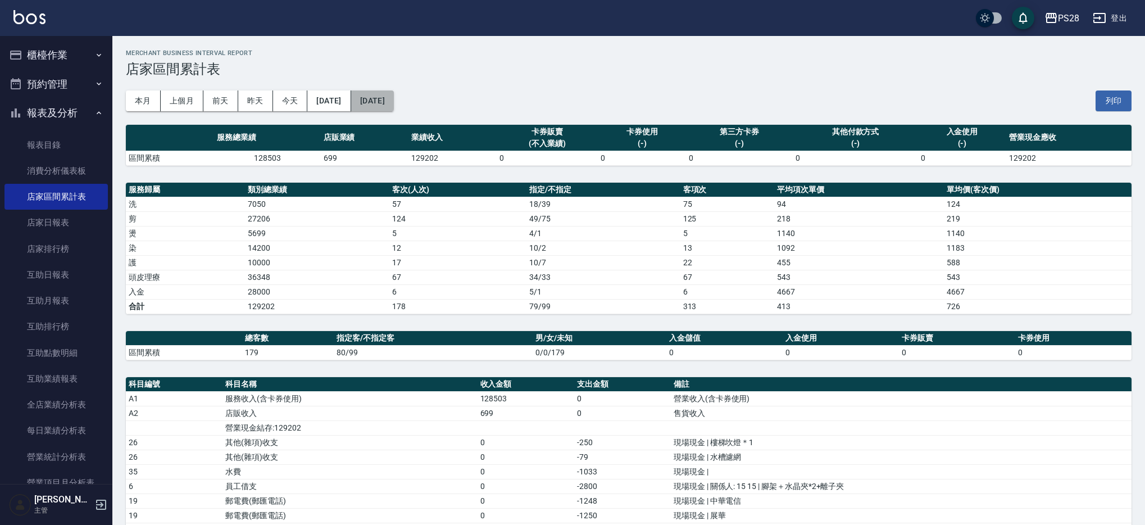
click at [394, 99] on button "2025/08/25" at bounding box center [372, 100] width 43 height 21
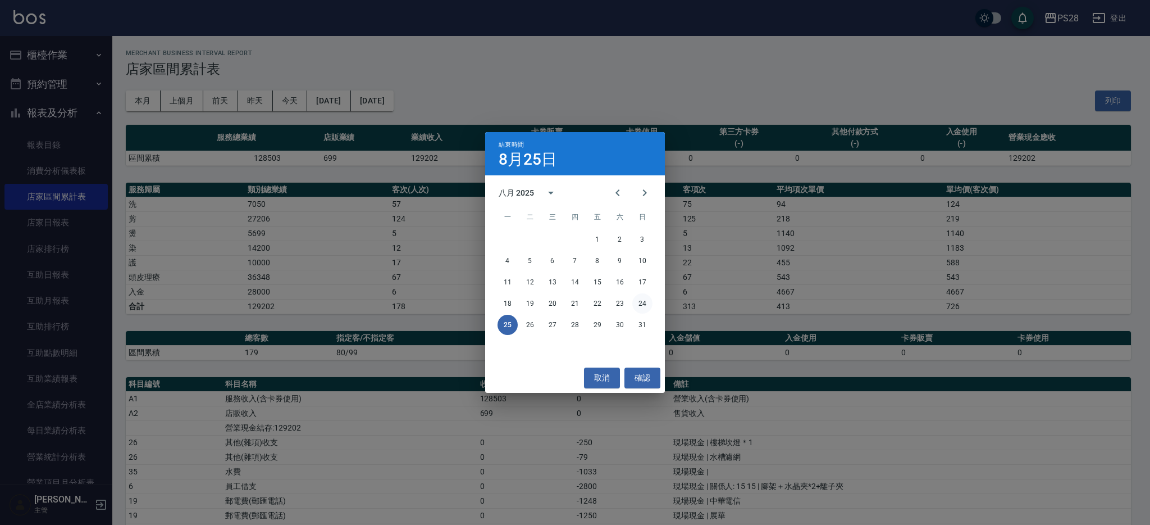
click at [643, 303] on button "24" at bounding box center [642, 303] width 20 height 20
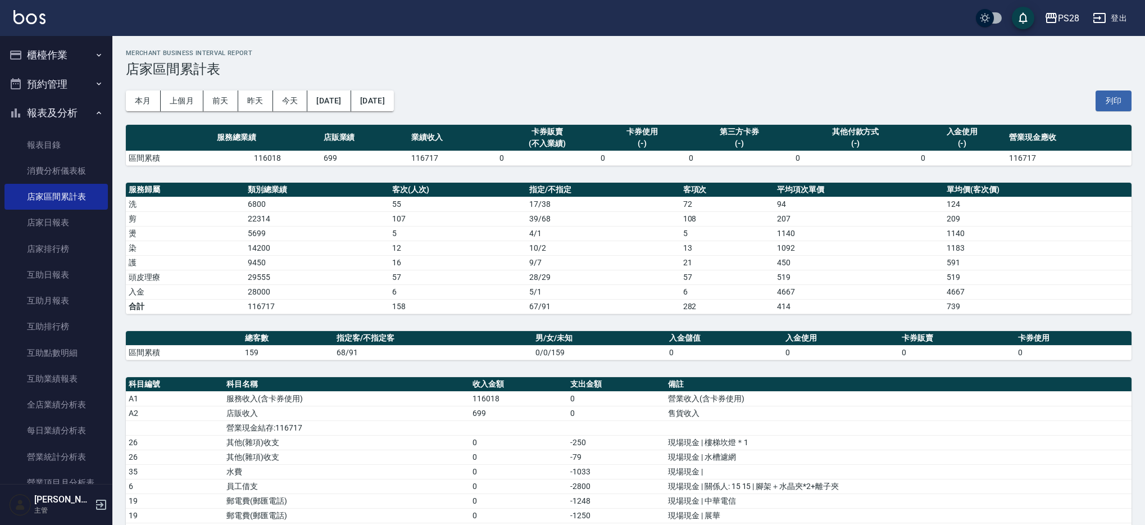
scroll to position [101, 0]
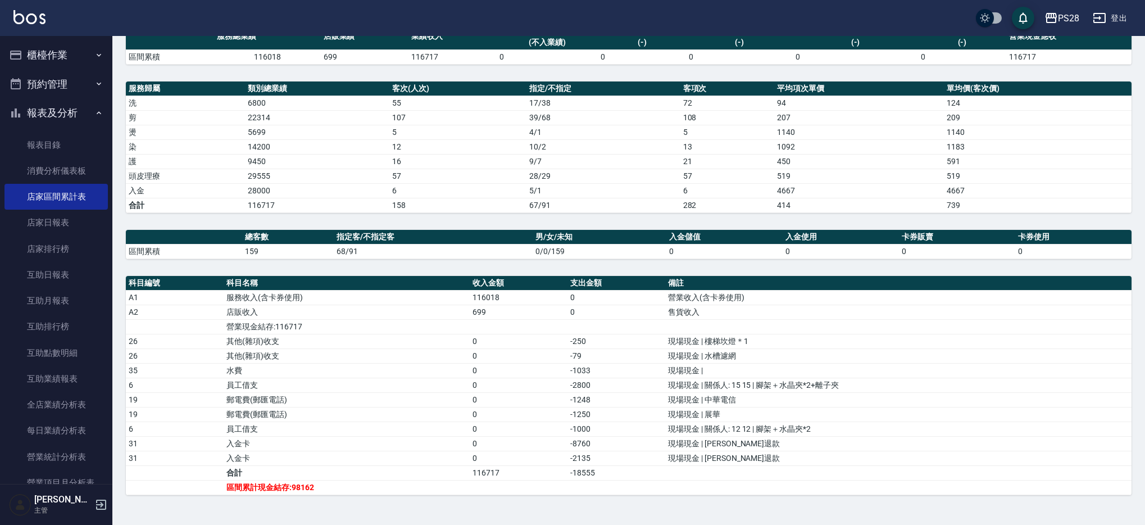
click at [1061, 268] on div "服務總業績 店販業績 業績收入 卡券販賣 (不入業績) 卡券使用 (-) 第三方卡券 (-) 其他付款方式 (-) 入金使用 (-) 營業現金應收 區間累積 …" at bounding box center [628, 259] width 1005 height 471
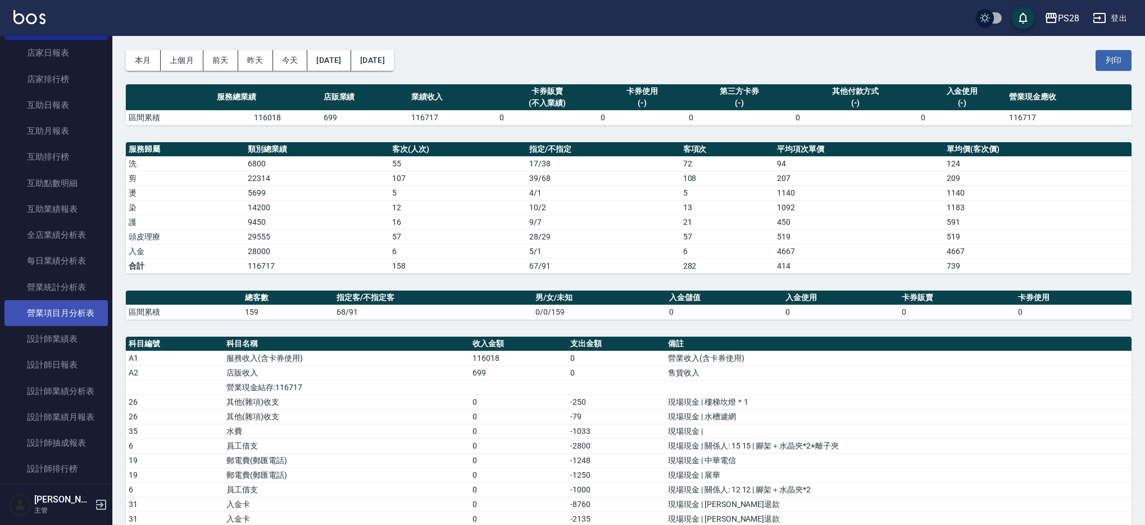
scroll to position [174, 0]
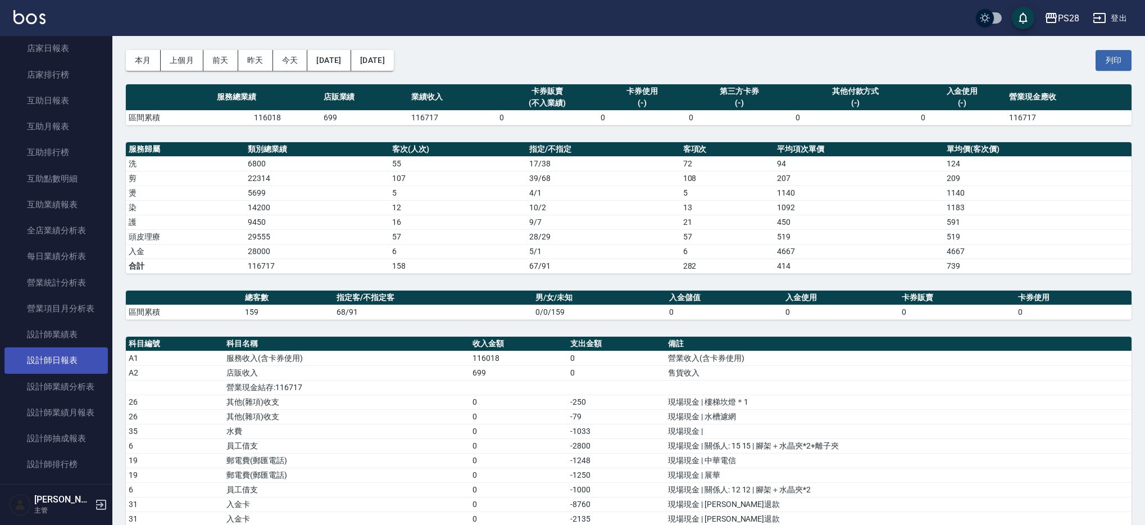
click at [55, 359] on link "設計師日報表" at bounding box center [55, 360] width 103 height 26
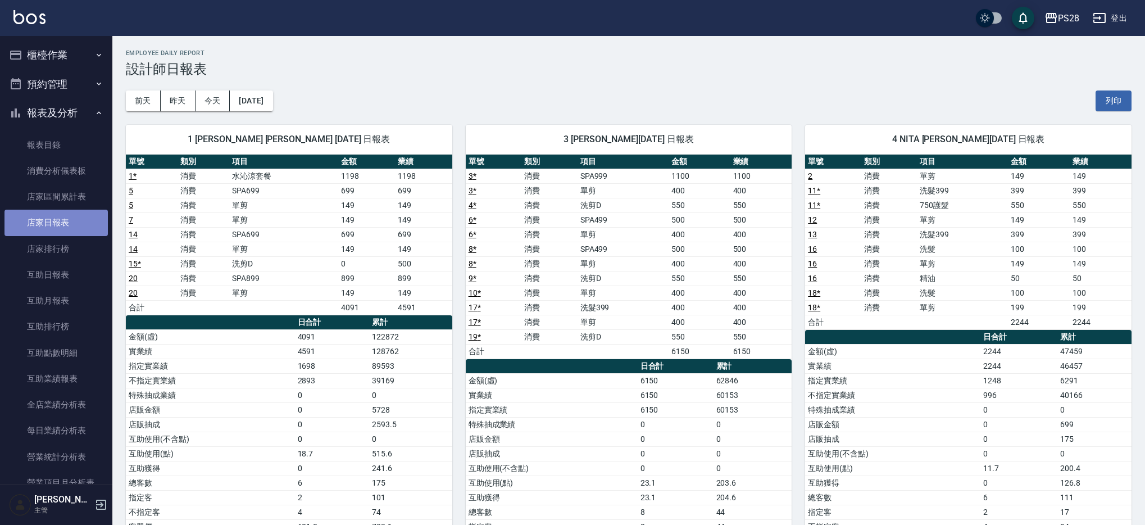
click at [70, 226] on link "店家日報表" at bounding box center [55, 222] width 103 height 26
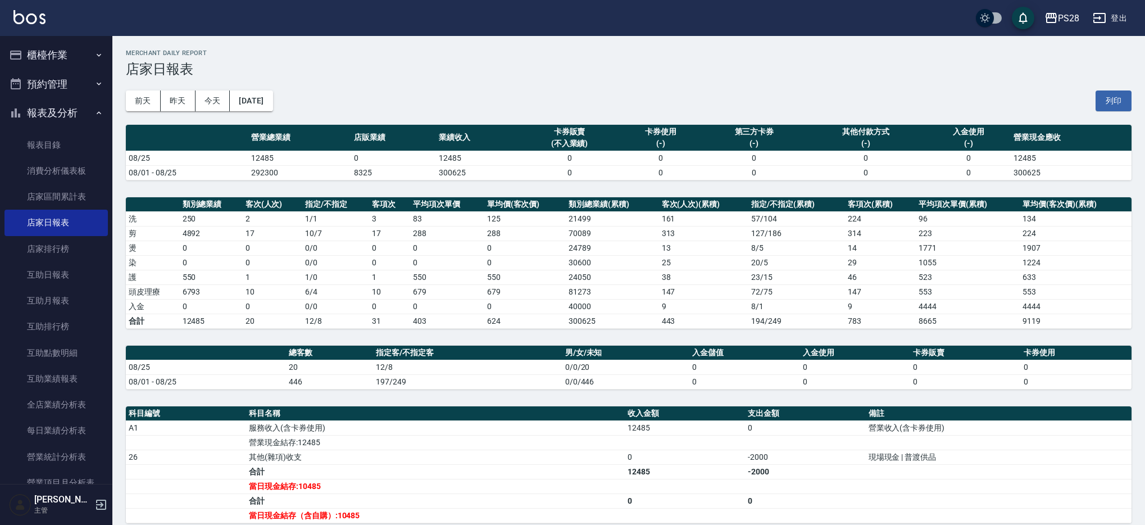
scroll to position [1, 0]
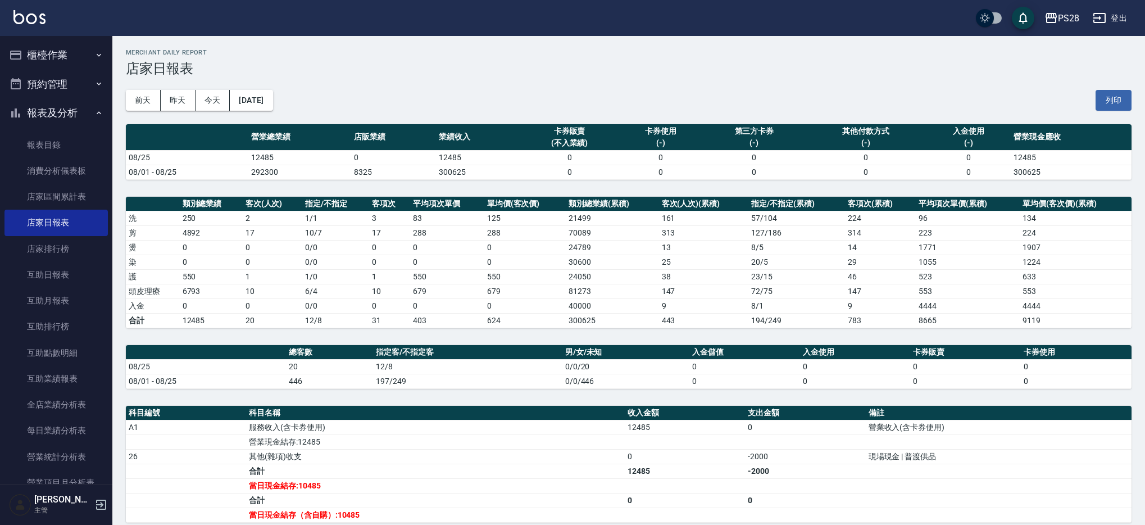
click at [253, 157] on td "12485" at bounding box center [299, 157] width 103 height 15
drag, startPoint x: 249, startPoint y: 157, endPoint x: 306, endPoint y: 157, distance: 57.3
click at [306, 157] on td "12485" at bounding box center [299, 157] width 103 height 15
drag, startPoint x: 274, startPoint y: 372, endPoint x: 331, endPoint y: 366, distance: 58.2
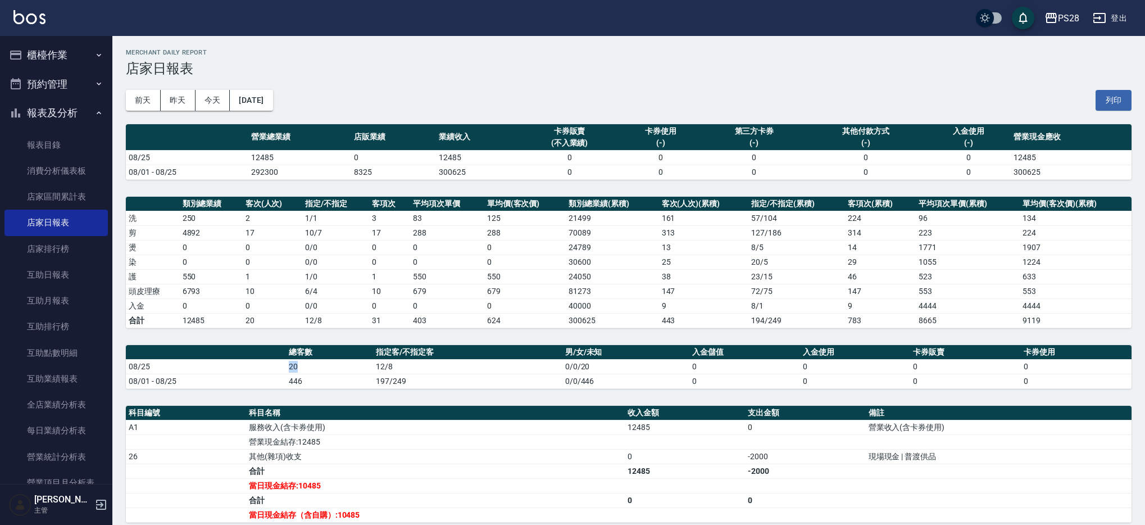
click at [331, 366] on tr "08/25 20 12/8 0/0/20 0 0 0 0" at bounding box center [628, 366] width 1005 height 15
drag, startPoint x: 425, startPoint y: 381, endPoint x: 411, endPoint y: 367, distance: 19.9
click at [425, 381] on td "197/249" at bounding box center [467, 380] width 189 height 15
drag, startPoint x: 406, startPoint y: 363, endPoint x: 393, endPoint y: 363, distance: 12.9
click at [393, 363] on td "12/8" at bounding box center [467, 366] width 189 height 15
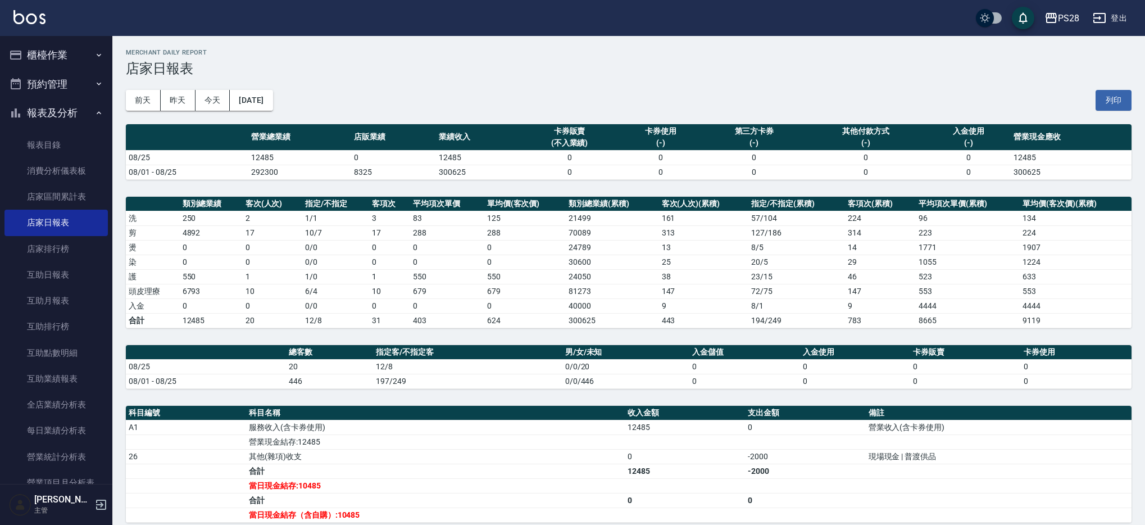
click at [389, 365] on td "12/8" at bounding box center [467, 366] width 189 height 15
drag, startPoint x: 386, startPoint y: 366, endPoint x: 403, endPoint y: 365, distance: 17.4
click at [403, 365] on td "12/8" at bounding box center [467, 366] width 189 height 15
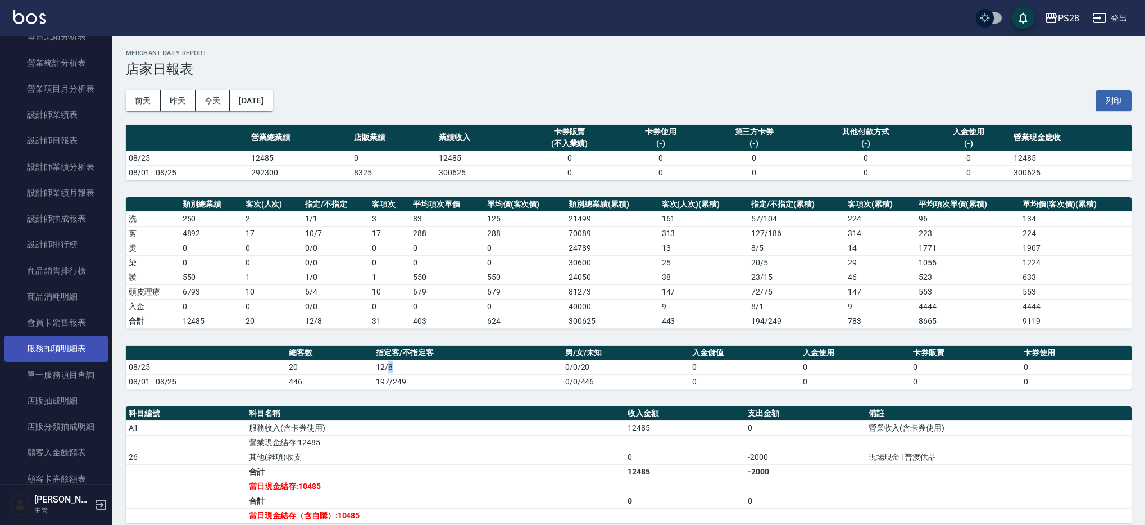
scroll to position [399, 0]
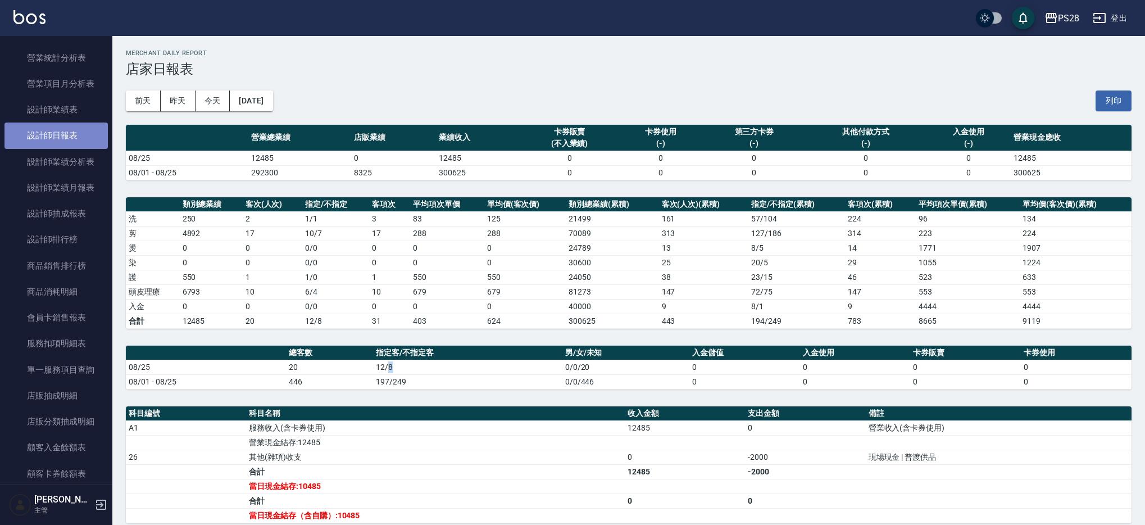
click at [60, 129] on link "設計師日報表" at bounding box center [55, 135] width 103 height 26
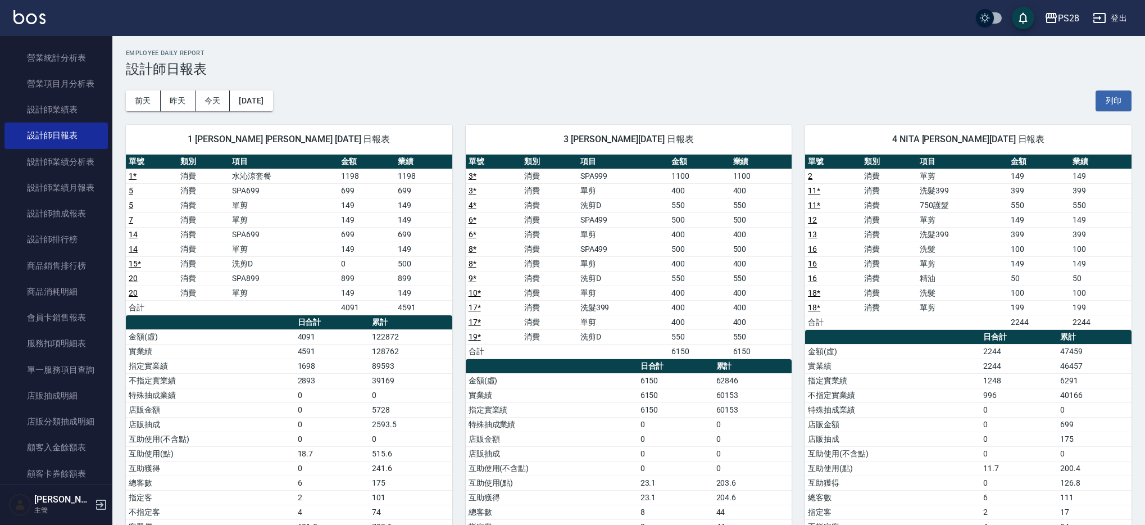
scroll to position [80, 0]
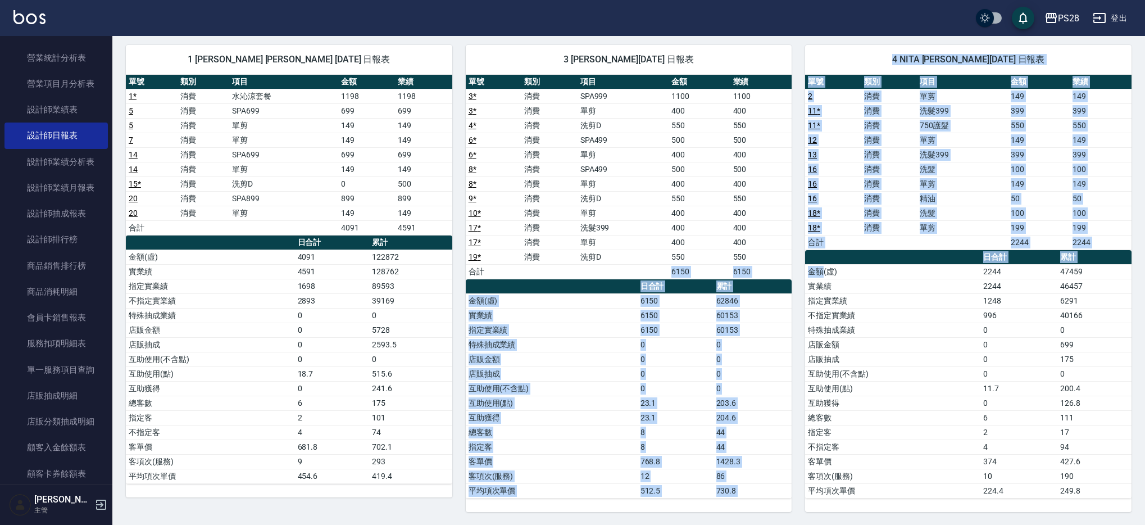
drag, startPoint x: 658, startPoint y: 268, endPoint x: 822, endPoint y: 274, distance: 164.7
click at [822, 274] on div "1 SAM 鄭帥 08/25/2025 日報表 單號 類別 項目 金額 業績 1 * 消費 水沁涼套餐 1198 1198 5 消費 SPA699 699 6…" at bounding box center [621, 271] width 1019 height 480
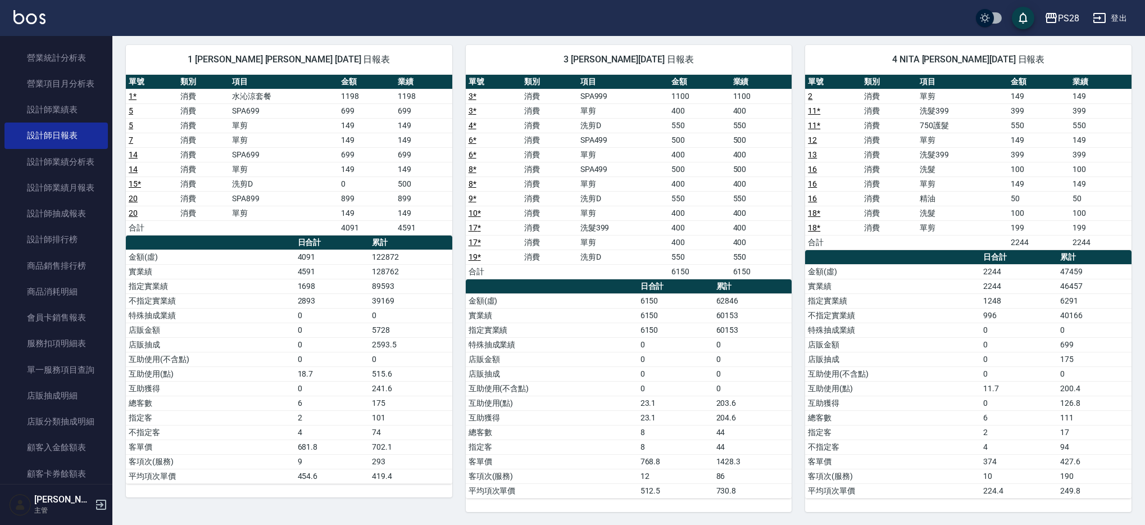
drag, startPoint x: 821, startPoint y: 274, endPoint x: 813, endPoint y: 274, distance: 7.3
click at [818, 274] on td "金額(虛)" at bounding box center [892, 271] width 175 height 15
click at [779, 330] on td "60153" at bounding box center [752, 329] width 79 height 15
drag, startPoint x: 772, startPoint y: 275, endPoint x: 649, endPoint y: 278, distance: 123.0
click at [649, 278] on tr "合計 6150 6150" at bounding box center [629, 271] width 326 height 15
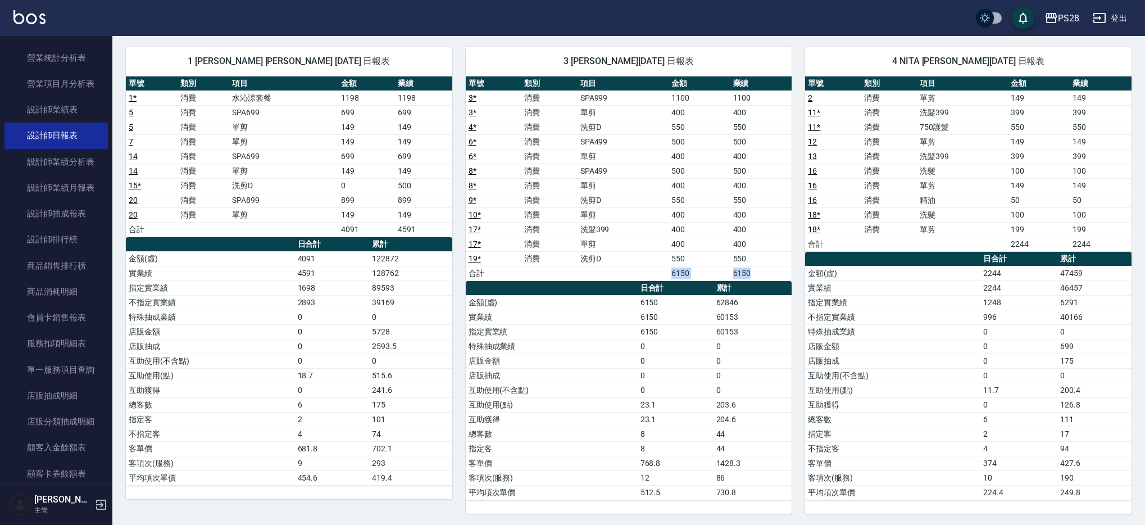
click at [649, 278] on td "a dense table" at bounding box center [622, 273] width 91 height 15
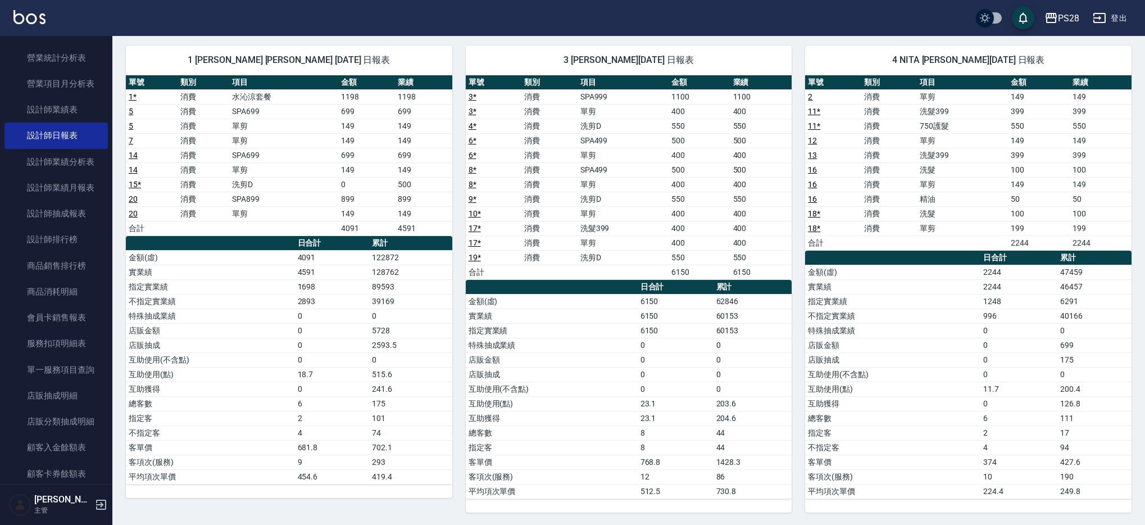
click at [630, 258] on td "洗剪D" at bounding box center [622, 257] width 91 height 15
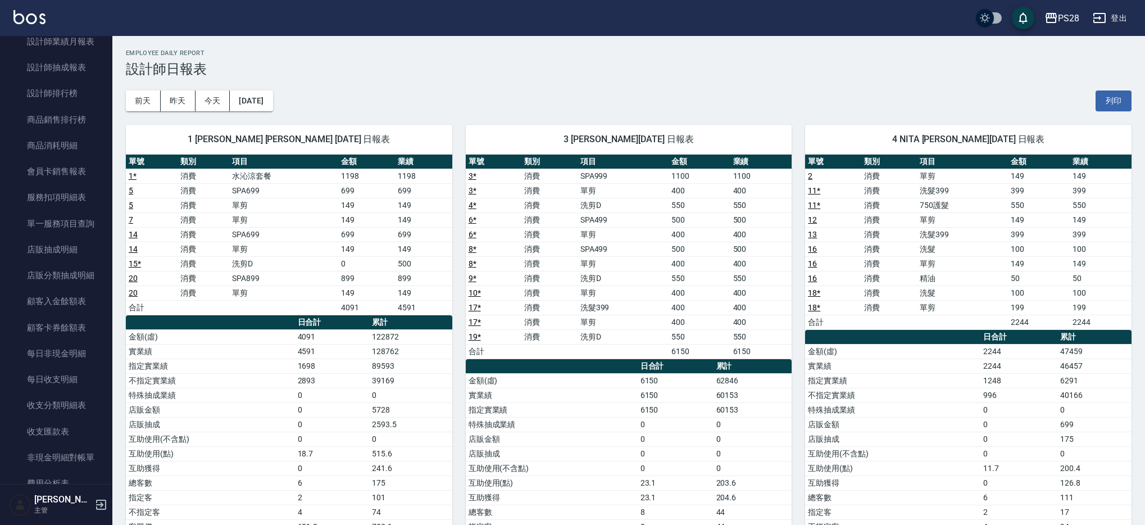
scroll to position [850, 0]
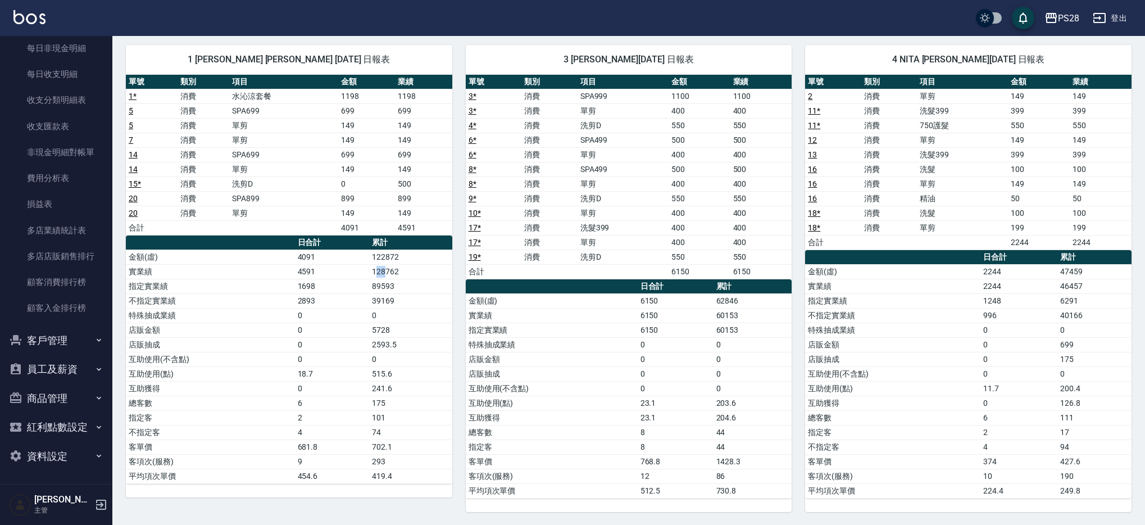
drag, startPoint x: 376, startPoint y: 276, endPoint x: 391, endPoint y: 275, distance: 15.2
click at [385, 275] on td "128762" at bounding box center [410, 271] width 83 height 15
click at [391, 275] on td "128762" at bounding box center [410, 271] width 83 height 15
click at [417, 272] on td "128762" at bounding box center [410, 271] width 83 height 15
drag, startPoint x: 417, startPoint y: 272, endPoint x: 393, endPoint y: 271, distance: 24.2
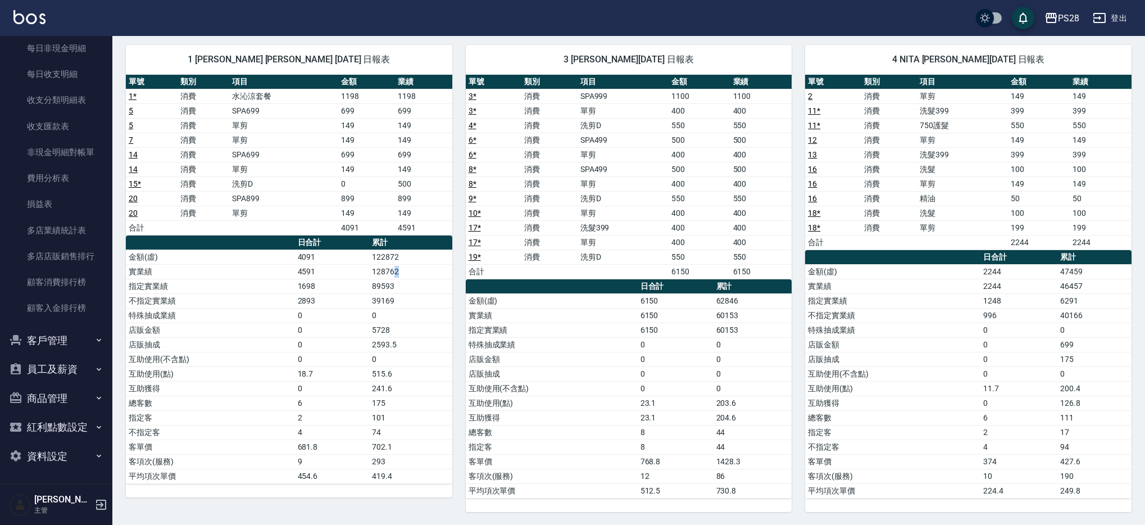
click at [394, 271] on td "128762" at bounding box center [410, 271] width 83 height 15
click at [382, 271] on td "128762" at bounding box center [410, 271] width 83 height 15
click at [348, 271] on td "4591" at bounding box center [332, 271] width 75 height 15
drag, startPoint x: 348, startPoint y: 271, endPoint x: 403, endPoint y: 269, distance: 55.6
click at [398, 268] on tr "實業績 4591 128762" at bounding box center [289, 271] width 326 height 15
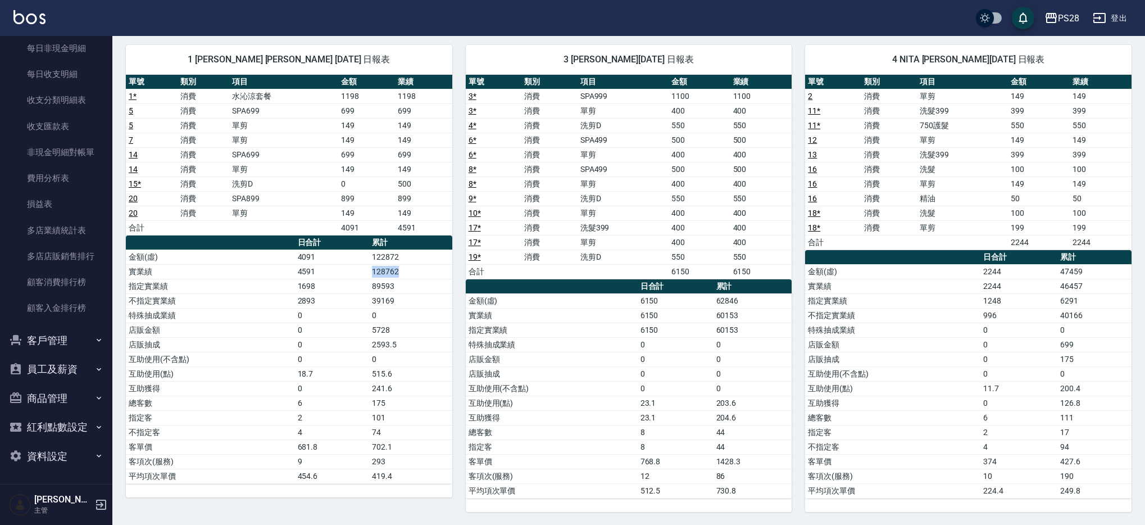
click at [406, 268] on td "128762" at bounding box center [410, 271] width 83 height 15
drag, startPoint x: 413, startPoint y: 269, endPoint x: 356, endPoint y: 271, distance: 57.3
click at [356, 271] on tr "實業績 4591 128762" at bounding box center [289, 271] width 326 height 15
click at [356, 271] on td "4591" at bounding box center [332, 271] width 75 height 15
drag, startPoint x: 346, startPoint y: 271, endPoint x: 427, endPoint y: 269, distance: 81.5
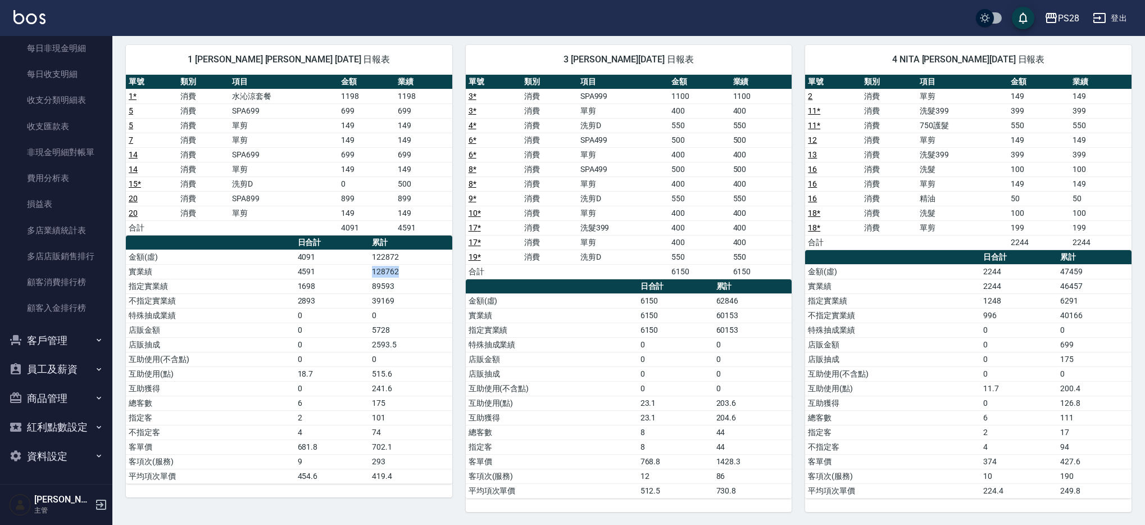
click at [427, 269] on tr "實業績 4591 128762" at bounding box center [289, 271] width 326 height 15
click at [427, 269] on td "128762" at bounding box center [410, 271] width 83 height 15
drag, startPoint x: 419, startPoint y: 270, endPoint x: 342, endPoint y: 270, distance: 76.9
click at [342, 270] on tr "實業績 4591 128762" at bounding box center [289, 271] width 326 height 15
click at [342, 270] on td "4591" at bounding box center [332, 271] width 75 height 15
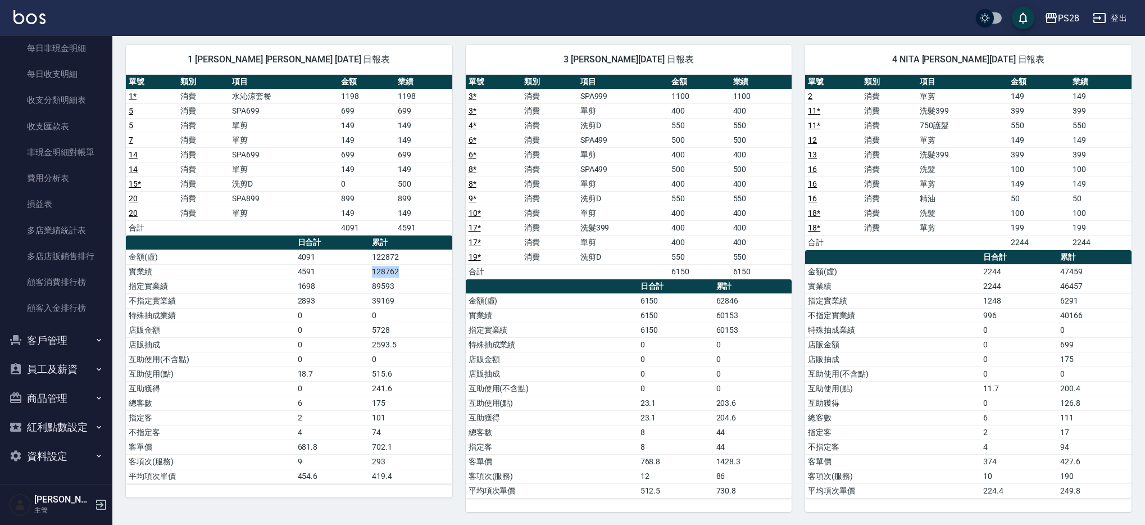
drag, startPoint x: 345, startPoint y: 270, endPoint x: 423, endPoint y: 271, distance: 78.1
click at [423, 271] on tr "實業績 4591 128762" at bounding box center [289, 271] width 326 height 15
click at [423, 271] on td "128762" at bounding box center [410, 271] width 83 height 15
drag, startPoint x: 406, startPoint y: 271, endPoint x: 362, endPoint y: 270, distance: 43.3
click at [363, 270] on tr "實業績 4591 128762" at bounding box center [289, 271] width 326 height 15
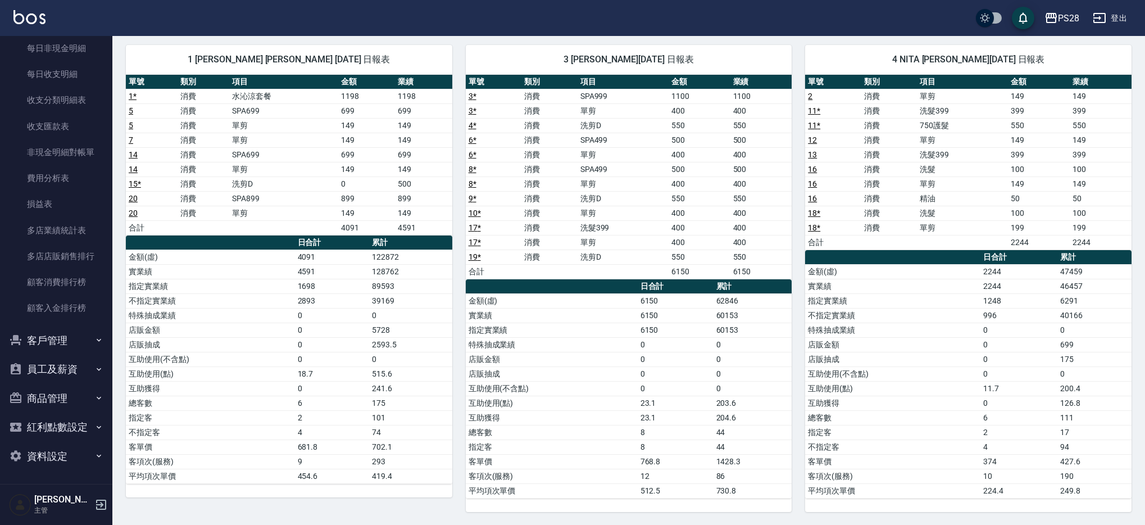
drag, startPoint x: 362, startPoint y: 270, endPoint x: 356, endPoint y: 271, distance: 6.2
click at [362, 270] on td "4591" at bounding box center [332, 271] width 75 height 15
drag, startPoint x: 356, startPoint y: 270, endPoint x: 436, endPoint y: 269, distance: 80.3
click at [436, 269] on tr "實業績 4591 128762" at bounding box center [289, 271] width 326 height 15
click at [436, 269] on td "128762" at bounding box center [410, 271] width 83 height 15
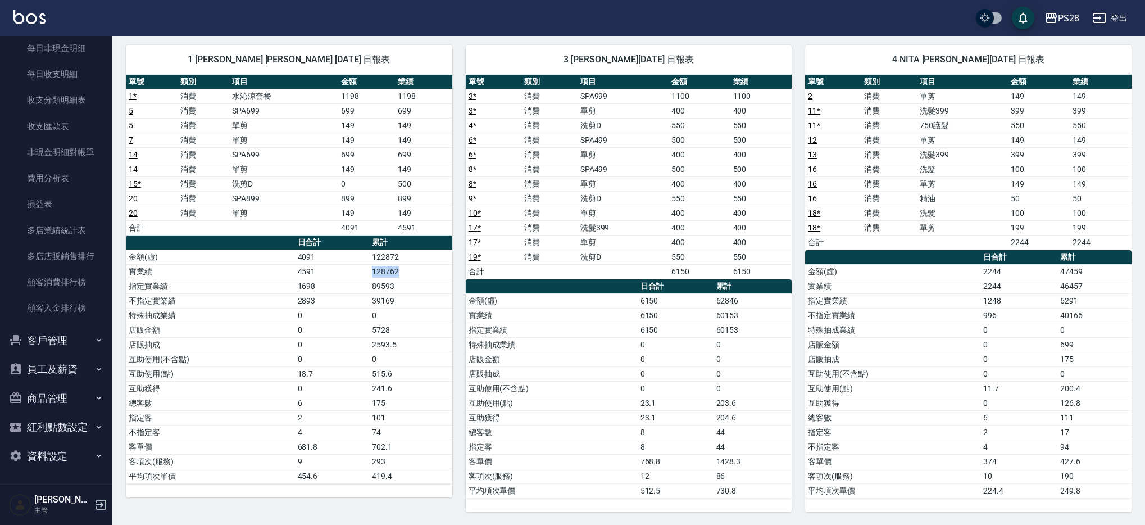
drag, startPoint x: 436, startPoint y: 269, endPoint x: 329, endPoint y: 267, distance: 107.3
click at [329, 267] on tr "實業績 4591 128762" at bounding box center [289, 271] width 326 height 15
click at [328, 267] on td "4591" at bounding box center [332, 271] width 75 height 15
drag, startPoint x: 330, startPoint y: 267, endPoint x: 417, endPoint y: 268, distance: 87.6
click at [417, 268] on tr "實業績 4591 128762" at bounding box center [289, 271] width 326 height 15
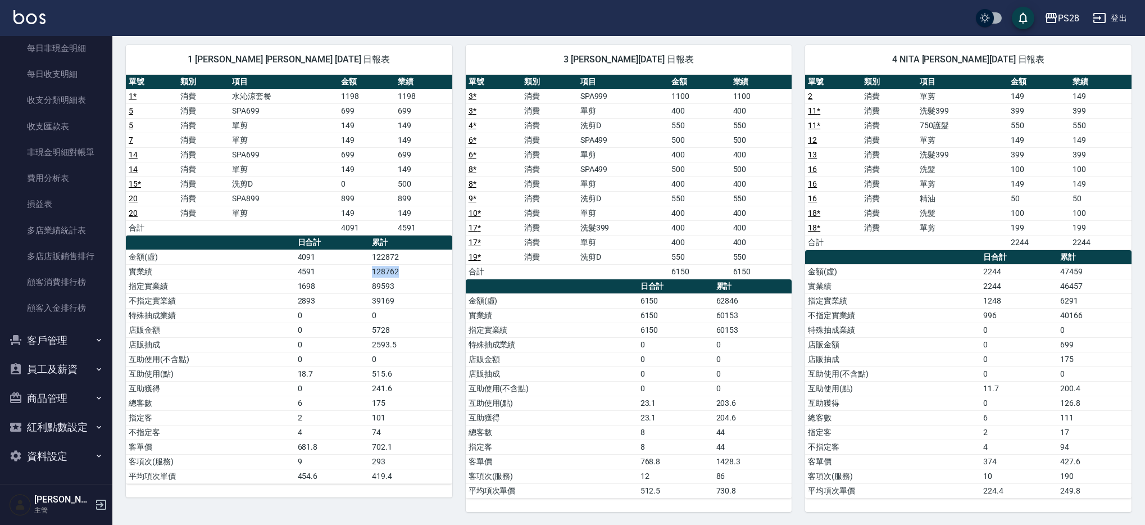
click at [418, 268] on td "128762" at bounding box center [410, 271] width 83 height 15
drag, startPoint x: 418, startPoint y: 268, endPoint x: 365, endPoint y: 268, distance: 53.4
click at [365, 268] on tr "實業績 4591 128762" at bounding box center [289, 271] width 326 height 15
click at [364, 268] on td "4591" at bounding box center [332, 271] width 75 height 15
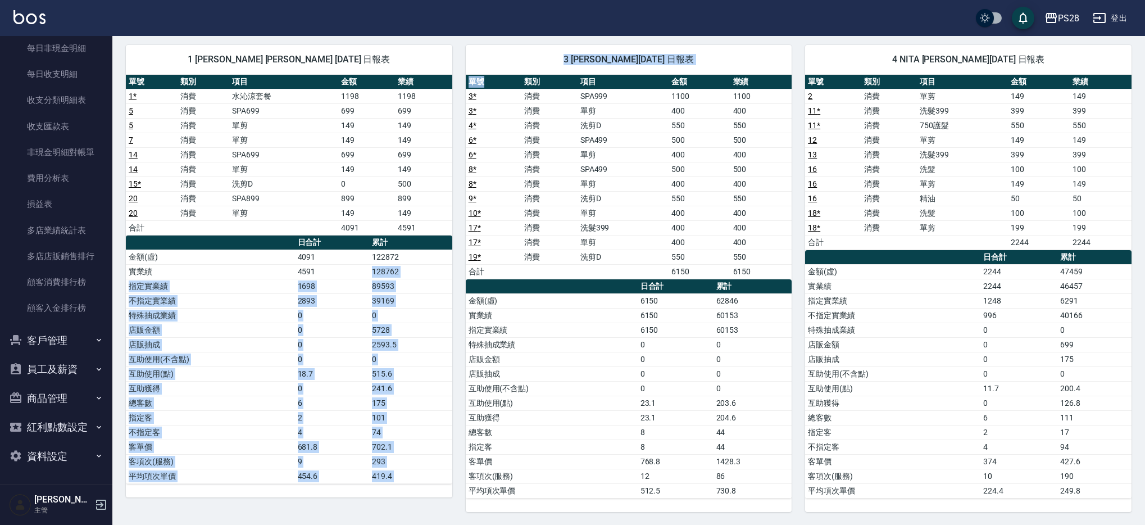
drag, startPoint x: 359, startPoint y: 270, endPoint x: 454, endPoint y: 268, distance: 95.5
click at [454, 268] on div "1 SAM 鄭帥 08/25/2025 日報表 單號 類別 項目 金額 業績 1 * 消費 水沁涼套餐 1198 1198 5 消費 SPA699 699 6…" at bounding box center [621, 271] width 1019 height 480
click at [455, 268] on div "3 Moris 李佳儒 08/25/2025 日報表 單號 類別 項目 金額 業績 3 * 消費 SPA999 1100 1100 3 * 消費 單剪 400…" at bounding box center [622, 271] width 340 height 480
drag, startPoint x: 451, startPoint y: 267, endPoint x: 341, endPoint y: 265, distance: 109.6
click at [341, 265] on div "1 SAM 鄭帥 08/25/2025 日報表 單號 類別 項目 金額 業績 1 * 消費 水沁涼套餐 1198 1198 5 消費 SPA699 699 6…" at bounding box center [621, 271] width 1019 height 480
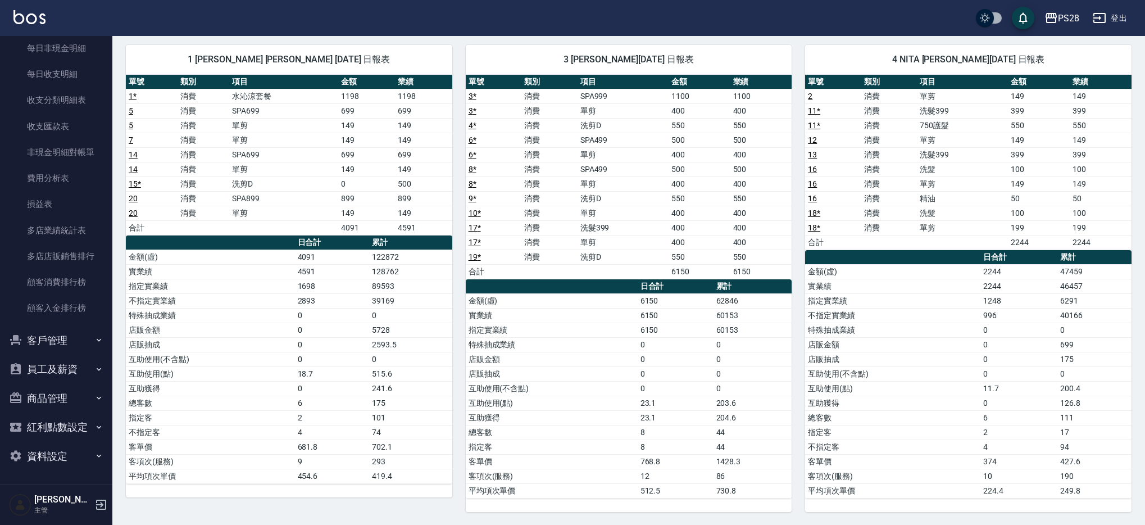
drag, startPoint x: 331, startPoint y: 263, endPoint x: 313, endPoint y: 263, distance: 18.0
click at [332, 263] on td "4091" at bounding box center [332, 256] width 75 height 15
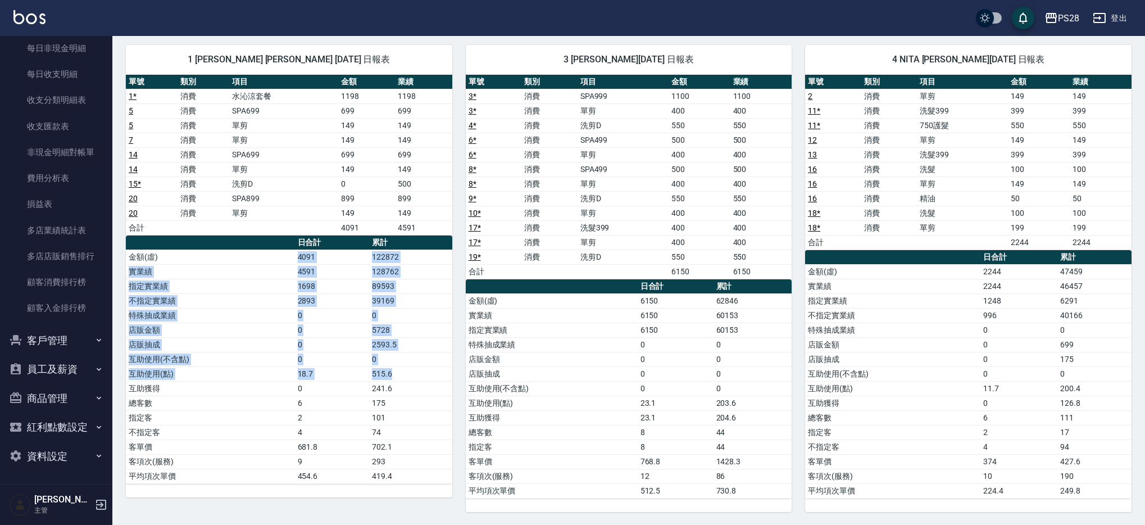
drag, startPoint x: 264, startPoint y: 257, endPoint x: 451, endPoint y: 377, distance: 222.3
click at [451, 377] on tbody "金額(虛) 4091 122872 實業績 4591 128762 指定實業績 1698 89593 不指定實業績 2893 39169 特殊抽成業績 0 0…" at bounding box center [289, 366] width 326 height 234
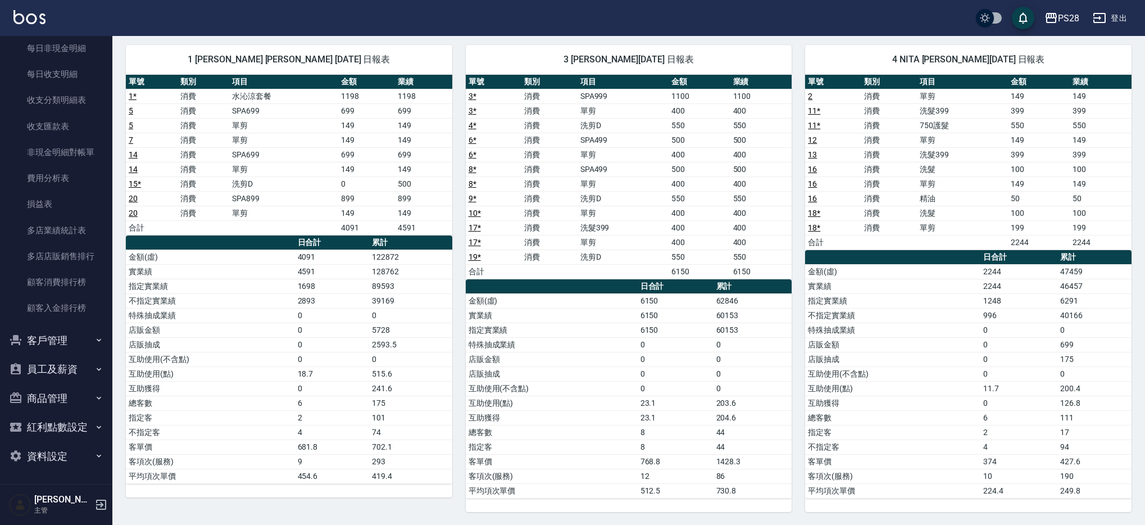
click at [454, 370] on div "3 Moris 李佳儒 08/25/2025 日報表 單號 類別 項目 金額 業績 3 * 消費 SPA999 1100 1100 3 * 消費 單剪 400…" at bounding box center [622, 271] width 340 height 480
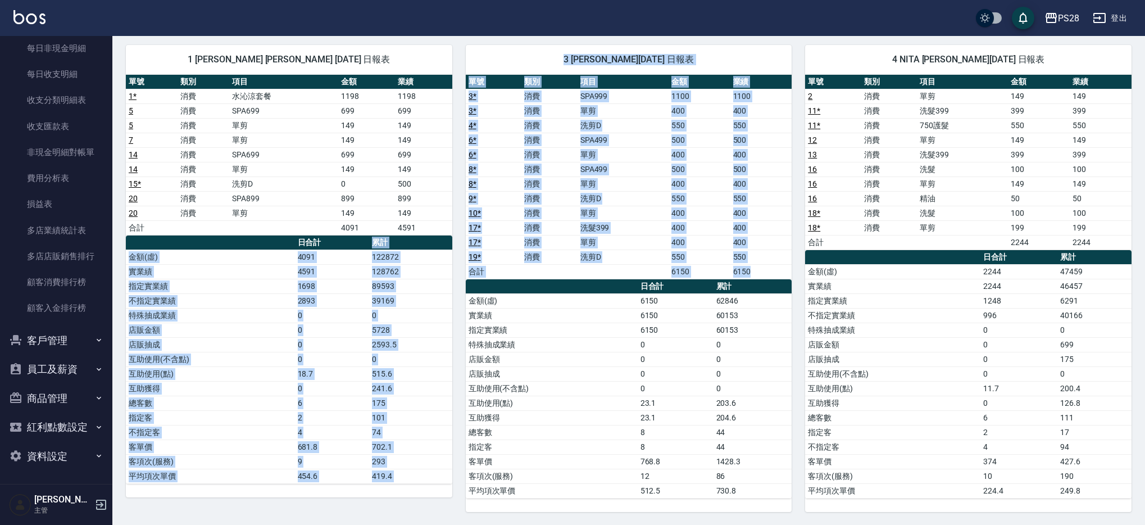
drag, startPoint x: 406, startPoint y: 319, endPoint x: 366, endPoint y: 239, distance: 89.4
click at [366, 239] on div "1 SAM 鄭帥 08/25/2025 日報表 單號 類別 項目 金額 業績 1 * 消費 水沁涼套餐 1198 1198 5 消費 SPA699 699 6…" at bounding box center [621, 271] width 1019 height 480
click at [474, 258] on link "19 *" at bounding box center [474, 256] width 12 height 9
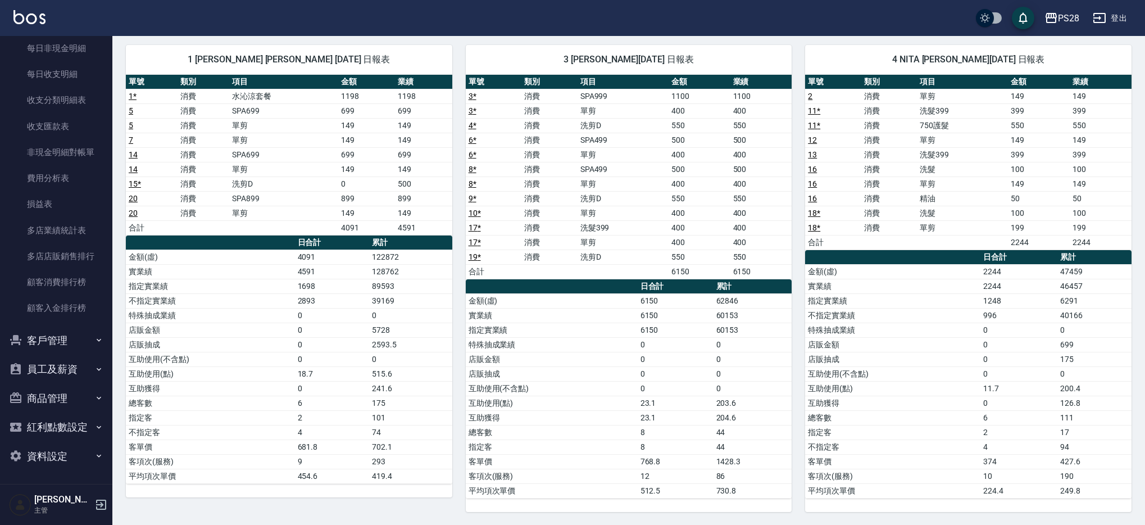
drag, startPoint x: 705, startPoint y: 395, endPoint x: 648, endPoint y: 388, distance: 58.2
click at [705, 395] on td "23.1" at bounding box center [675, 402] width 76 height 15
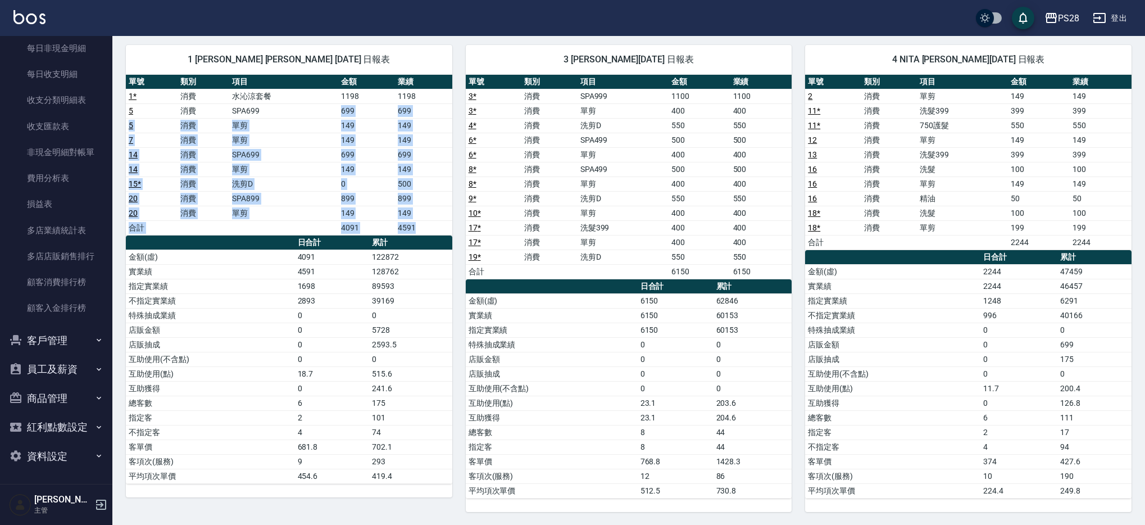
drag, startPoint x: 425, startPoint y: 227, endPoint x: 303, endPoint y: 105, distance: 172.4
click at [303, 106] on tbody "1 * 消費 水沁涼套餐 1198 1198 5 消費 SPA699 699 699 5 消費 單剪 149 149 7 消費 單剪 149 149 14 消…" at bounding box center [289, 162] width 326 height 146
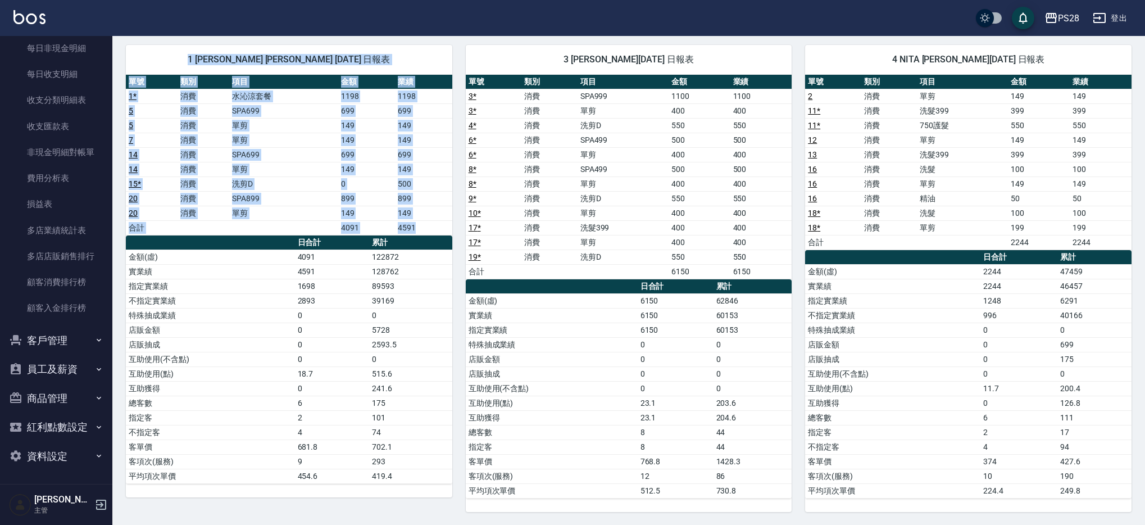
drag, startPoint x: 221, startPoint y: 57, endPoint x: 437, endPoint y: 484, distance: 479.0
click at [443, 488] on div "1 SAM 鄭帥 08/25/2025 日報表 單號 類別 項目 金額 業績 1 * 消費 水沁涼套餐 1198 1198 5 消費 SPA699 699 6…" at bounding box center [289, 271] width 326 height 452
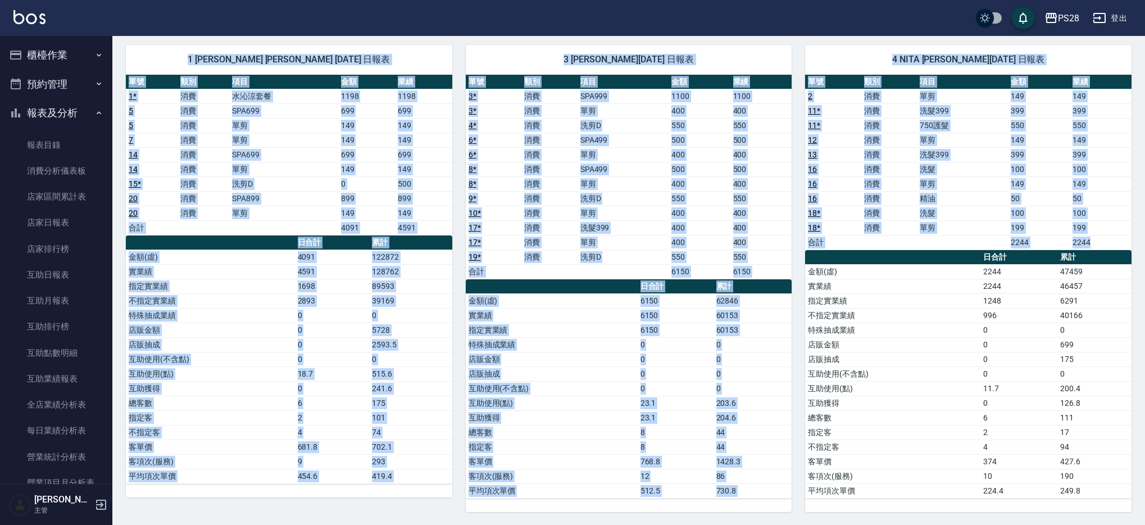
scroll to position [0, 0]
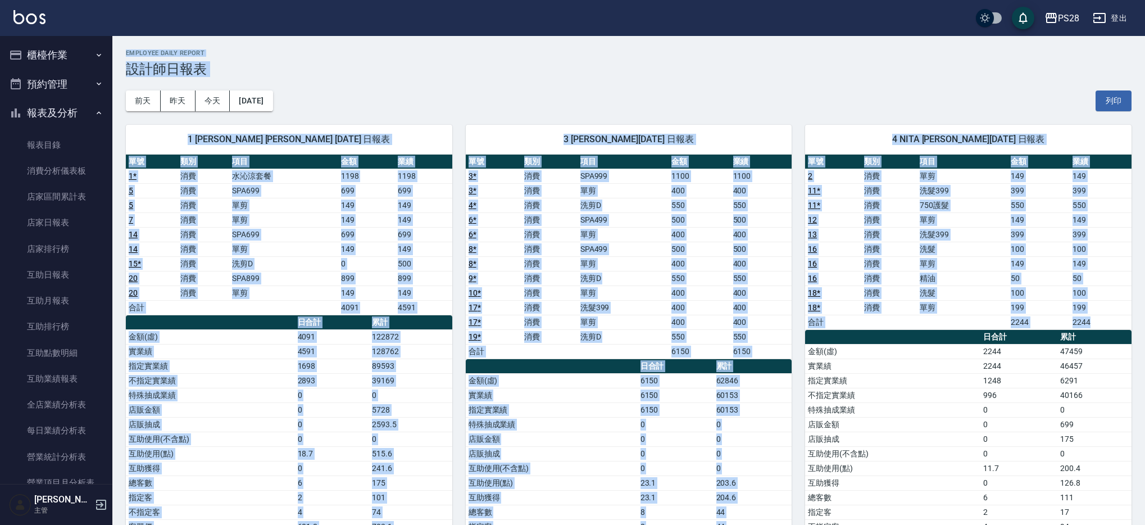
drag, startPoint x: 1127, startPoint y: 516, endPoint x: 0, endPoint y: -78, distance: 1273.7
click at [0, 0] on html "PS28 登出 櫃檯作業 打帳單 帳單列表 營業儀表板 現金收支登錄 高階收支登錄 材料自購登錄 每日結帳 排班表 現場電腦打卡 預約管理 預約管理 單日預約…" at bounding box center [572, 302] width 1145 height 605
drag, startPoint x: 4, startPoint y: 7, endPoint x: 1114, endPoint y: 468, distance: 1202.3
click at [1138, 524] on html "PS28 登出 櫃檯作業 打帳單 帳單列表 營業儀表板 現金收支登錄 高階收支登錄 材料自購登錄 每日結帳 排班表 現場電腦打卡 預約管理 預約管理 單日預約…" at bounding box center [572, 302] width 1145 height 605
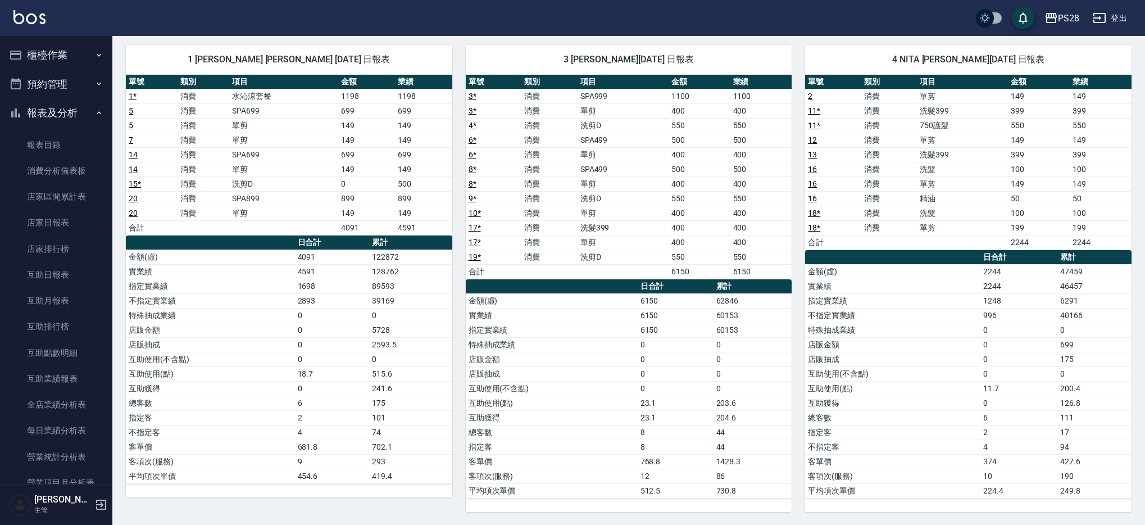
click at [1126, 511] on div "PS28 2025-08-25 設計師日報表 列印時間： 2025-08-25-20:53 Employee Daily Report 設計師日報表 前天 昨…" at bounding box center [628, 240] width 1032 height 569
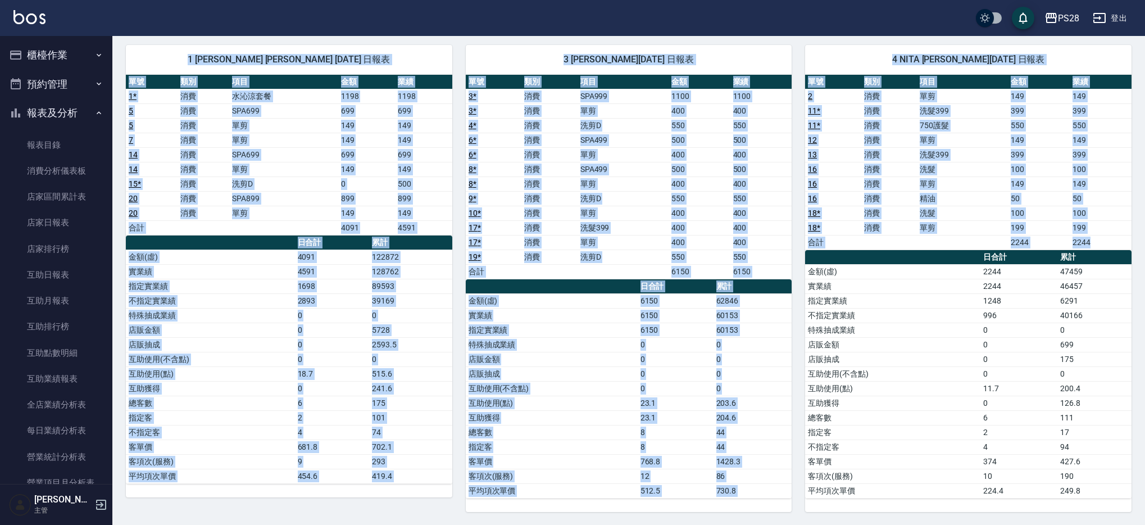
scroll to position [0, 0]
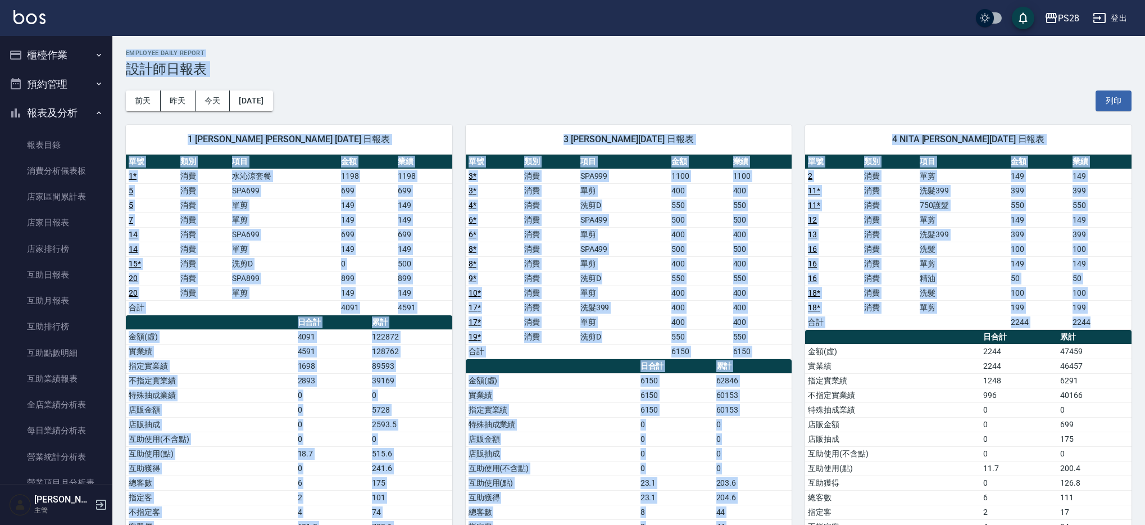
drag, startPoint x: 1114, startPoint y: 509, endPoint x: 0, endPoint y: -79, distance: 1259.2
click at [0, 0] on html "PS28 登出 櫃檯作業 打帳單 帳單列表 營業儀表板 現金收支登錄 高階收支登錄 材料自購登錄 每日結帳 排班表 現場電腦打卡 預約管理 預約管理 單日預約…" at bounding box center [572, 302] width 1145 height 605
drag, startPoint x: 2, startPoint y: 5, endPoint x: 1120, endPoint y: 490, distance: 1218.8
click at [1144, 524] on html "PS28 登出 櫃檯作業 打帳單 帳單列表 營業儀表板 現金收支登錄 高階收支登錄 材料自購登錄 每日結帳 排班表 現場電腦打卡 預約管理 預約管理 單日預約…" at bounding box center [572, 302] width 1145 height 605
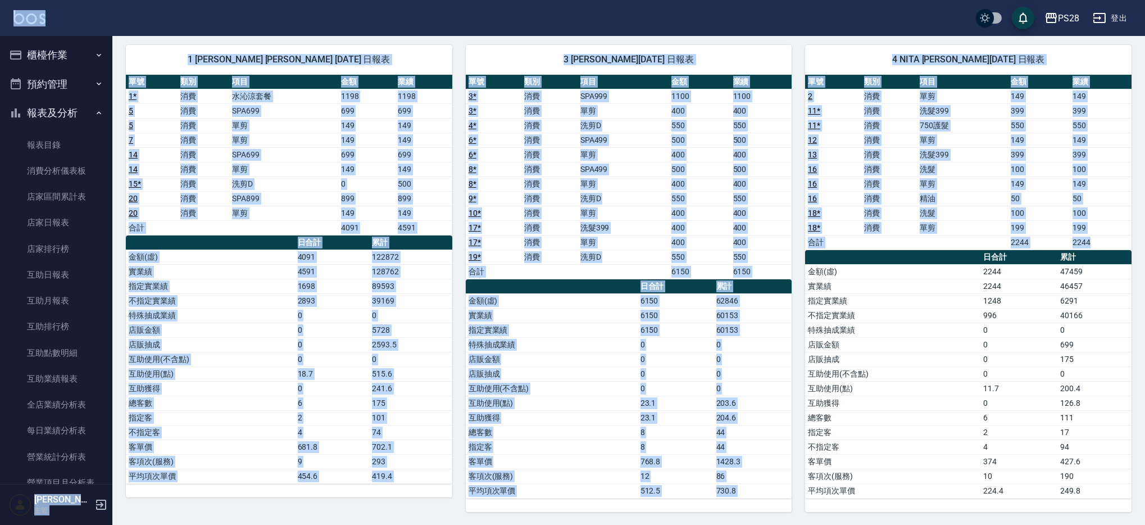
click at [463, 346] on div "3 Moris 李佳儒 08/25/2025 日報表 單號 類別 項目 金額 業績 3 * 消費 SPA999 1100 1100 3 * 消費 單剪 400…" at bounding box center [622, 271] width 340 height 480
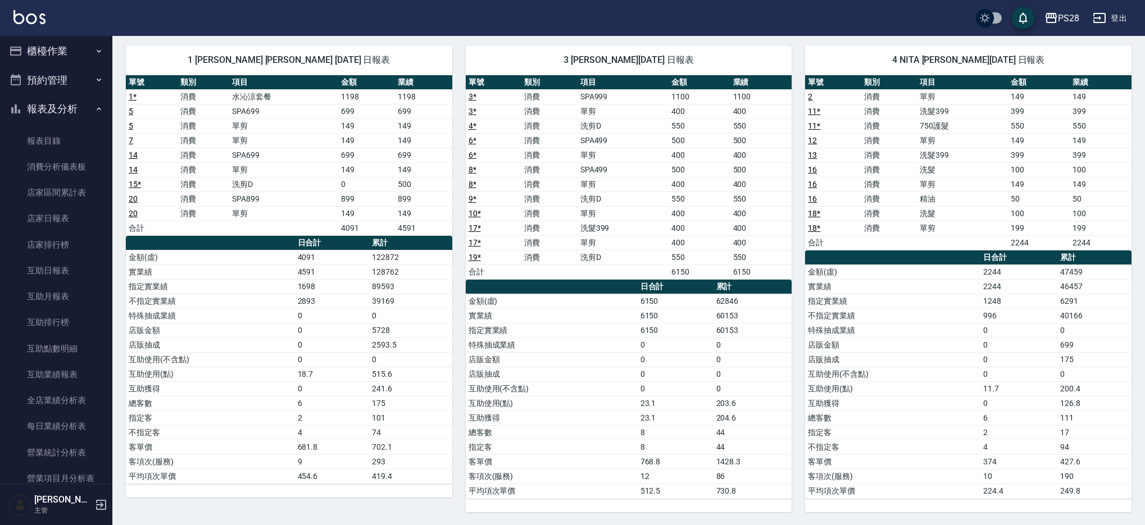
scroll to position [3, 0]
click at [72, 266] on link "互助日報表" at bounding box center [55, 272] width 103 height 26
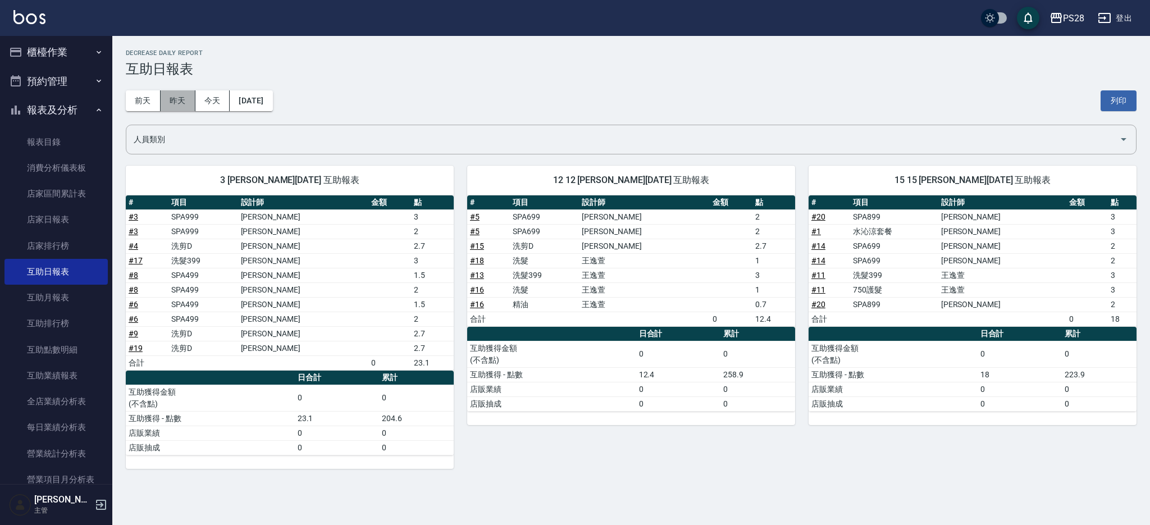
click at [185, 102] on button "昨天" at bounding box center [178, 100] width 35 height 21
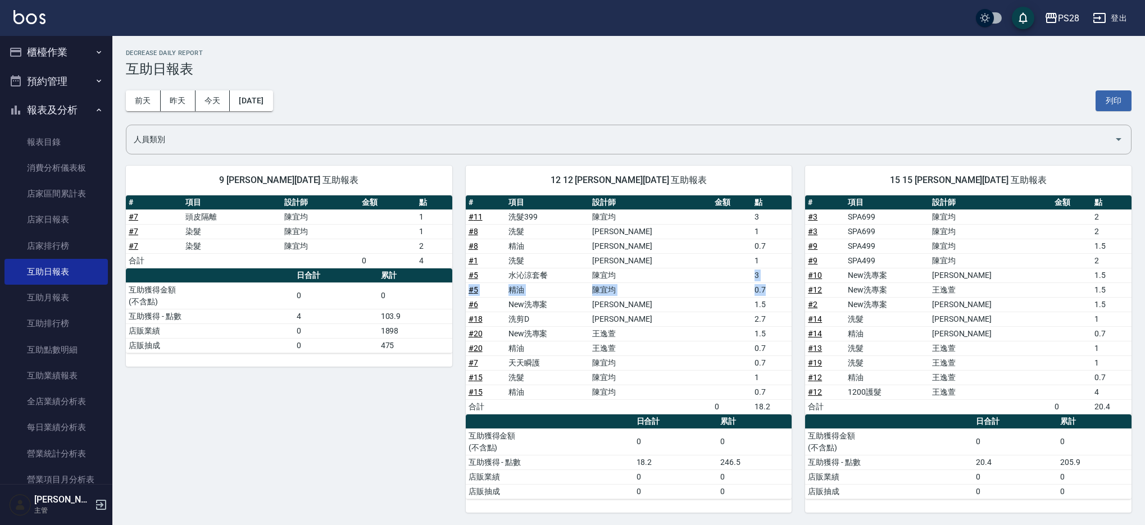
drag, startPoint x: 764, startPoint y: 289, endPoint x: 736, endPoint y: 272, distance: 33.2
click at [736, 271] on tbody "# 11 洗髮399 陳宜均 3 # 8 洗髮 鄭帥 1 # 8 精油 鄭帥 0.7 # 1 洗髮 鄭帥 1 # 5 水沁涼套餐 陳宜均 3 # 5 精油 陳…" at bounding box center [629, 311] width 326 height 204
click at [734, 283] on td "a dense table" at bounding box center [732, 290] width 40 height 15
drag, startPoint x: 735, startPoint y: 274, endPoint x: 767, endPoint y: 296, distance: 38.8
click at [767, 296] on tbody "# 11 洗髮399 陳宜均 3 # 8 洗髮 鄭帥 1 # 8 精油 鄭帥 0.7 # 1 洗髮 鄭帥 1 # 5 水沁涼套餐 陳宜均 3 # 5 精油 陳…" at bounding box center [629, 311] width 326 height 204
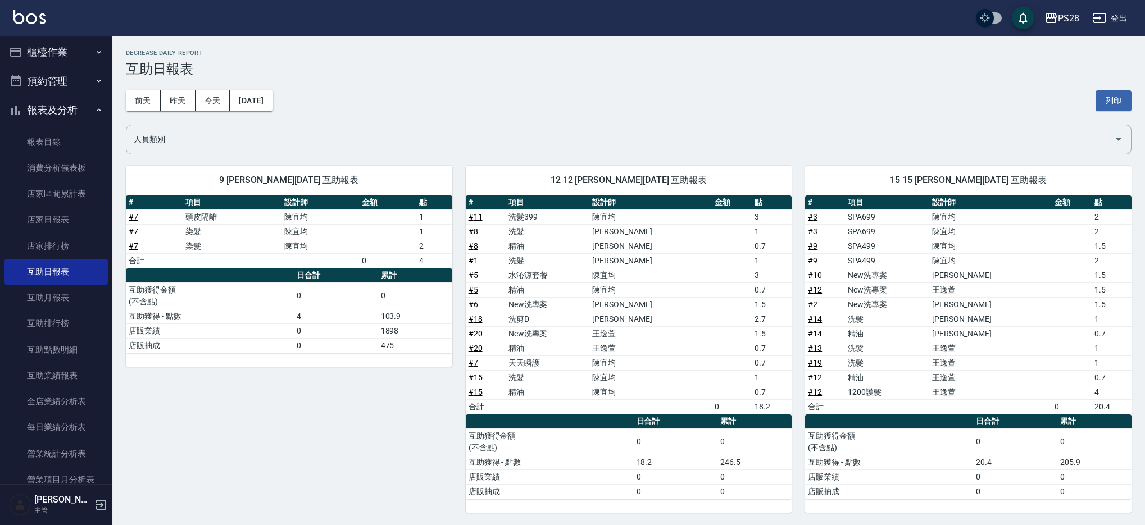
click at [775, 298] on td "1.5" at bounding box center [771, 304] width 40 height 15
drag, startPoint x: 767, startPoint y: 295, endPoint x: 720, endPoint y: 267, distance: 54.1
click at [720, 267] on tbody "# 11 洗髮399 陳宜均 3 # 8 洗髮 鄭帥 1 # 8 精油 鄭帥 0.7 # 1 洗髮 鄭帥 1 # 5 水沁涼套餐 陳宜均 3 # 5 精油 陳…" at bounding box center [629, 311] width 326 height 204
click at [720, 267] on td "a dense table" at bounding box center [732, 260] width 40 height 15
drag, startPoint x: 705, startPoint y: 278, endPoint x: 762, endPoint y: 289, distance: 58.3
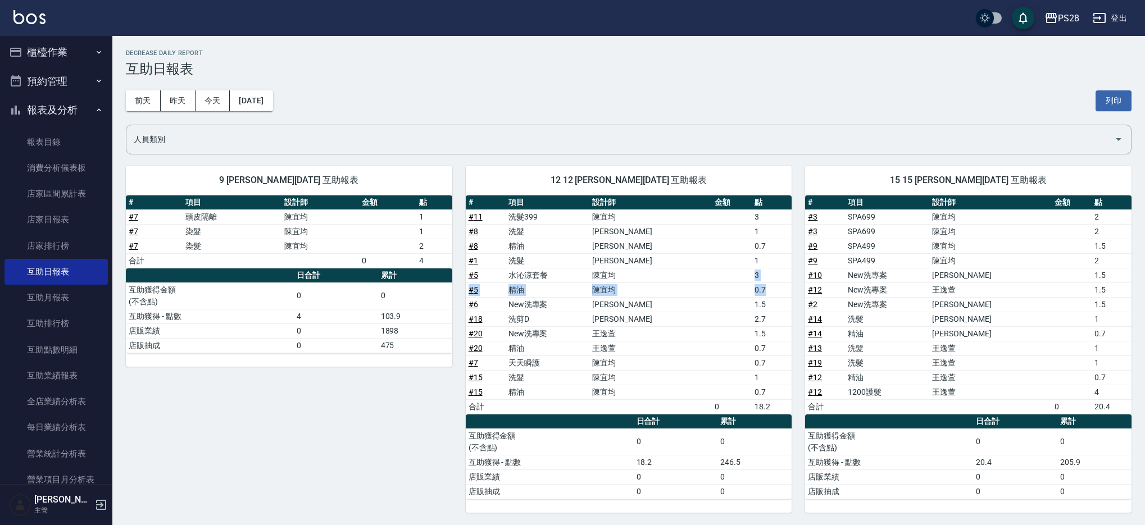
click at [754, 288] on tbody "# 11 洗髮399 陳宜均 3 # 8 洗髮 鄭帥 1 # 8 精油 鄭帥 0.7 # 1 洗髮 鄭帥 1 # 5 水沁涼套餐 陳宜均 3 # 5 精油 陳…" at bounding box center [629, 311] width 326 height 204
click at [762, 289] on td "0.7" at bounding box center [771, 290] width 40 height 15
drag, startPoint x: 762, startPoint y: 289, endPoint x: 737, endPoint y: 272, distance: 30.1
click at [737, 272] on tbody "# 11 洗髮399 陳宜均 3 # 8 洗髮 鄭帥 1 # 8 精油 鄭帥 0.7 # 1 洗髮 鄭帥 1 # 5 水沁涼套餐 陳宜均 3 # 5 精油 陳…" at bounding box center [629, 311] width 326 height 204
click at [207, 104] on button "今天" at bounding box center [212, 100] width 35 height 21
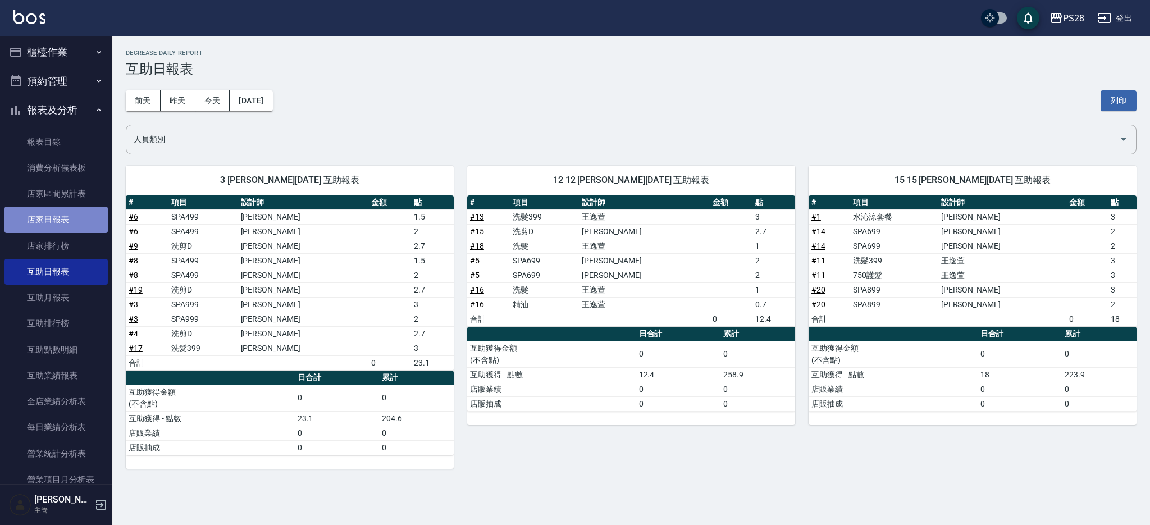
click at [57, 229] on link "店家日報表" at bounding box center [55, 220] width 103 height 26
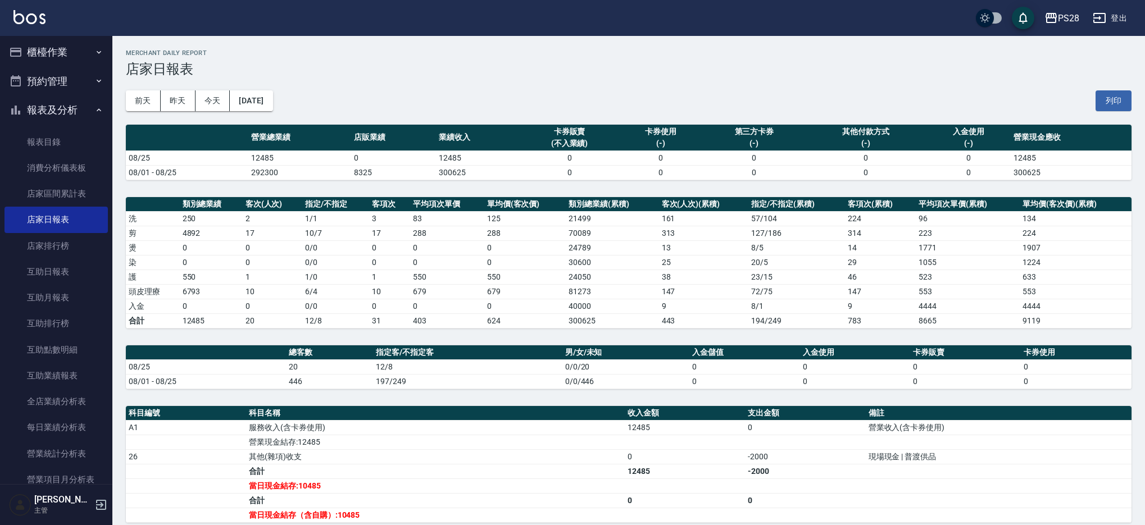
click at [45, 49] on button "櫃檯作業" at bounding box center [55, 52] width 103 height 29
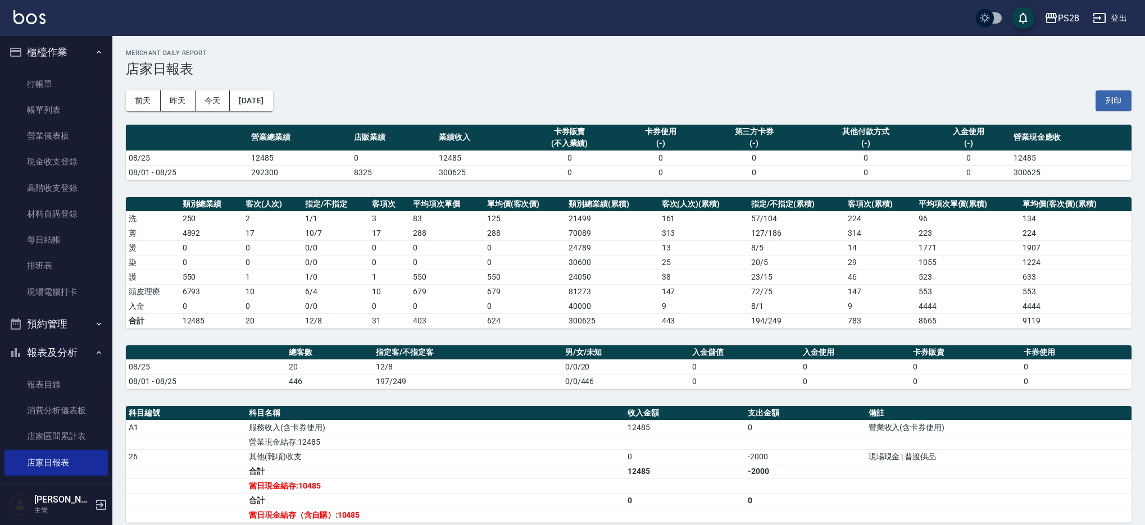
click at [1119, 17] on button "登出" at bounding box center [1109, 18] width 43 height 21
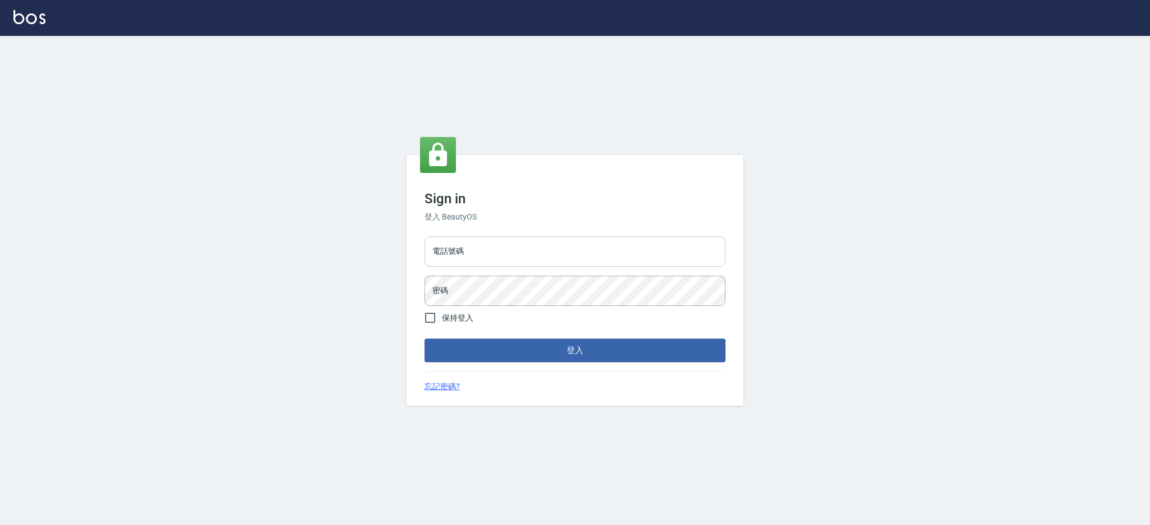
click at [608, 266] on input "電話號碼" at bounding box center [575, 251] width 301 height 30
drag, startPoint x: 153, startPoint y: 75, endPoint x: 133, endPoint y: 22, distance: 56.5
click at [153, 75] on div "Sign in 登入 BeautyOS 電話號碼 電話號碼 密碼 密碼 保持登入 登入 忘記密碼?" at bounding box center [575, 280] width 1150 height 489
